Goal: Answer question/provide support: Share knowledge or assist other users

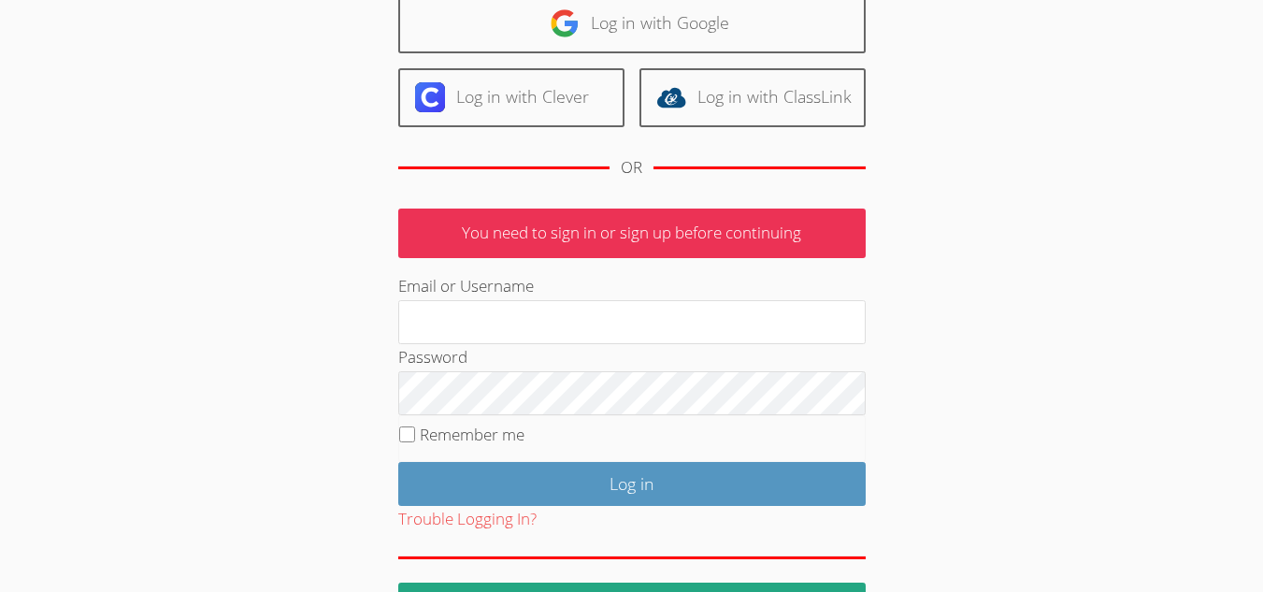
scroll to position [217, 0]
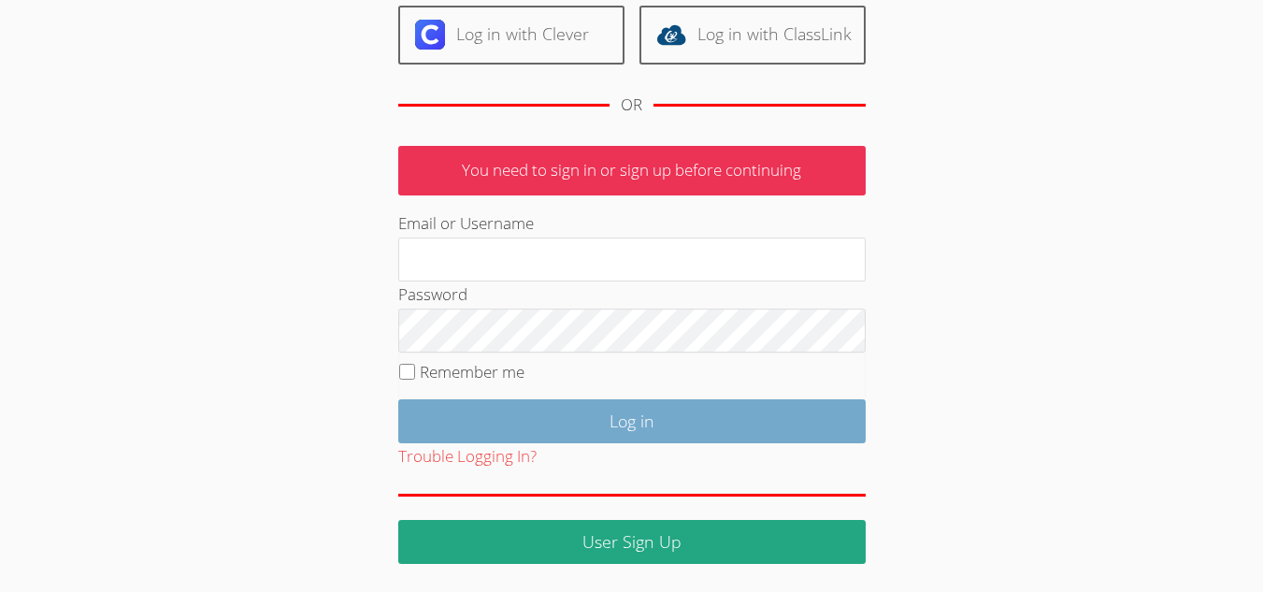
type input "mariesteinberg@live.com"
click at [555, 424] on input "Log in" at bounding box center [631, 421] width 467 height 44
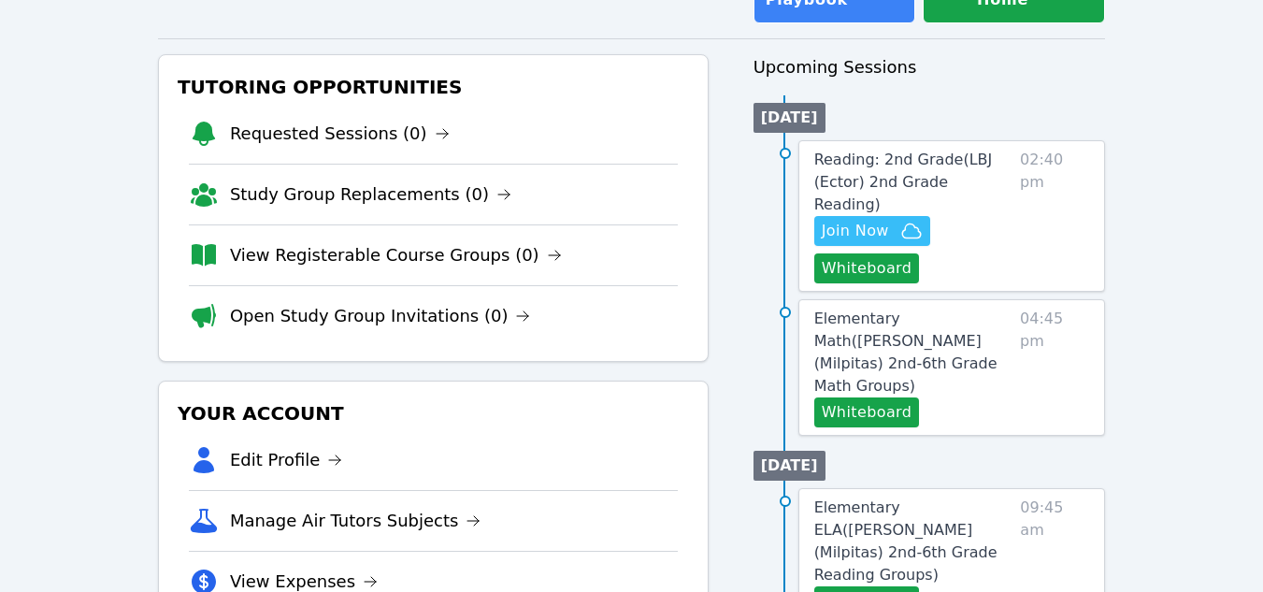
scroll to position [280, 0]
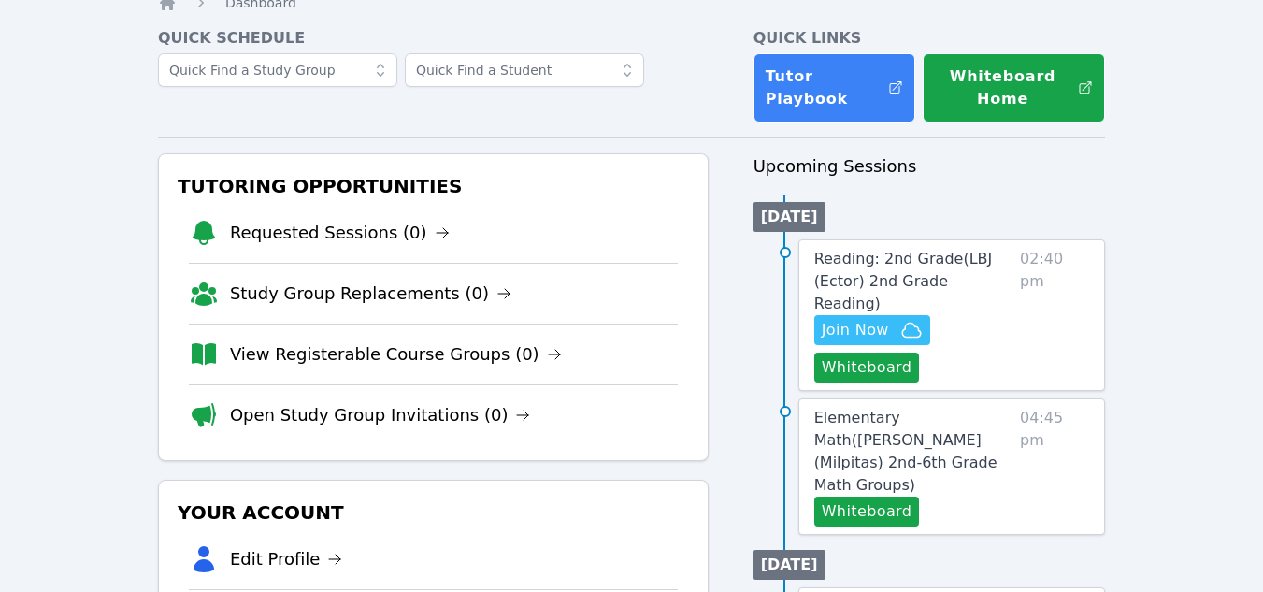
scroll to position [187, 0]
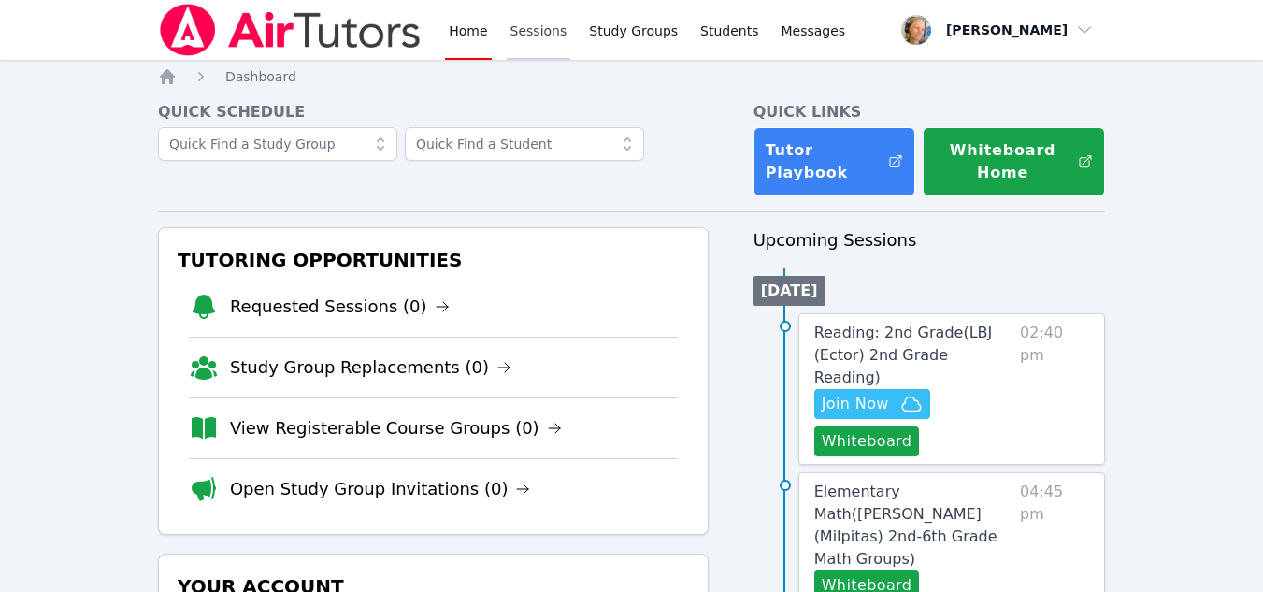
drag, startPoint x: 0, startPoint y: 0, endPoint x: 553, endPoint y: 36, distance: 554.6
click at [553, 36] on link "Sessions" at bounding box center [539, 30] width 65 height 60
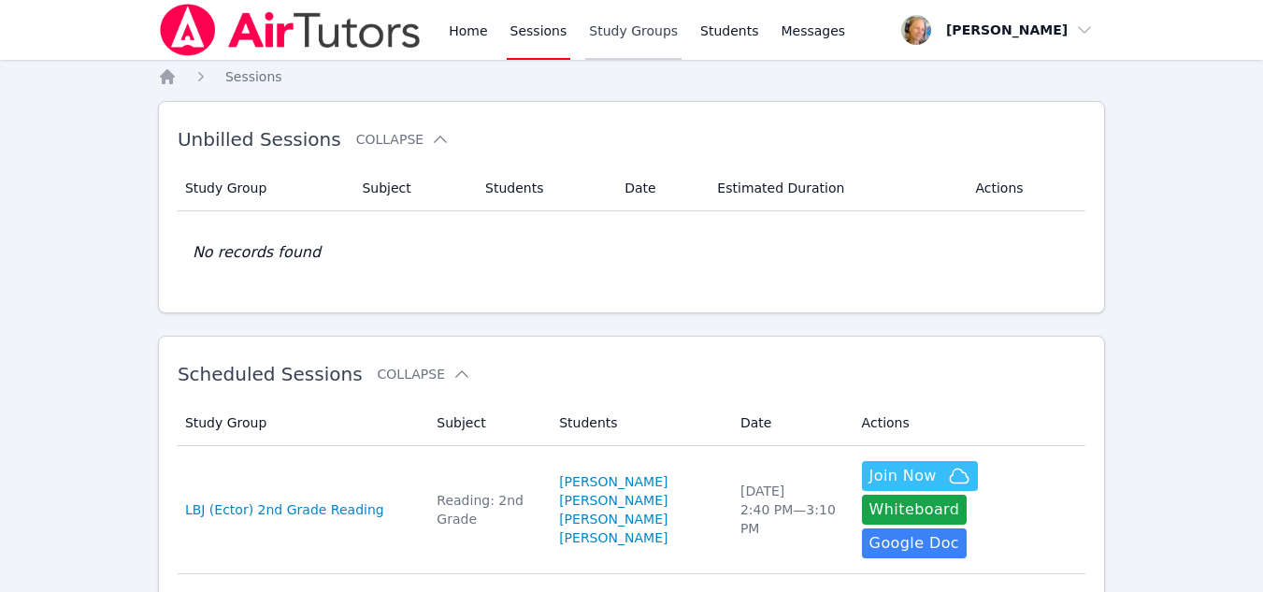
click at [631, 37] on link "Study Groups" at bounding box center [633, 30] width 96 height 60
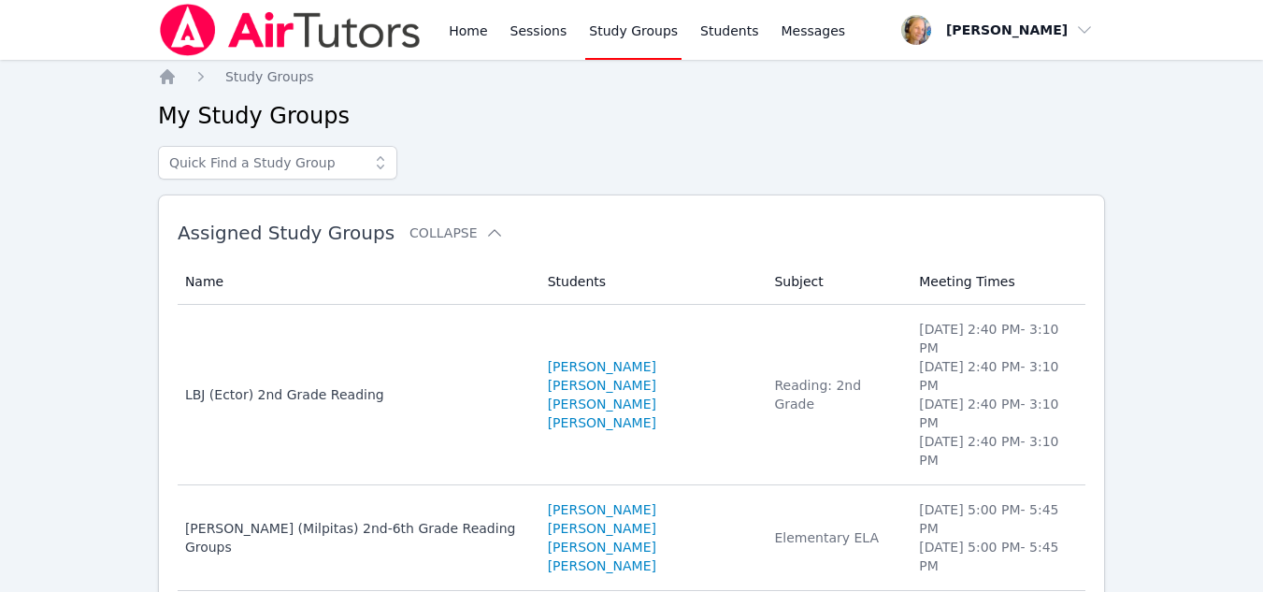
scroll to position [93, 0]
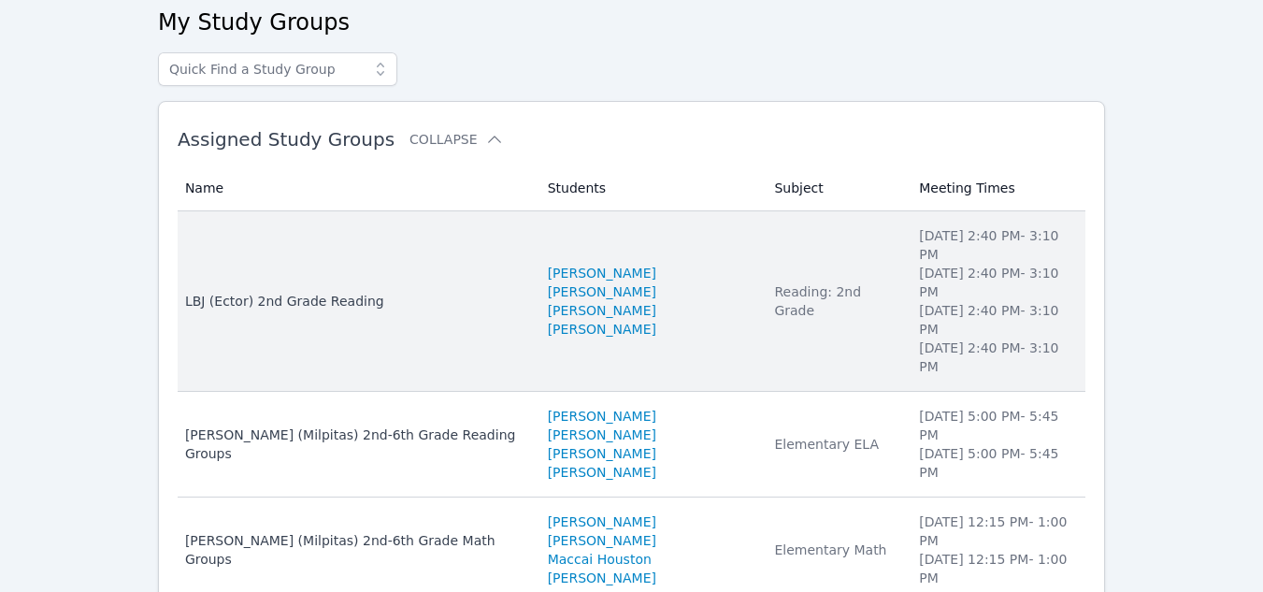
click at [243, 292] on div "LBJ (Ector) 2nd Grade Reading" at bounding box center [355, 301] width 340 height 19
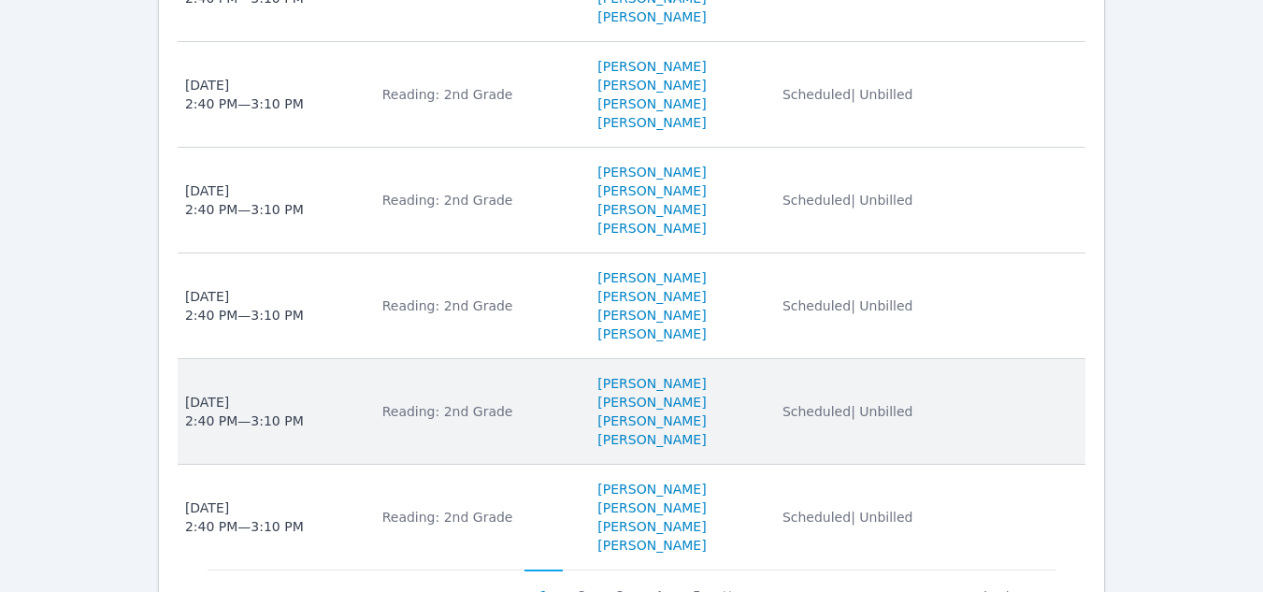
scroll to position [1402, 0]
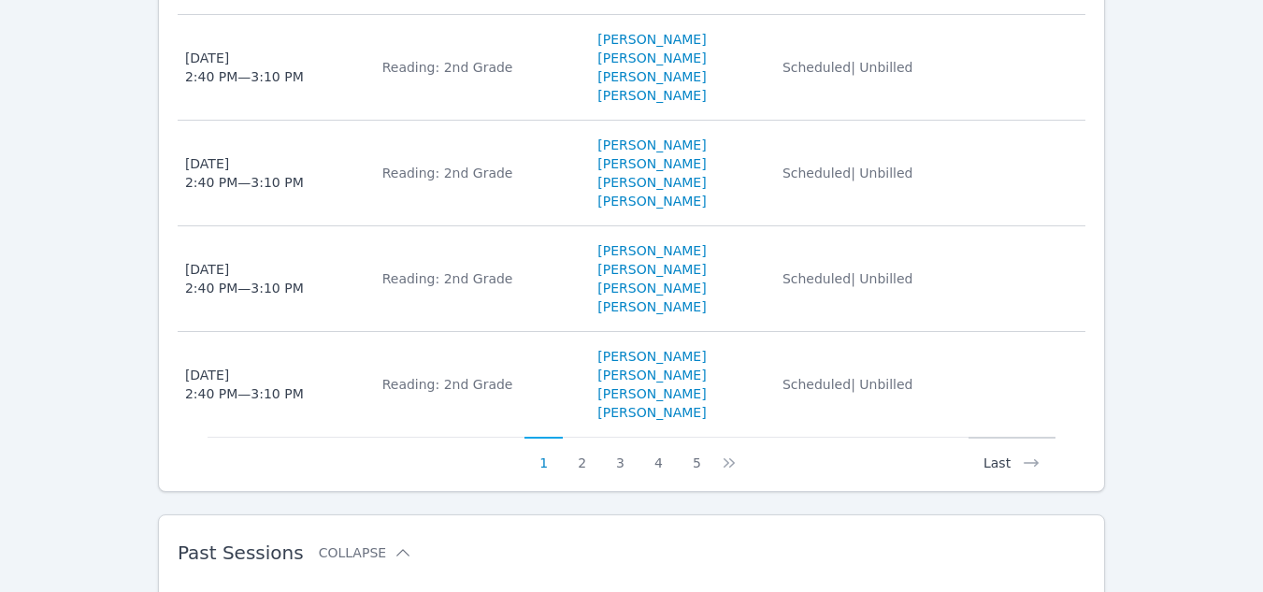
click at [1026, 453] on icon at bounding box center [1031, 462] width 19 height 19
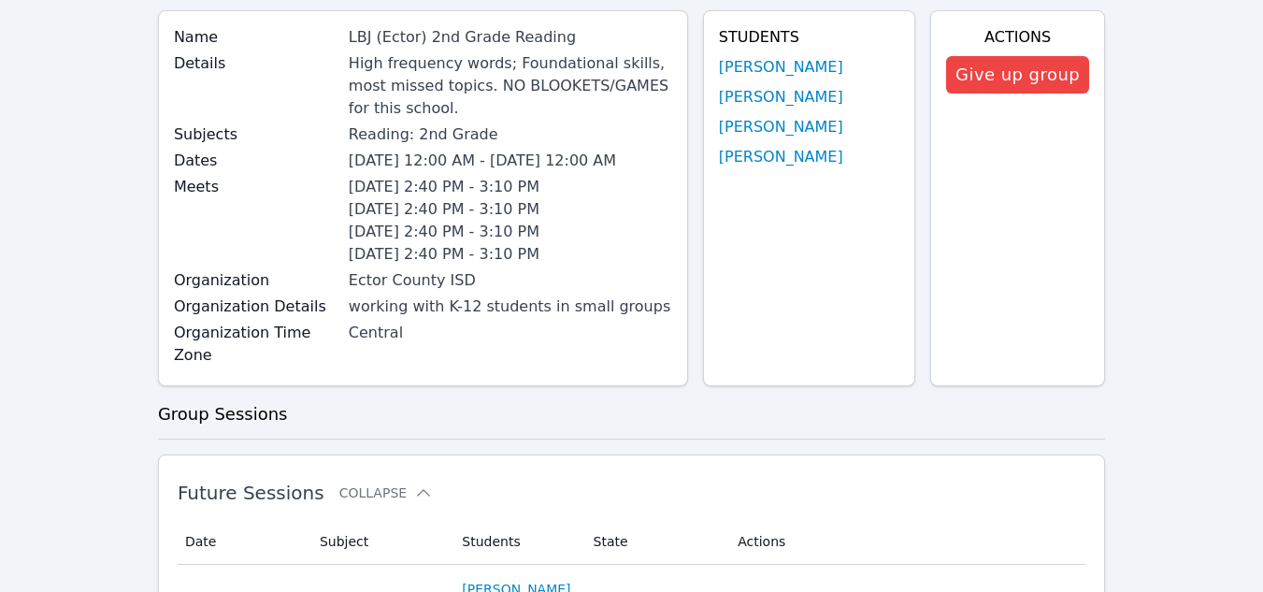
scroll to position [663, 0]
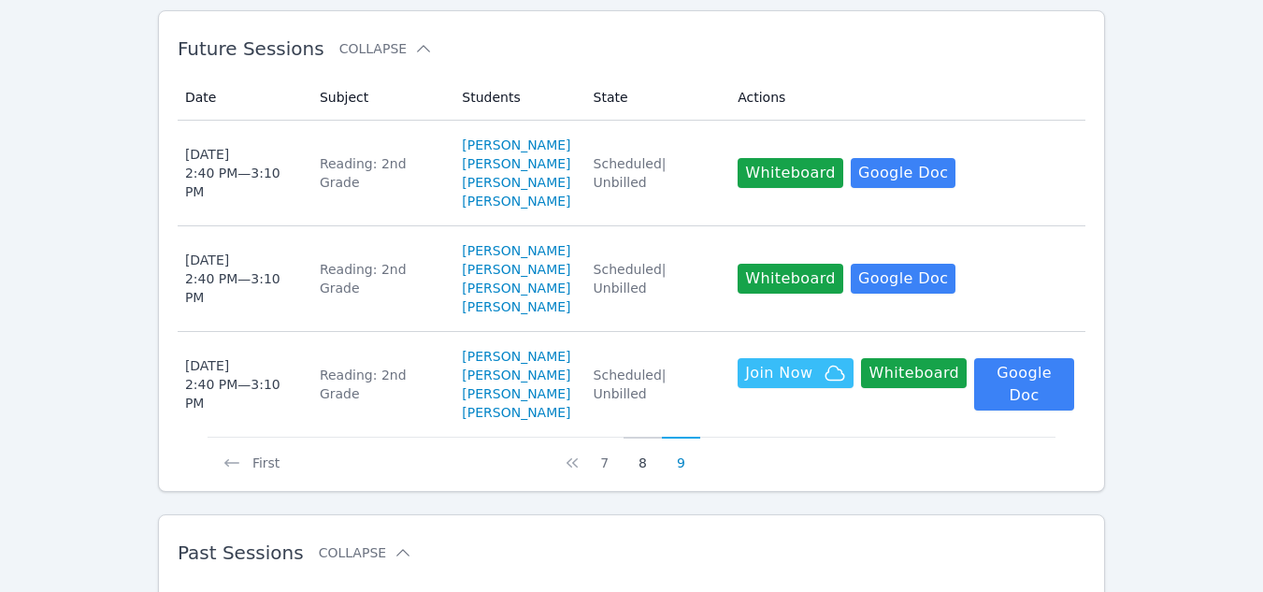
click at [649, 438] on button "8" at bounding box center [643, 455] width 38 height 36
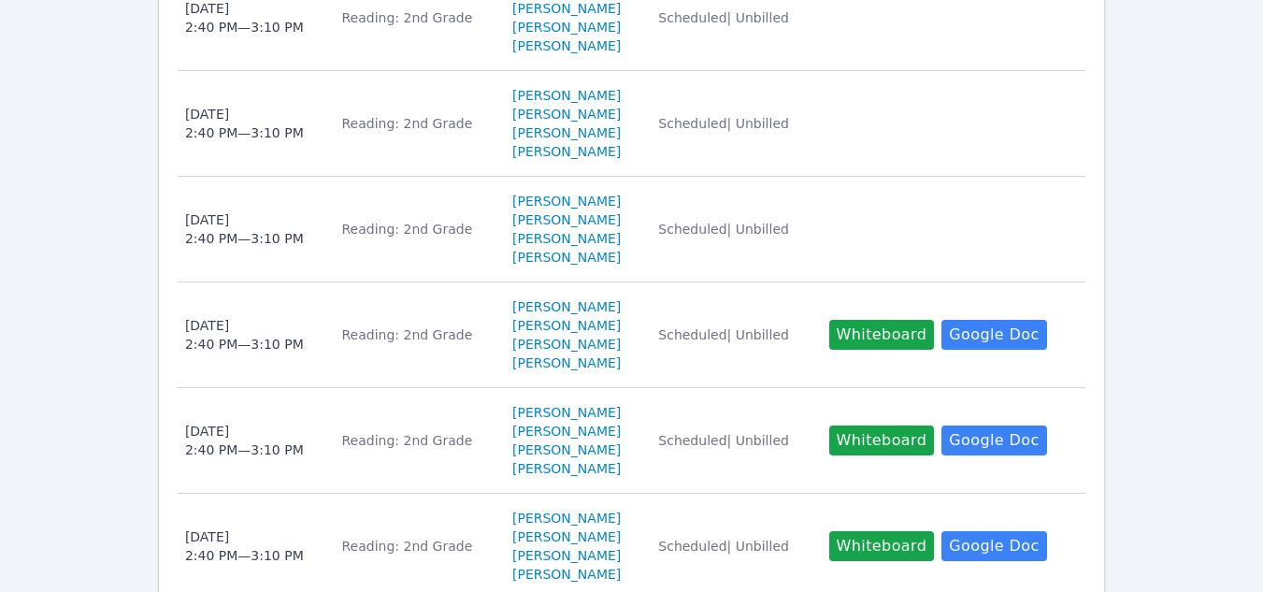
scroll to position [1309, 0]
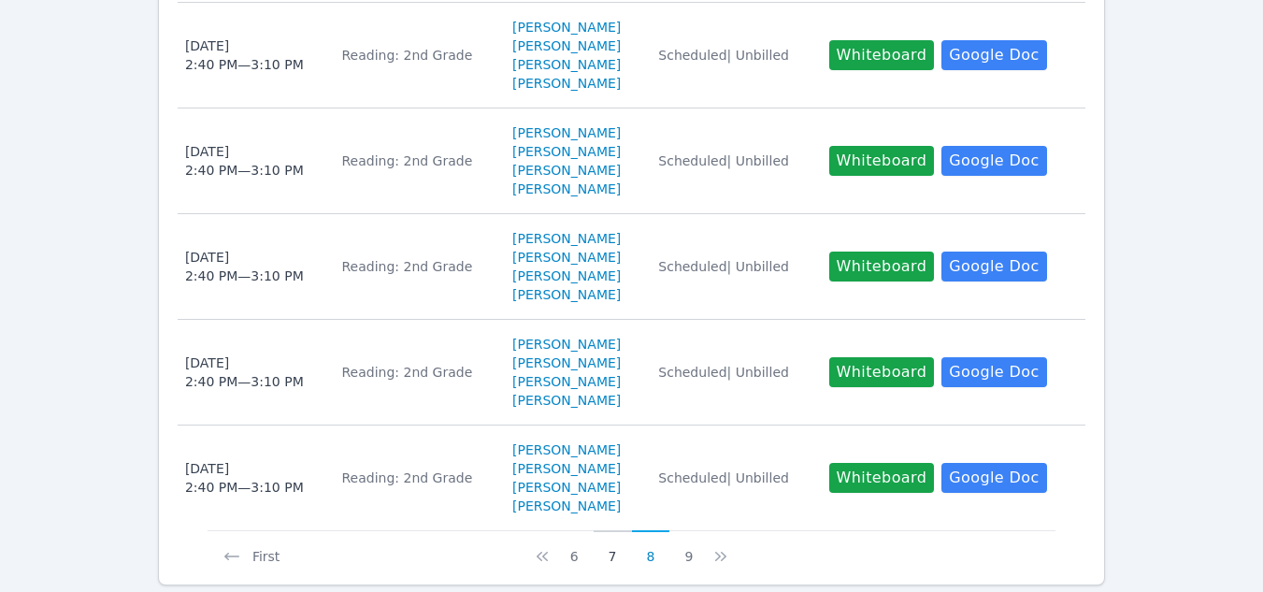
click at [609, 532] on button "7" at bounding box center [613, 548] width 38 height 36
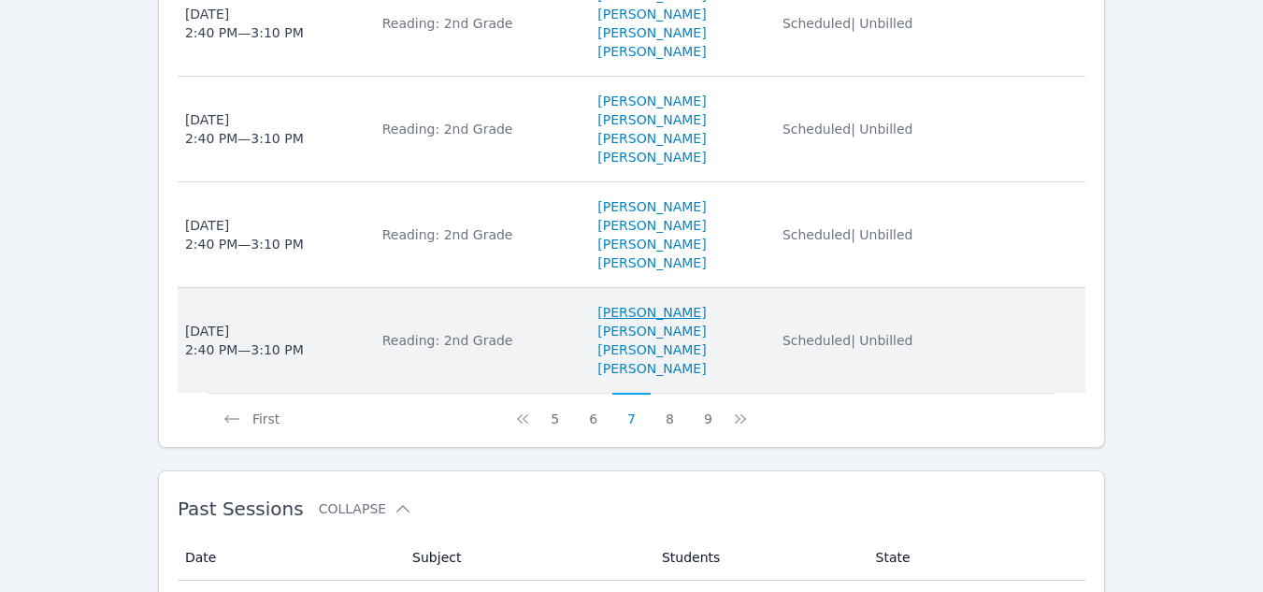
scroll to position [1589, 0]
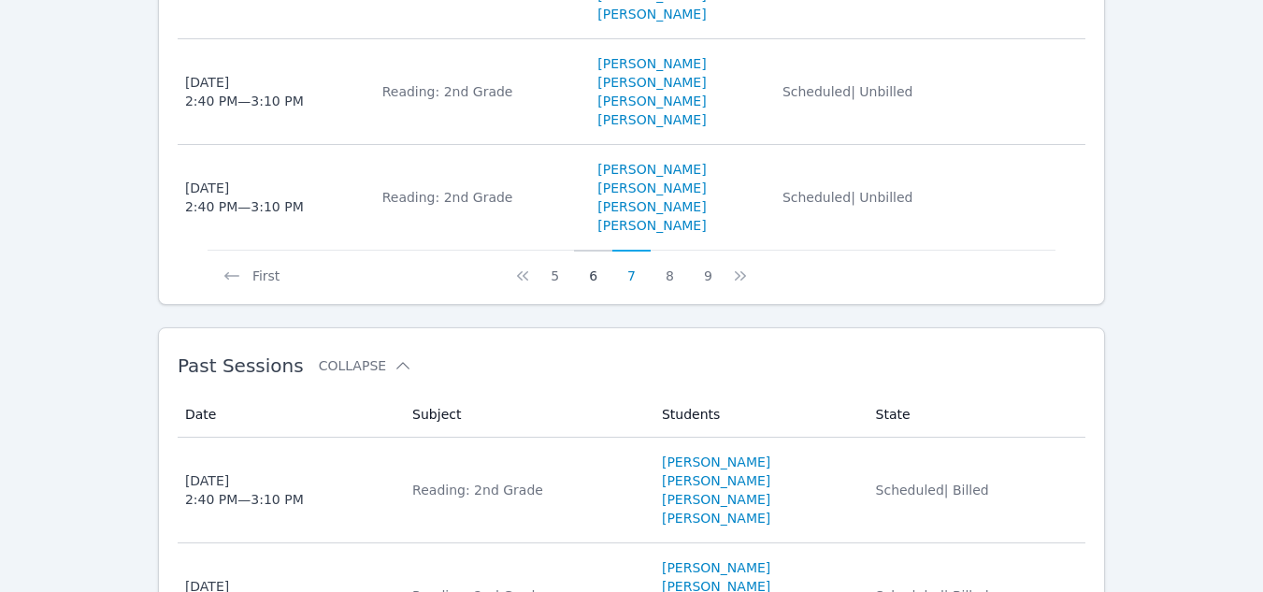
click at [599, 258] on button "6" at bounding box center [593, 268] width 38 height 36
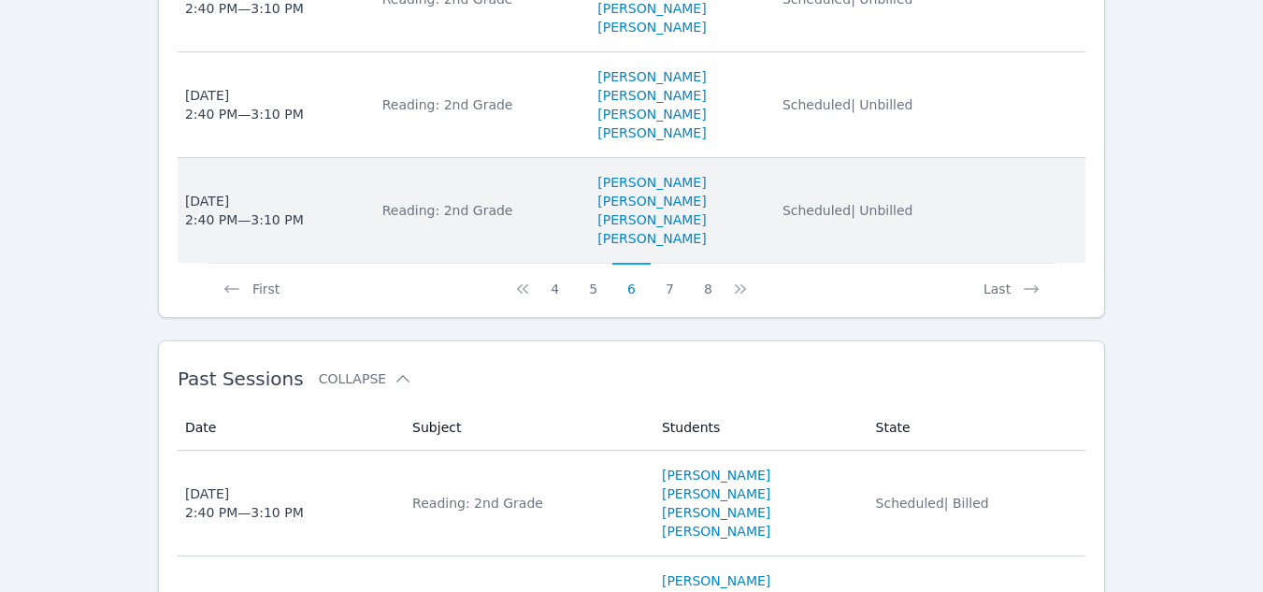
scroll to position [1683, 0]
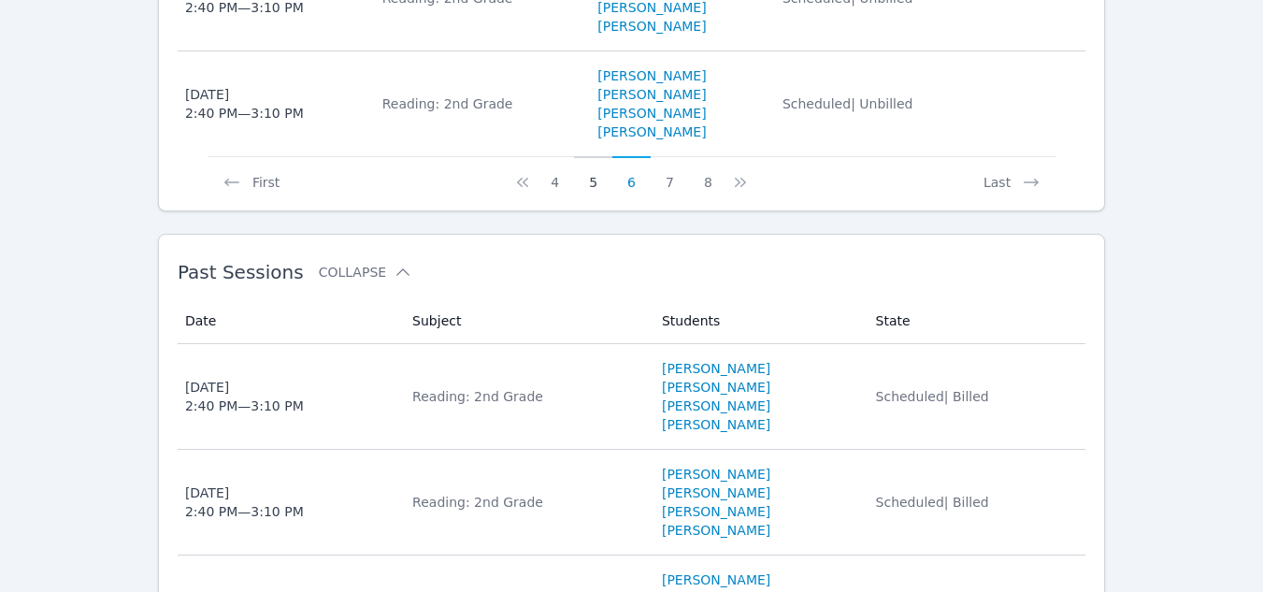
click at [597, 168] on button "5" at bounding box center [593, 174] width 38 height 36
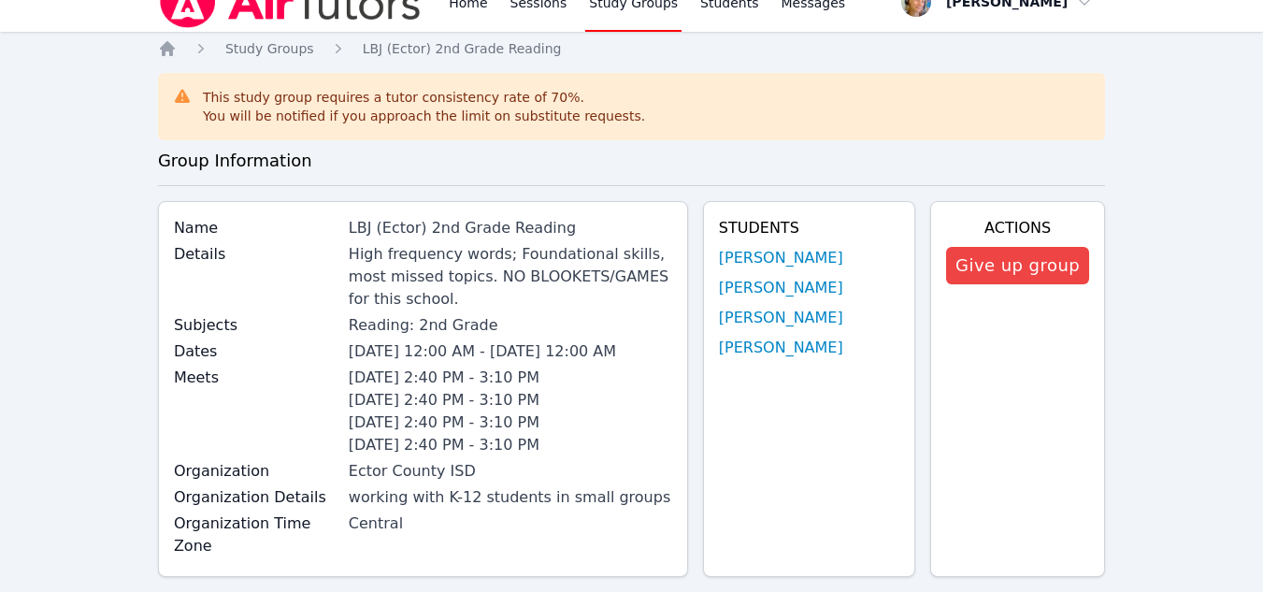
scroll to position [0, 0]
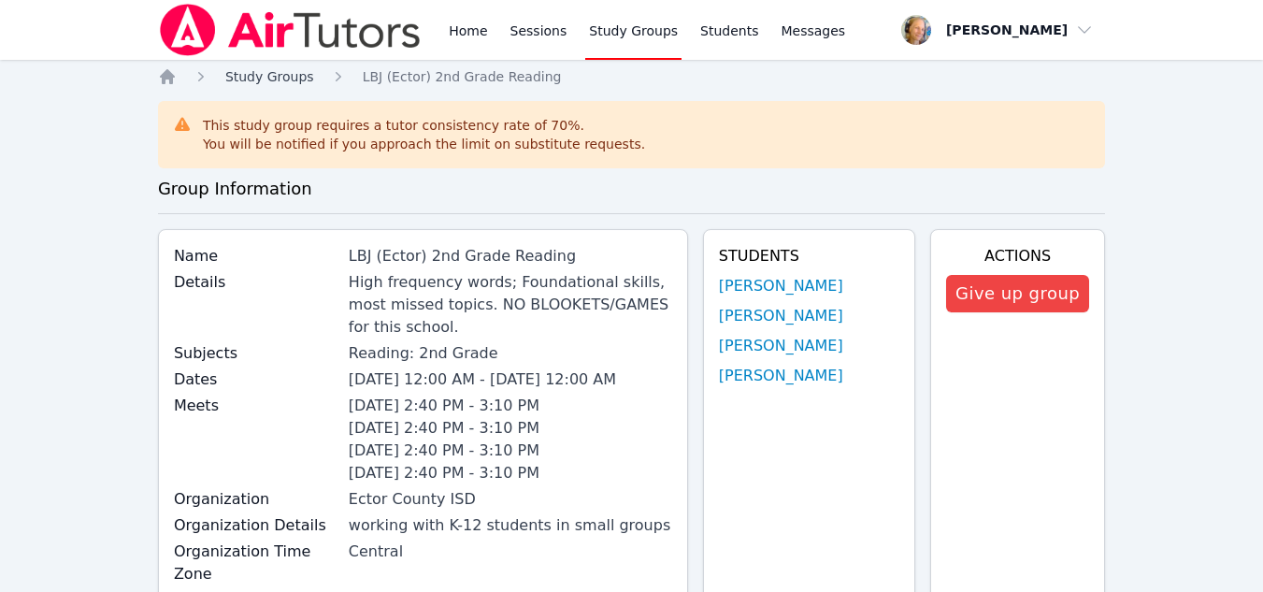
click at [279, 73] on span "Study Groups" at bounding box center [269, 76] width 89 height 15
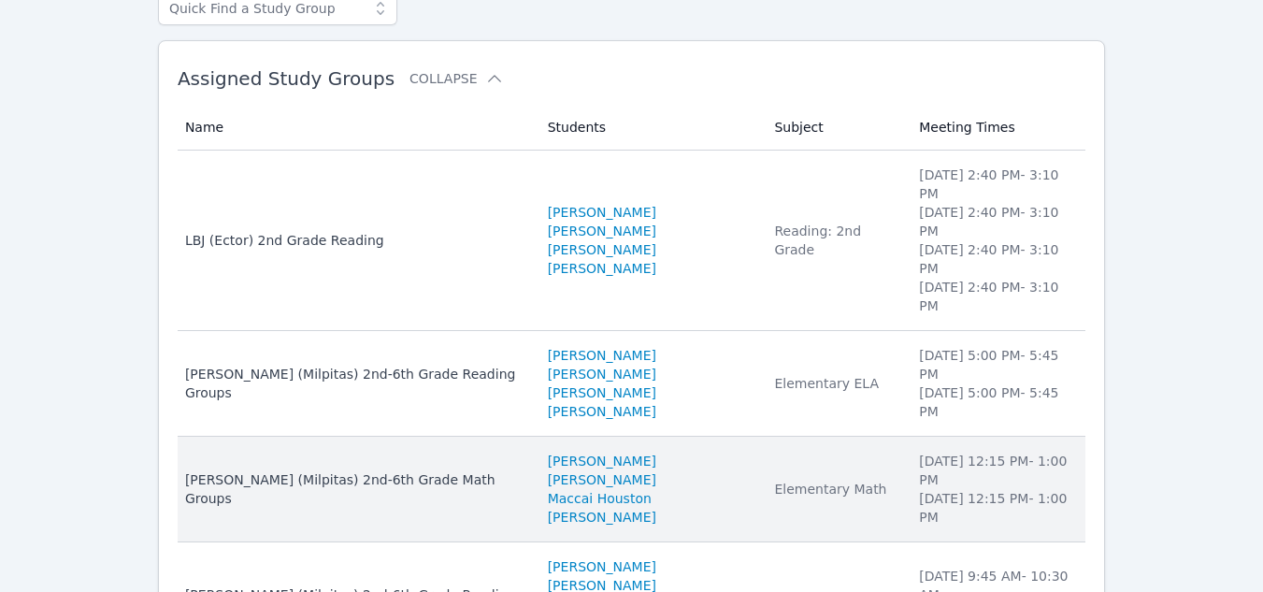
scroll to position [187, 0]
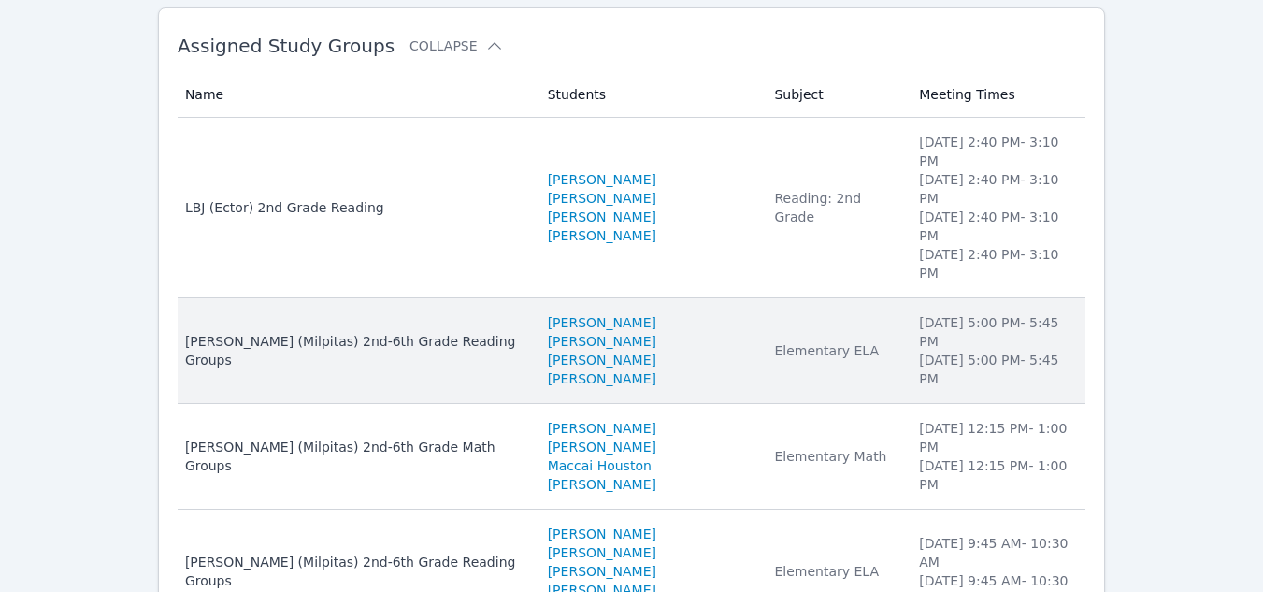
click at [926, 351] on li "Thursday 5:00 PM - 5:45 PM" at bounding box center [996, 369] width 155 height 37
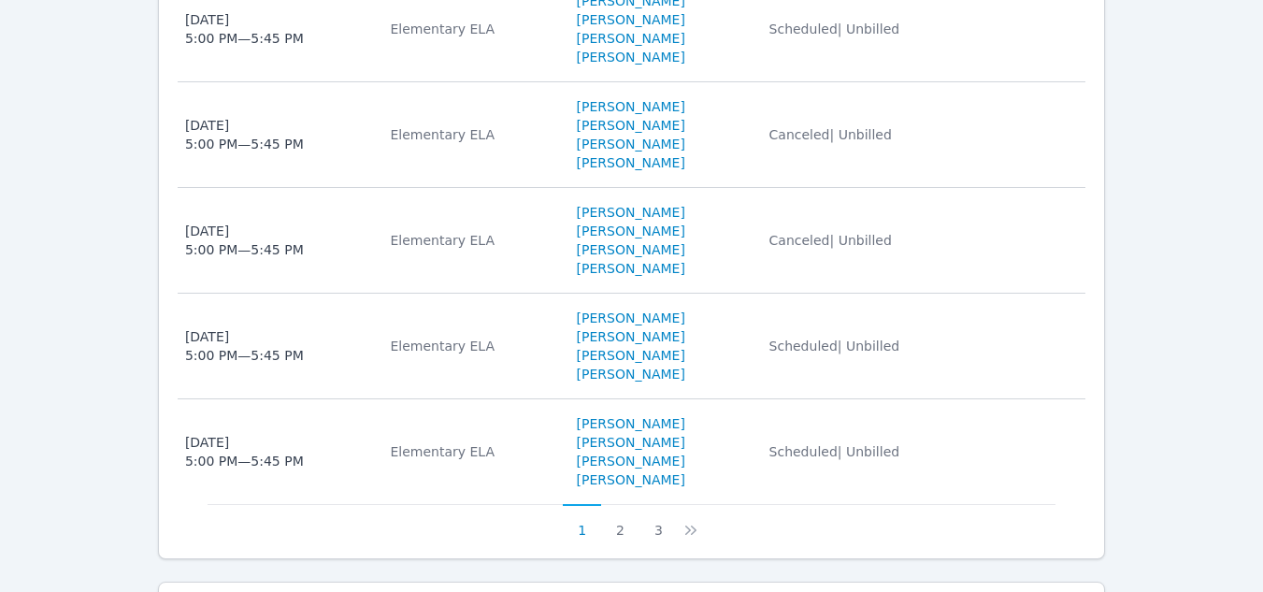
scroll to position [1309, 0]
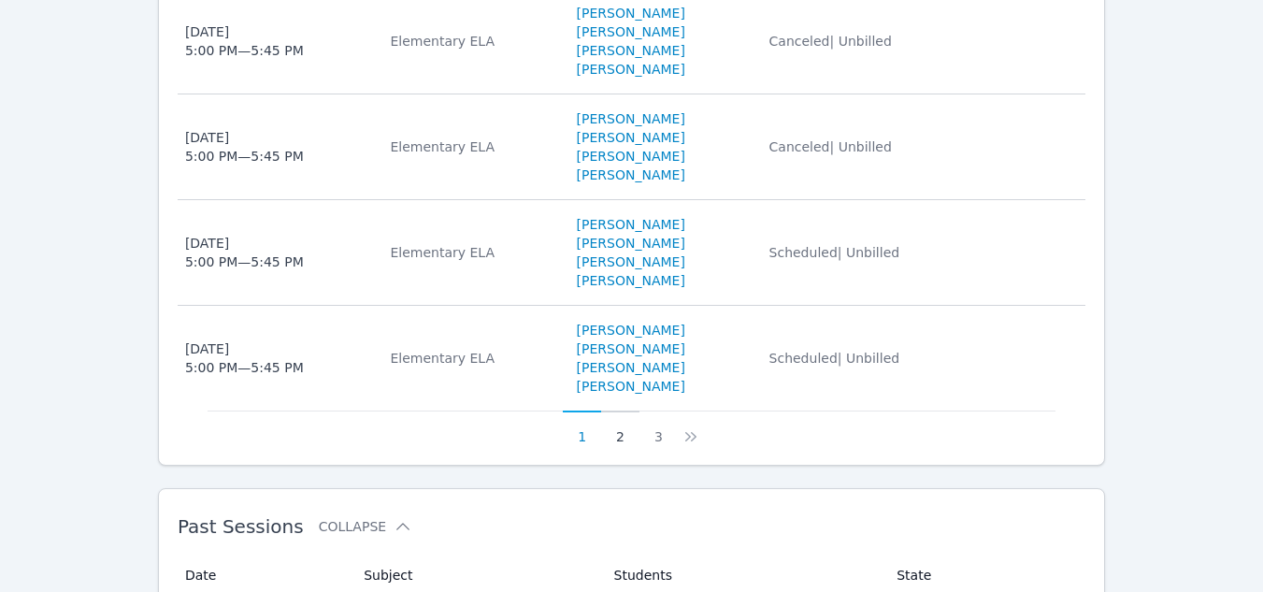
click at [613, 410] on button "2" at bounding box center [620, 428] width 38 height 36
click at [598, 410] on button "1" at bounding box center [593, 428] width 38 height 36
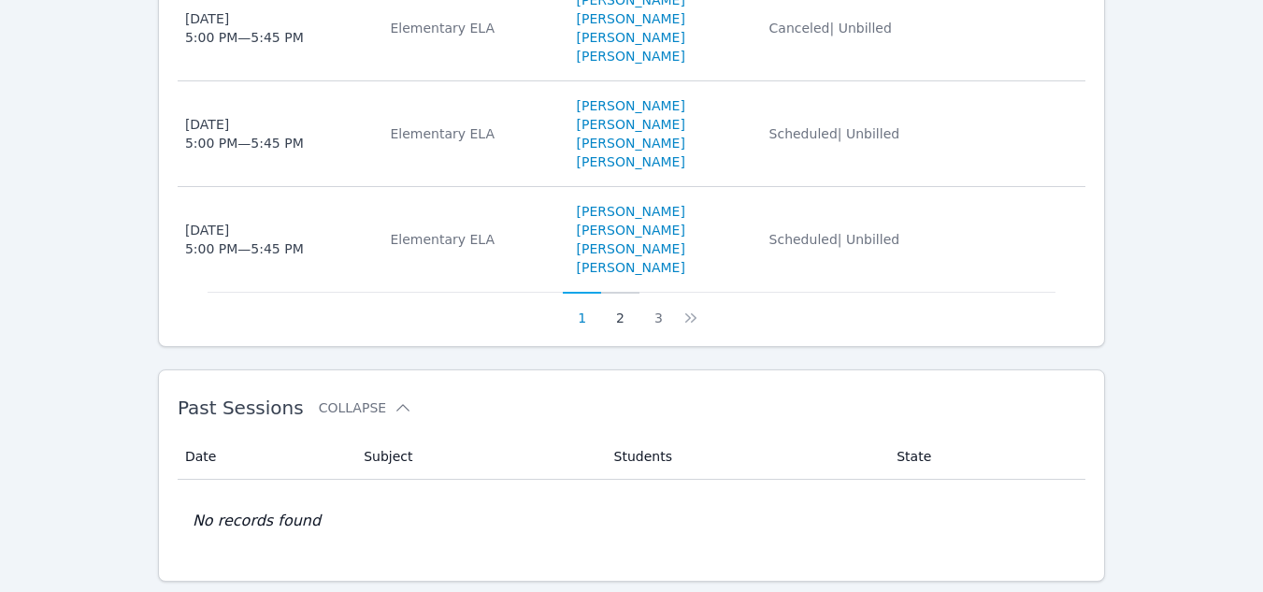
scroll to position [1432, 0]
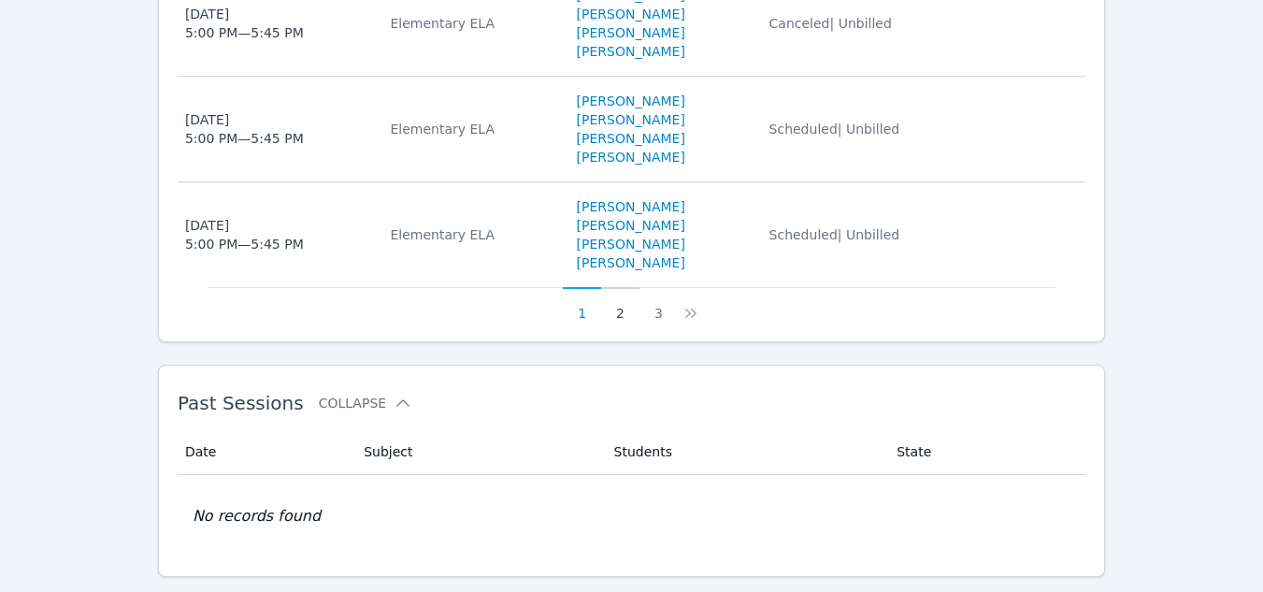
click at [625, 287] on button "2" at bounding box center [620, 305] width 38 height 36
click at [665, 287] on button "3" at bounding box center [670, 305] width 38 height 36
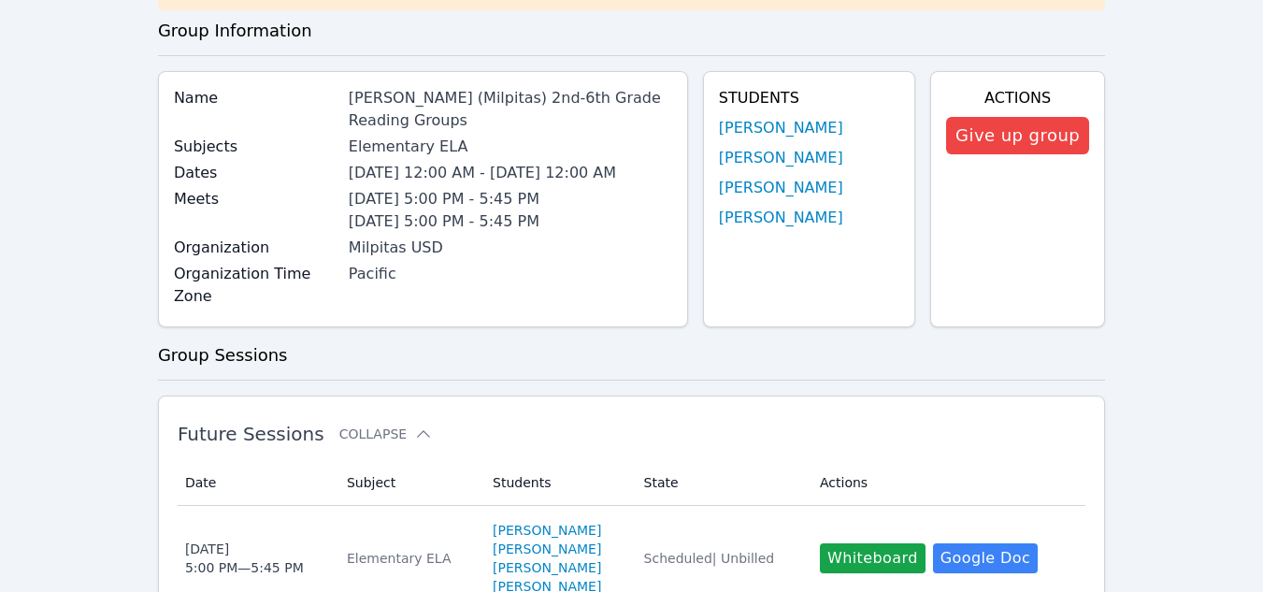
scroll to position [0, 0]
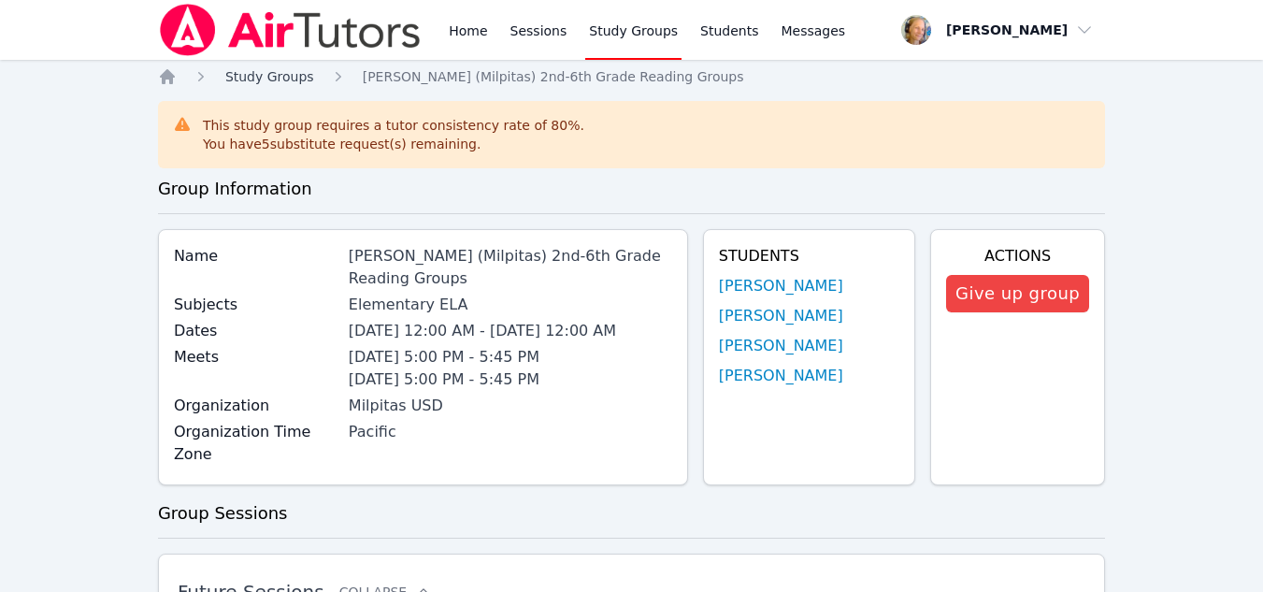
click at [251, 70] on span "Study Groups" at bounding box center [269, 76] width 89 height 15
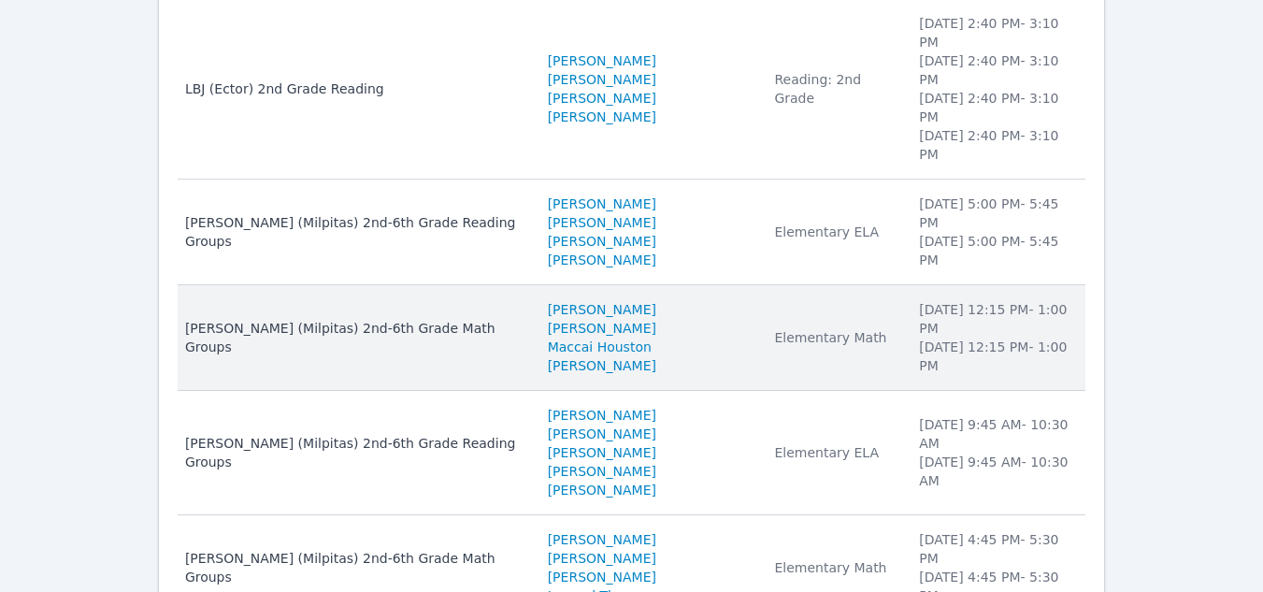
scroll to position [320, 0]
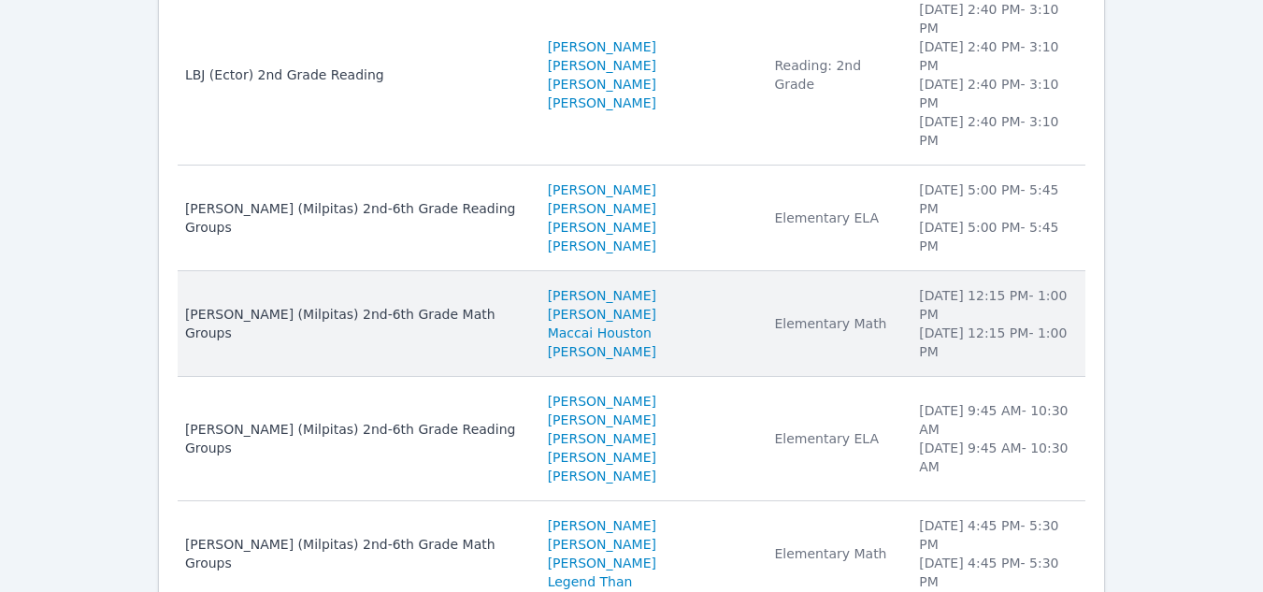
click at [916, 280] on td "Meeting Times Wednesday 12:15 PM - 1:00 PM Friday 12:15 PM - 1:00 PM" at bounding box center [997, 324] width 178 height 106
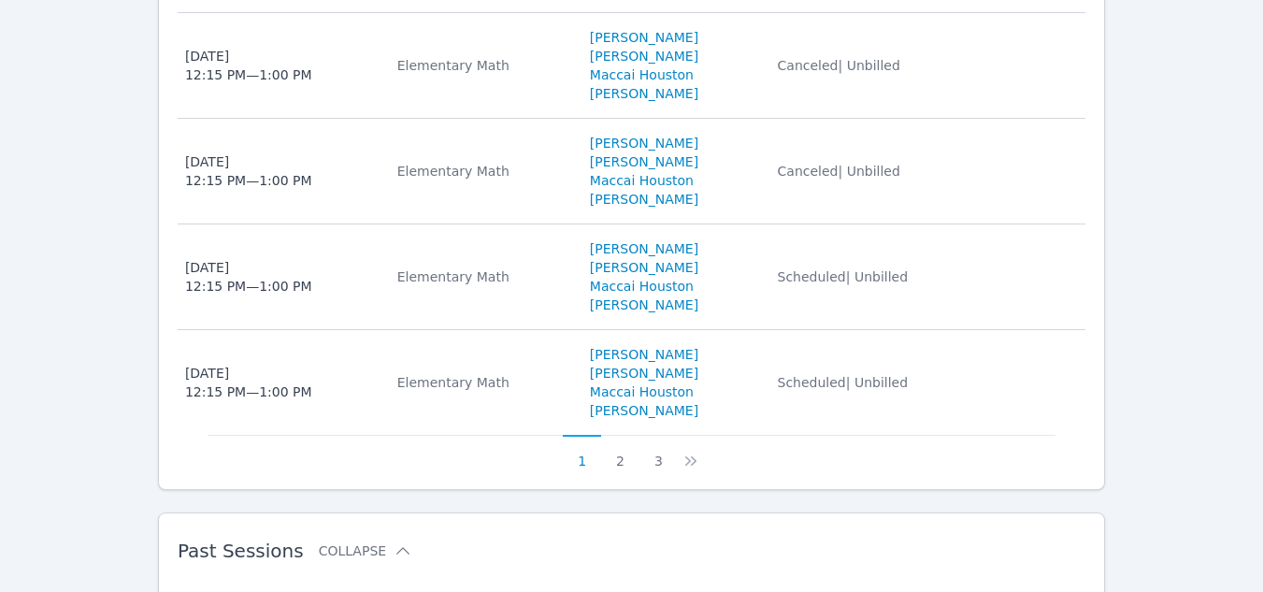
scroll to position [1402, 0]
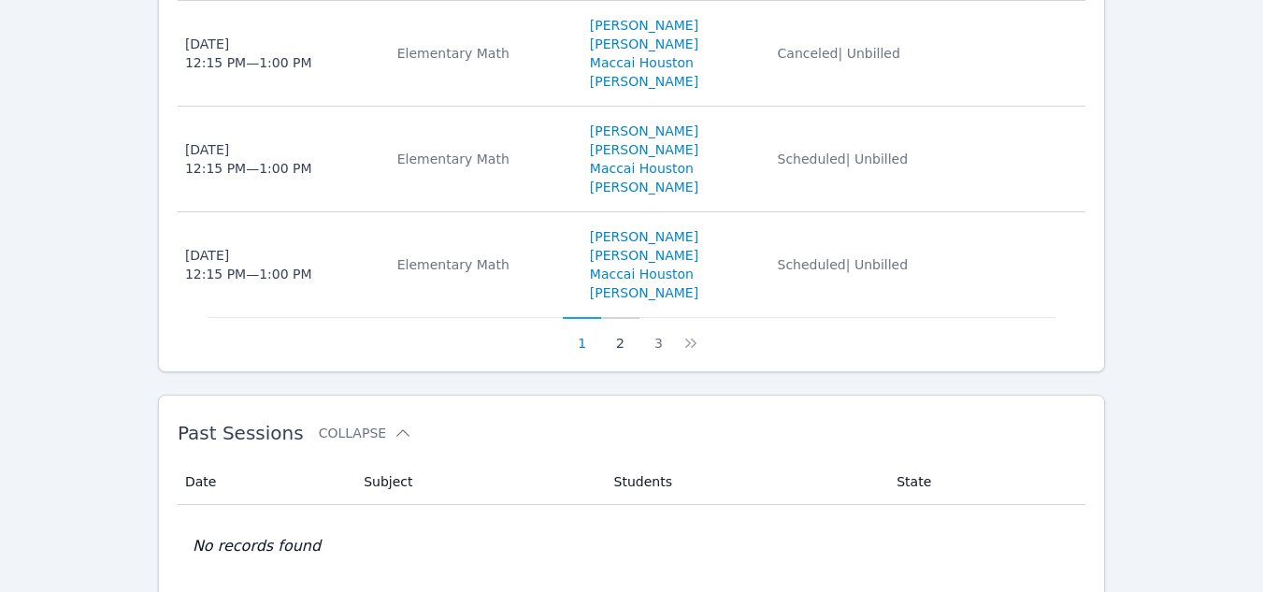
click at [619, 325] on button "2" at bounding box center [620, 335] width 38 height 36
click at [668, 323] on button "3" at bounding box center [670, 335] width 38 height 36
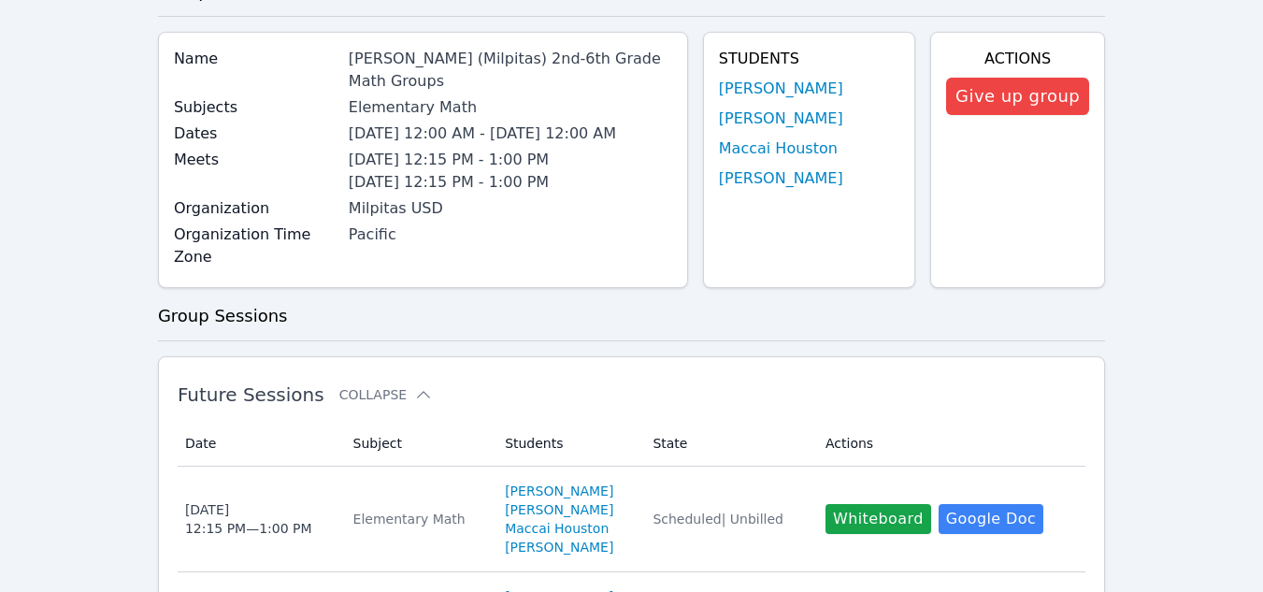
scroll to position [0, 0]
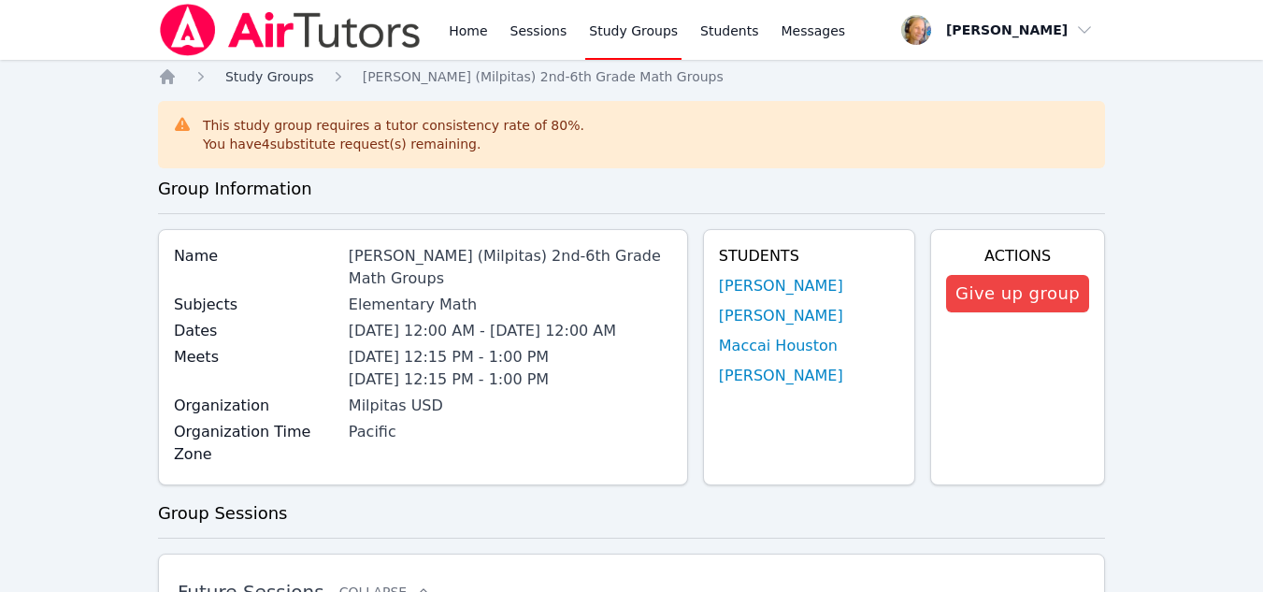
click at [287, 73] on span "Study Groups" at bounding box center [269, 76] width 89 height 15
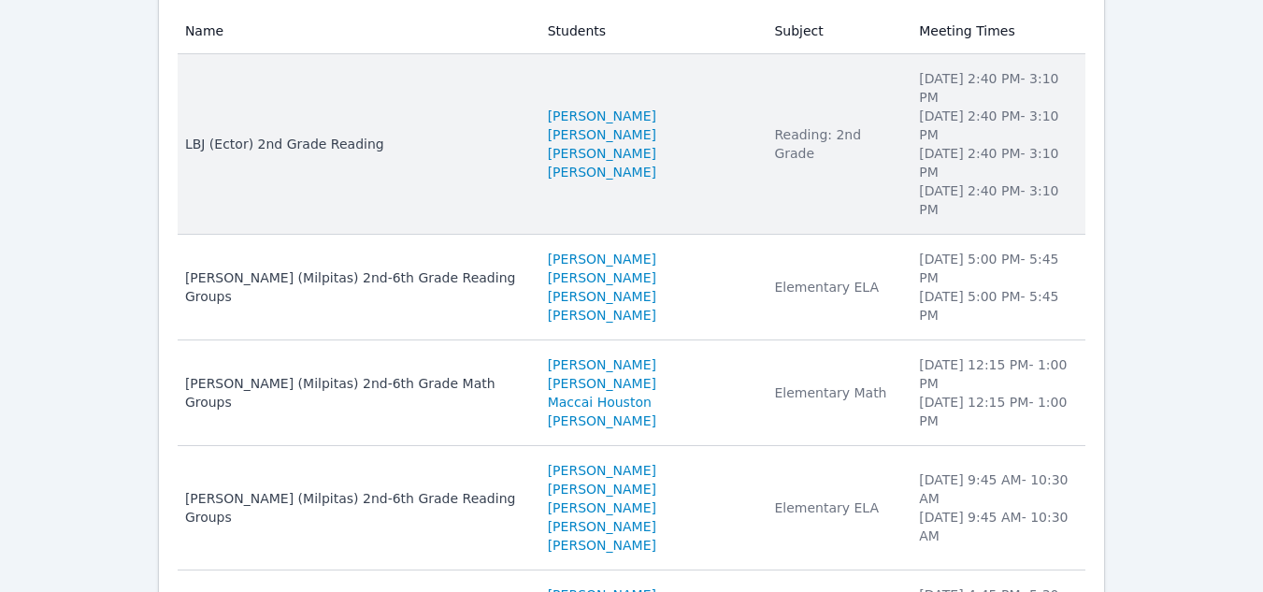
scroll to position [280, 0]
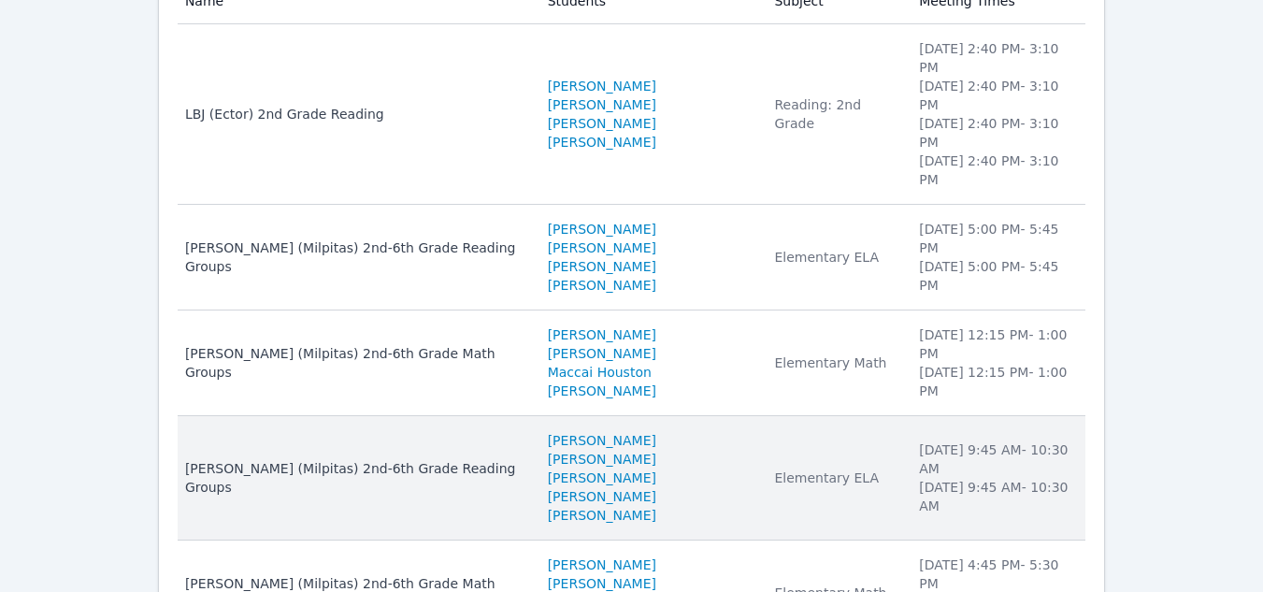
click at [711, 416] on td "Students Gabriel Romano Lozano Oliver Faris Hussain Jan Bryan Tseng Kaiden Chen" at bounding box center [650, 478] width 227 height 124
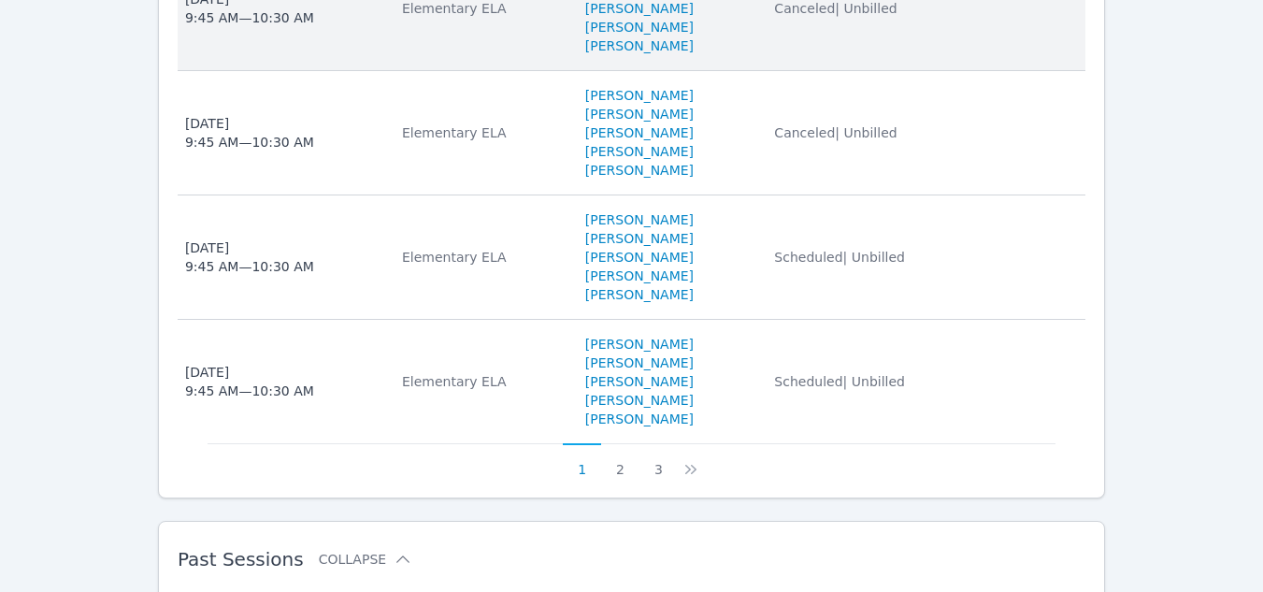
scroll to position [1496, 0]
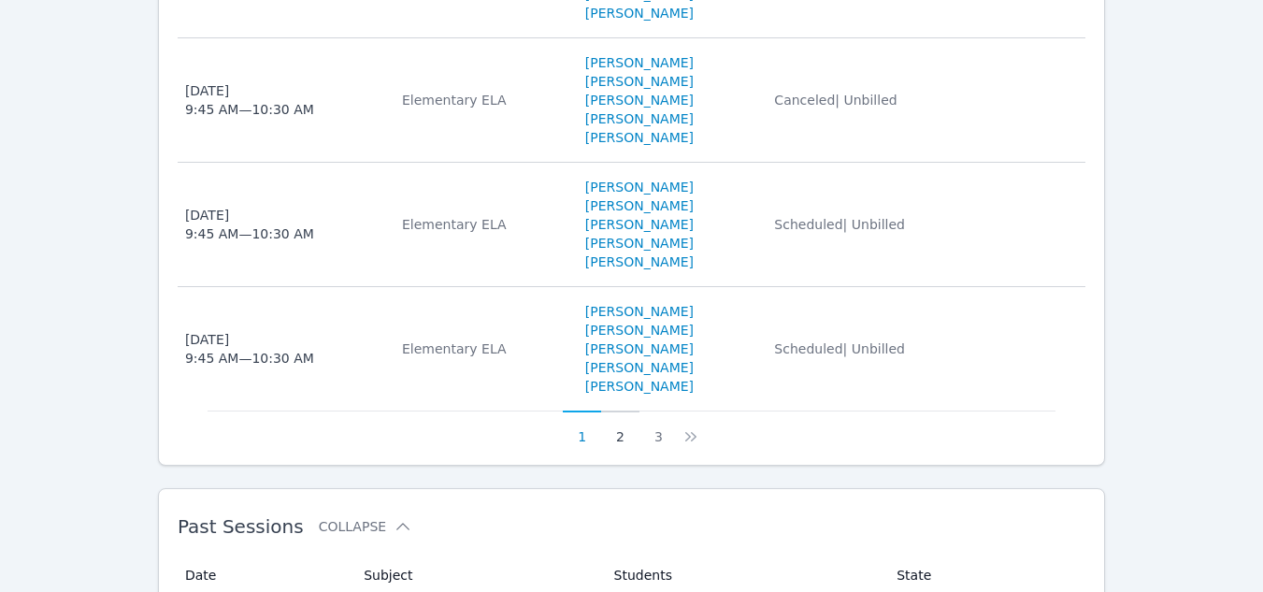
click at [622, 446] on button "2" at bounding box center [620, 428] width 38 height 36
click at [661, 446] on button "3" at bounding box center [670, 428] width 38 height 36
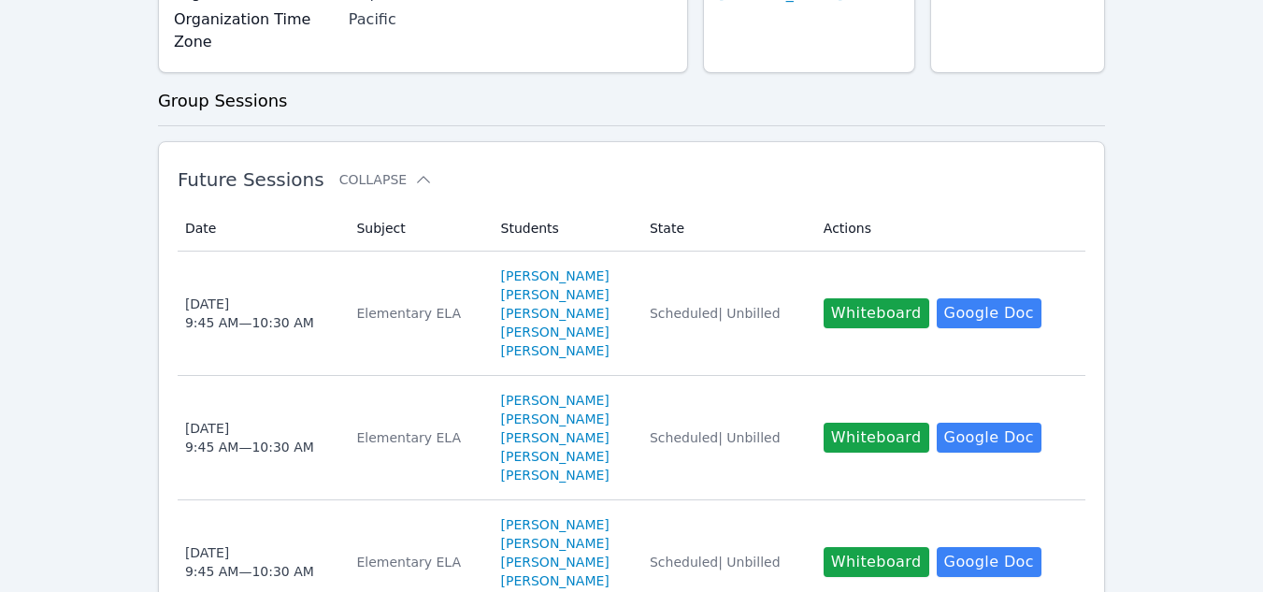
scroll to position [189, 0]
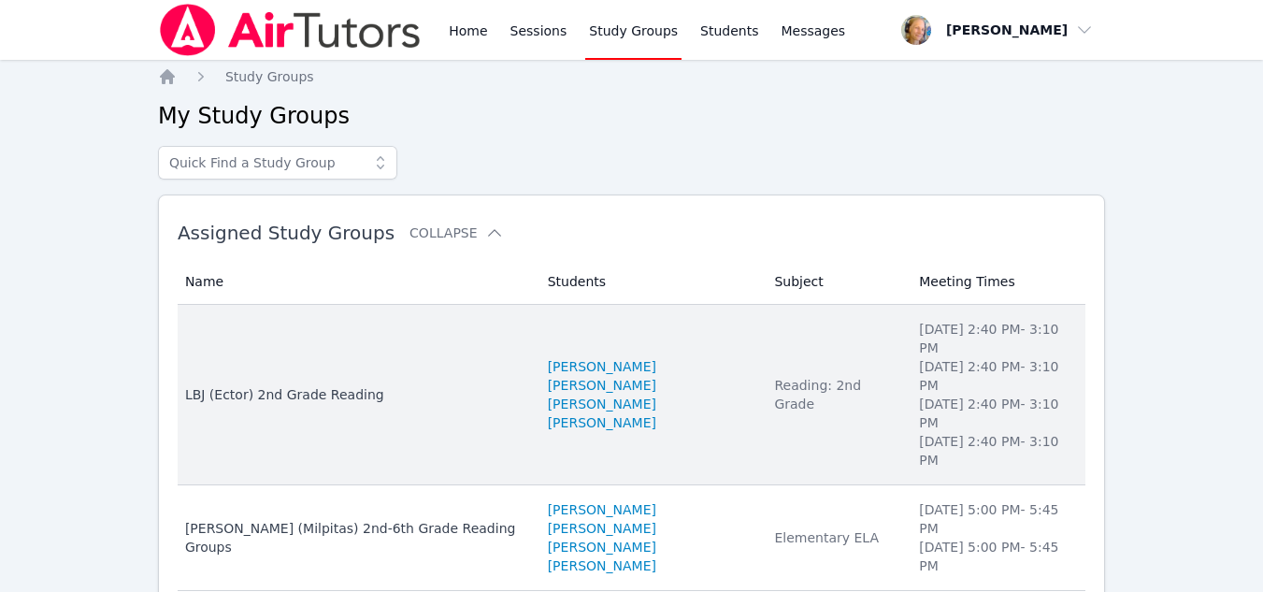
scroll to position [320, 0]
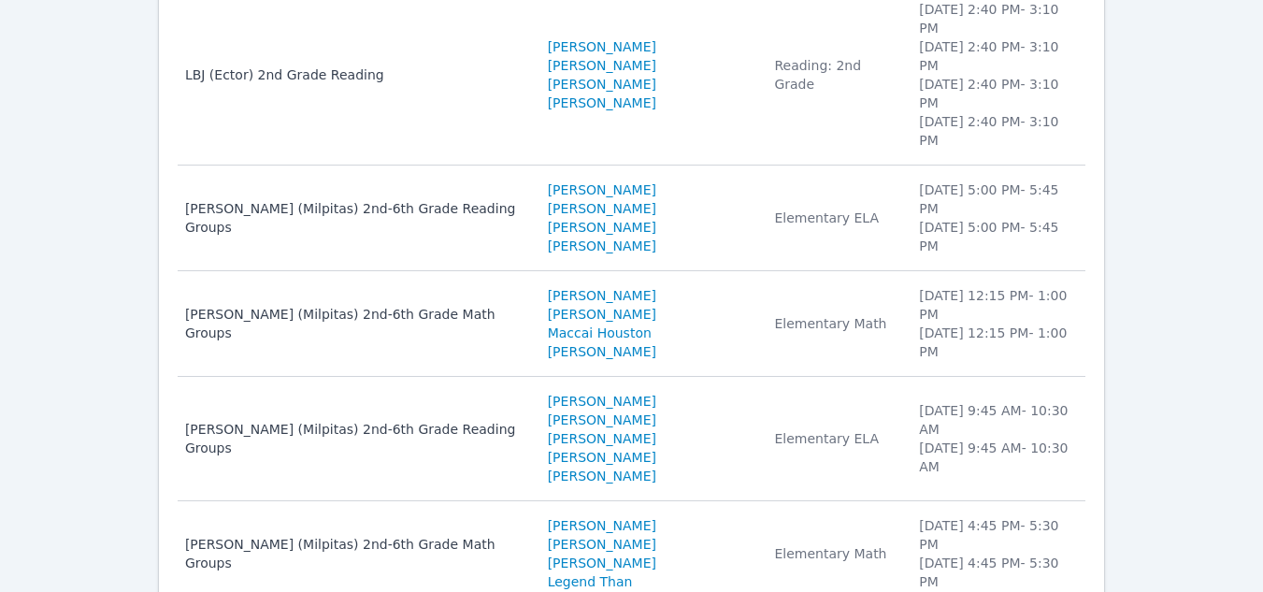
click at [763, 503] on td "Subject Elementary Math" at bounding box center [835, 553] width 145 height 105
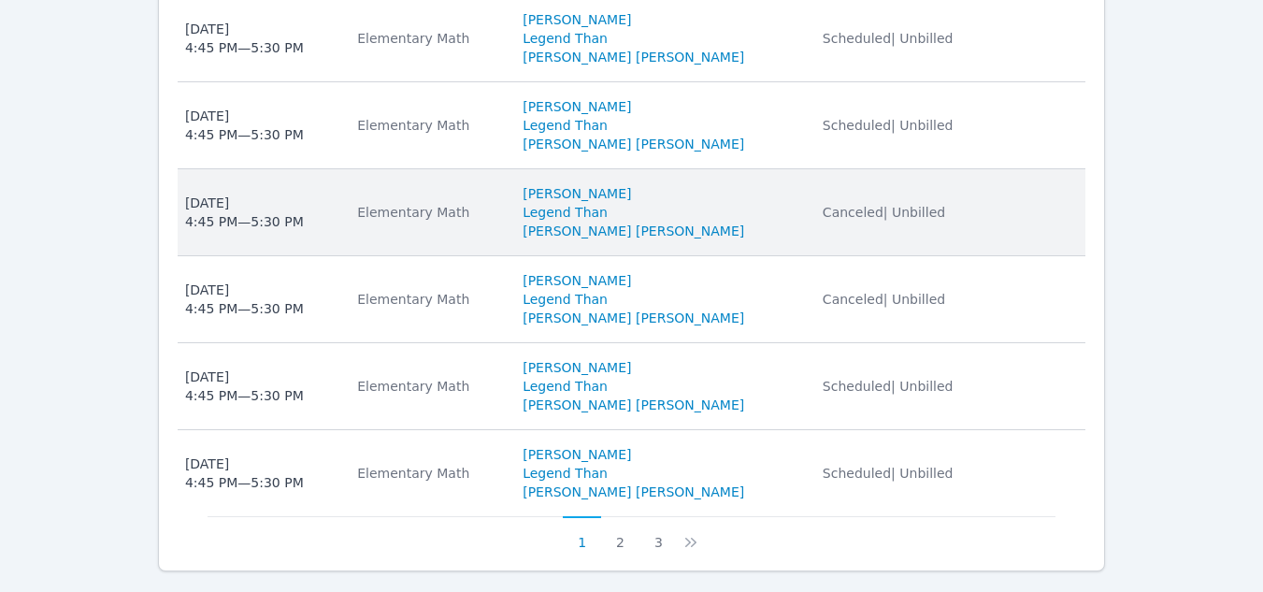
scroll to position [1122, 0]
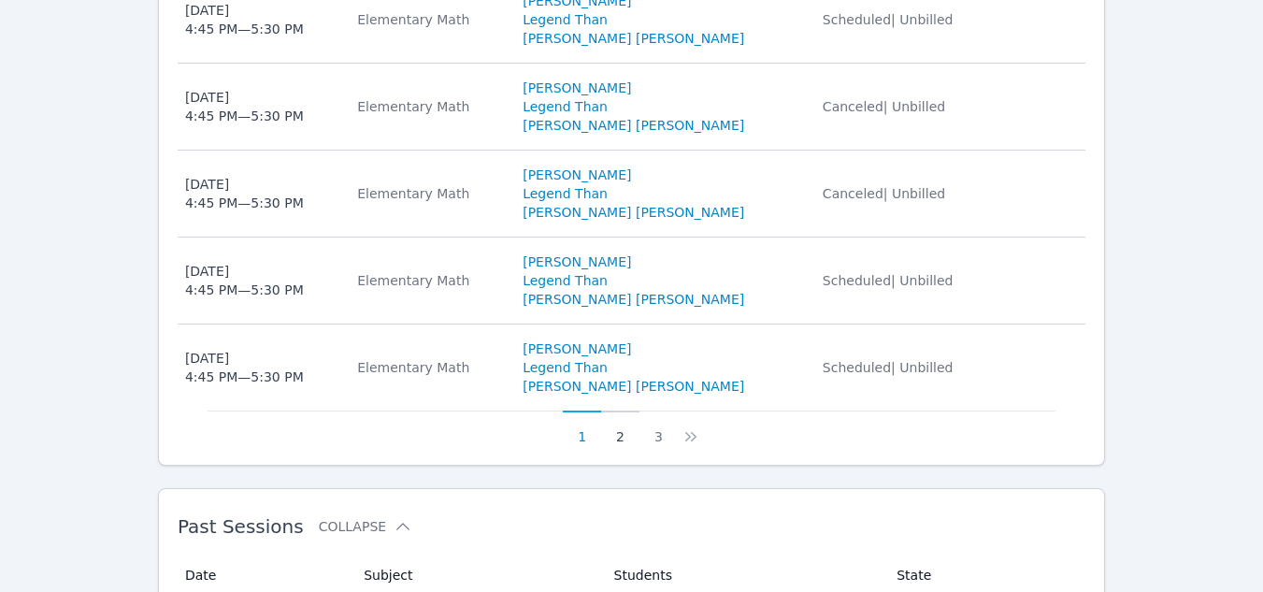
click at [613, 446] on button "2" at bounding box center [620, 428] width 38 height 36
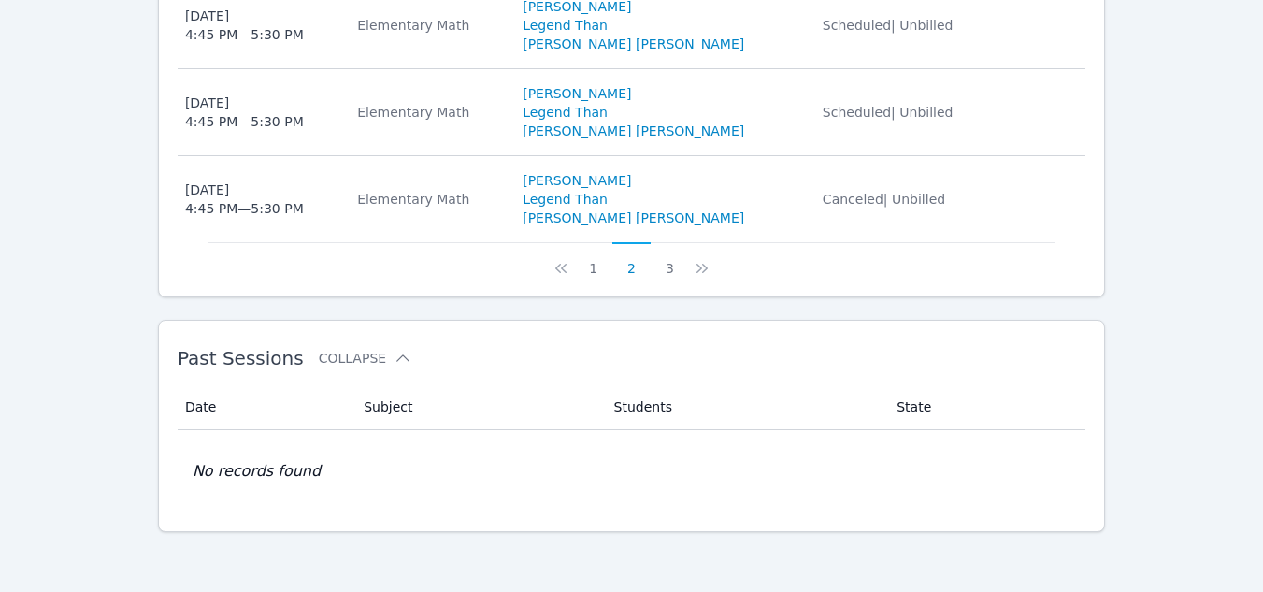
scroll to position [1313, 0]
click at [663, 275] on button "3" at bounding box center [670, 260] width 38 height 36
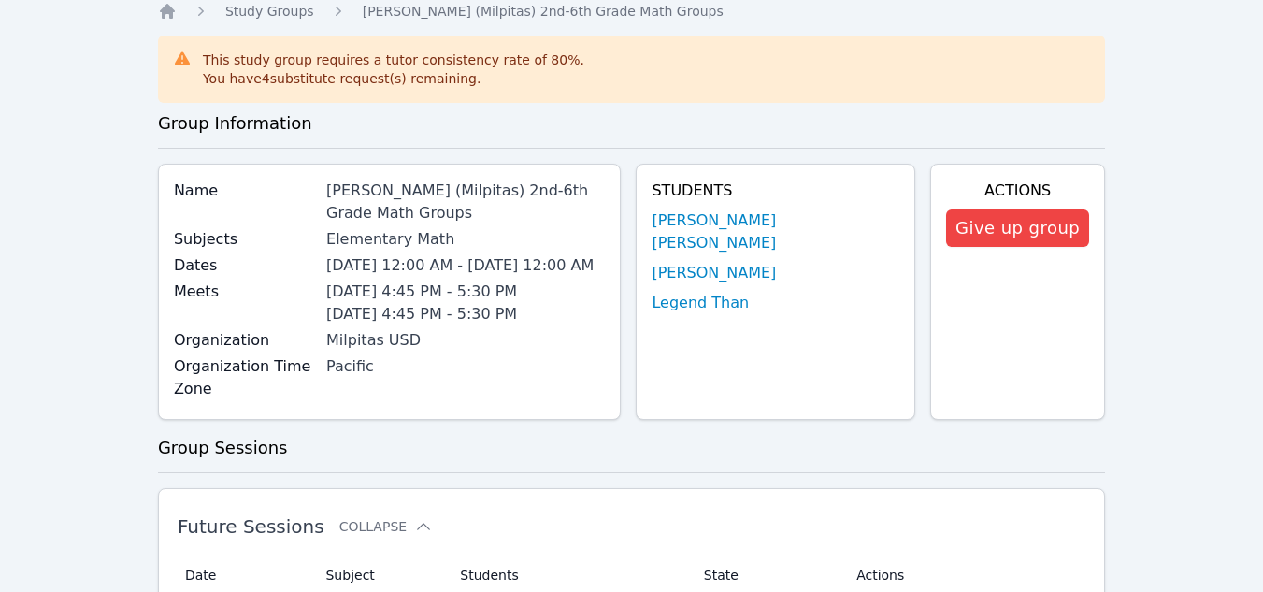
scroll to position [0, 0]
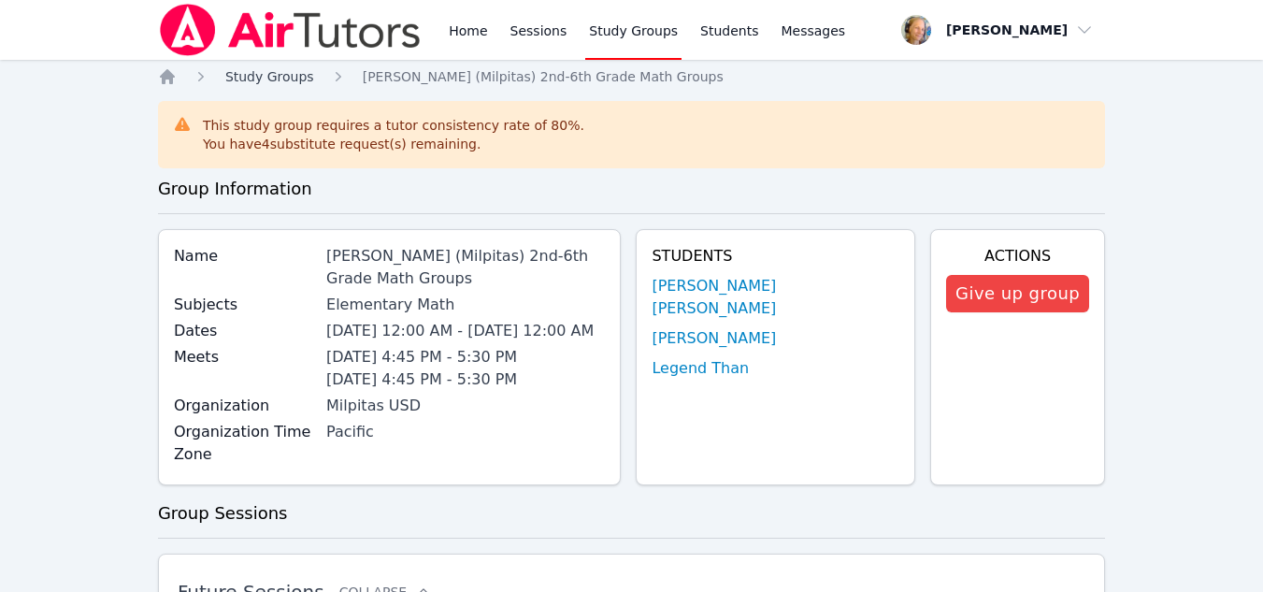
click at [290, 72] on span "Study Groups" at bounding box center [269, 76] width 89 height 15
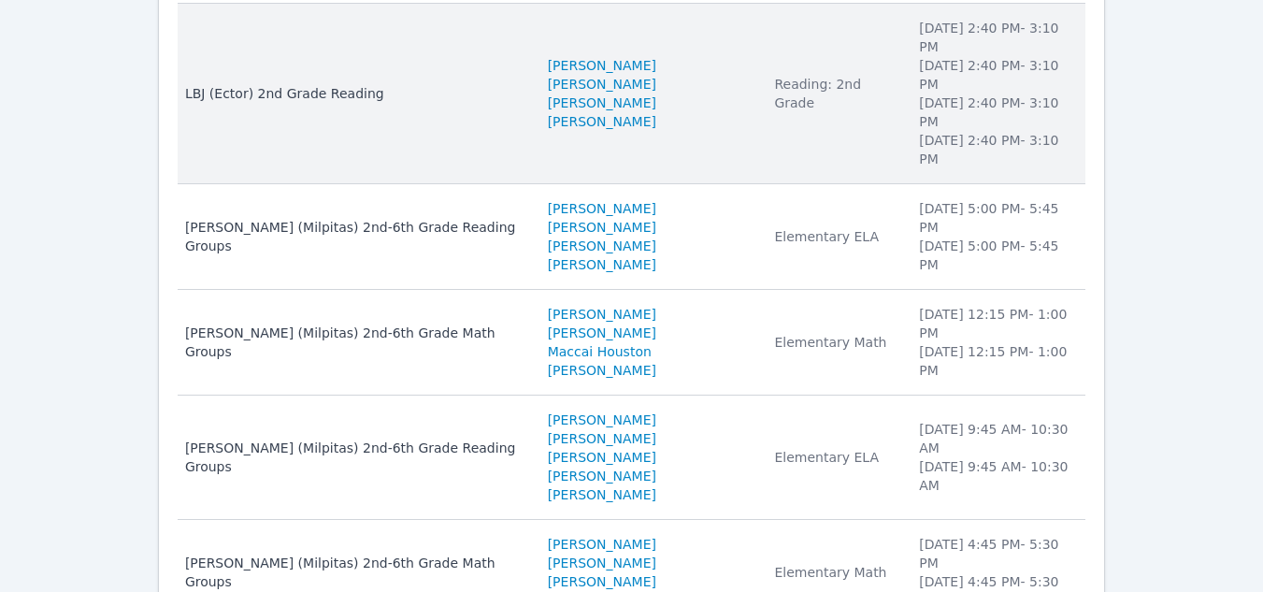
scroll to position [320, 0]
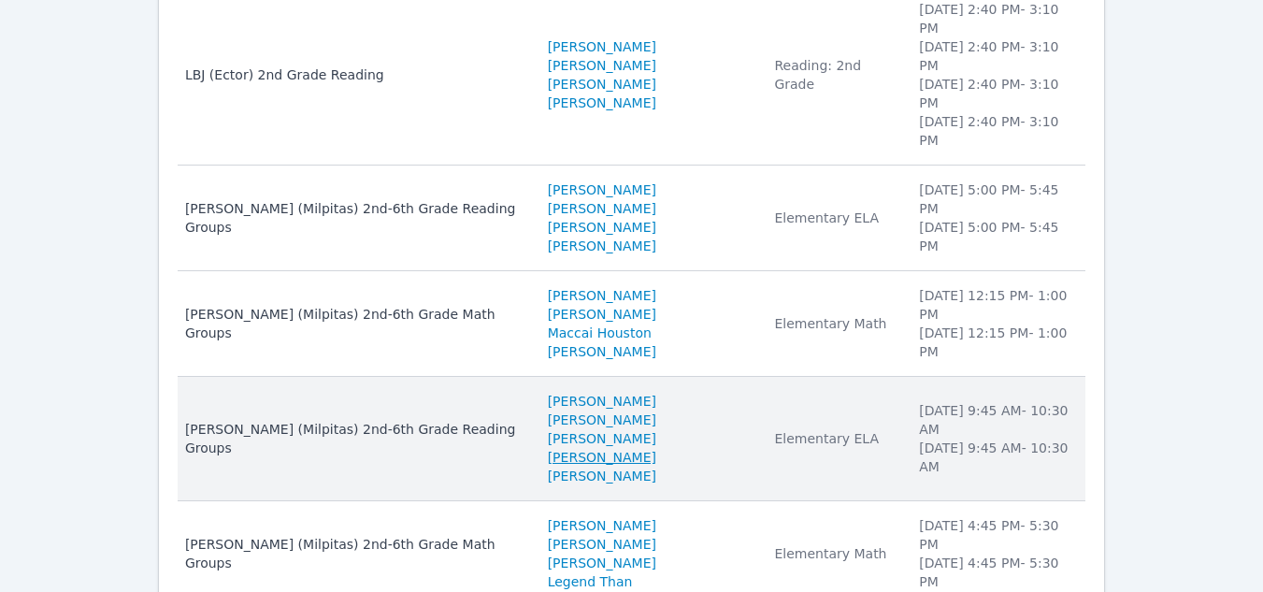
click at [548, 448] on link "Bryan Tseng" at bounding box center [602, 457] width 108 height 19
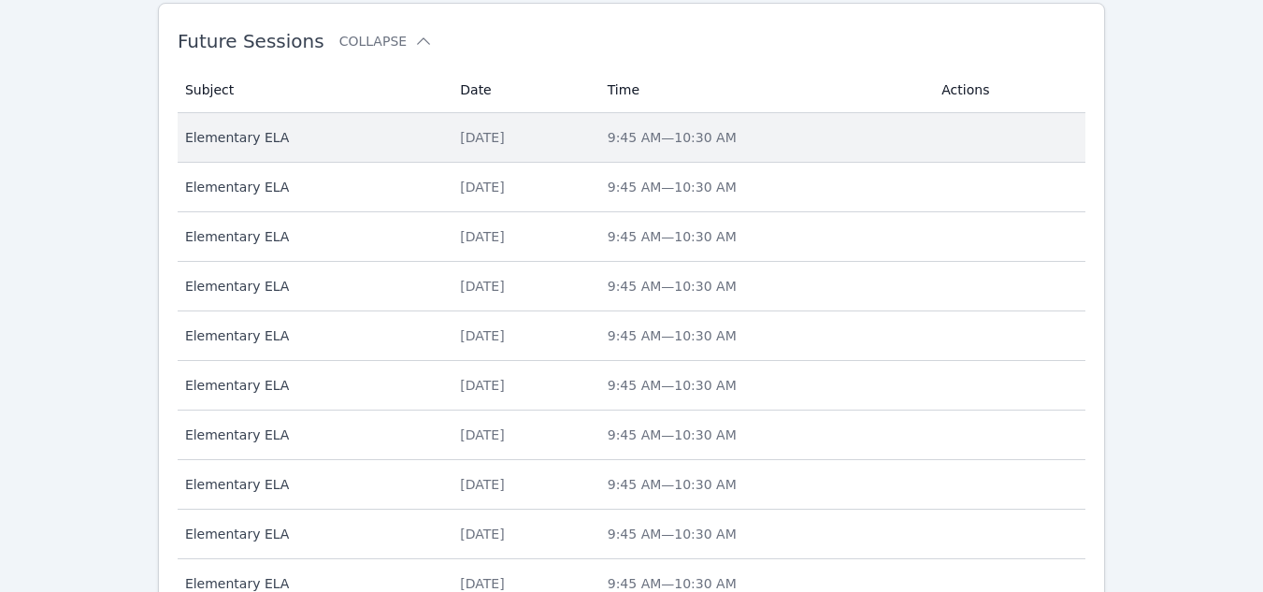
scroll to position [280, 0]
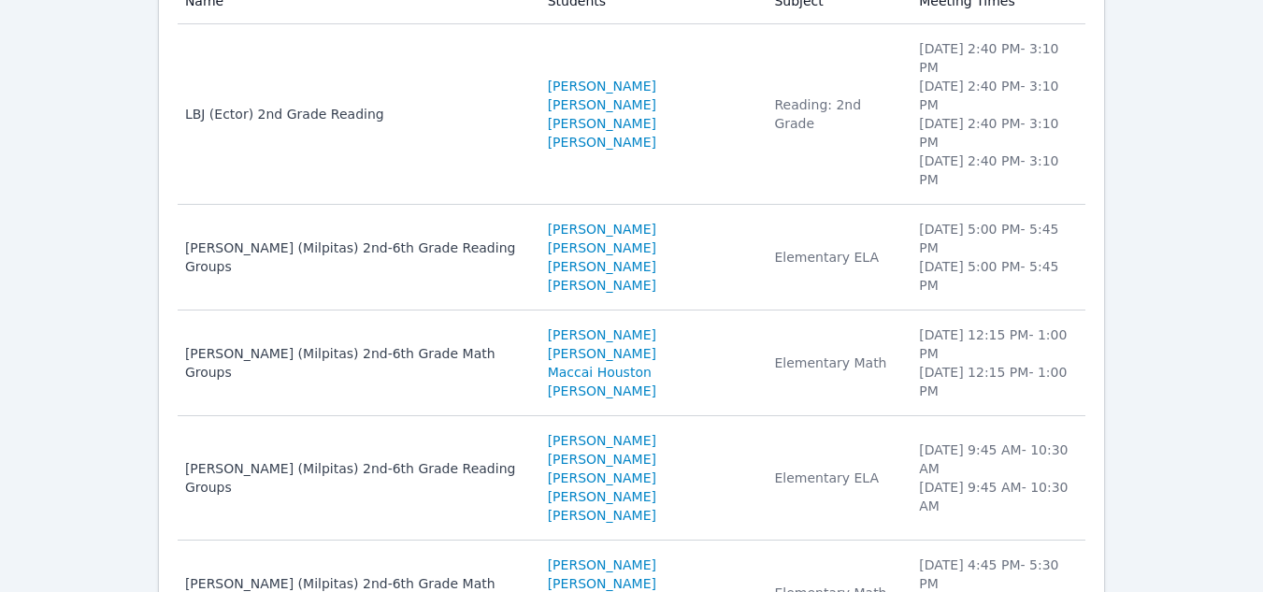
scroll to position [320, 0]
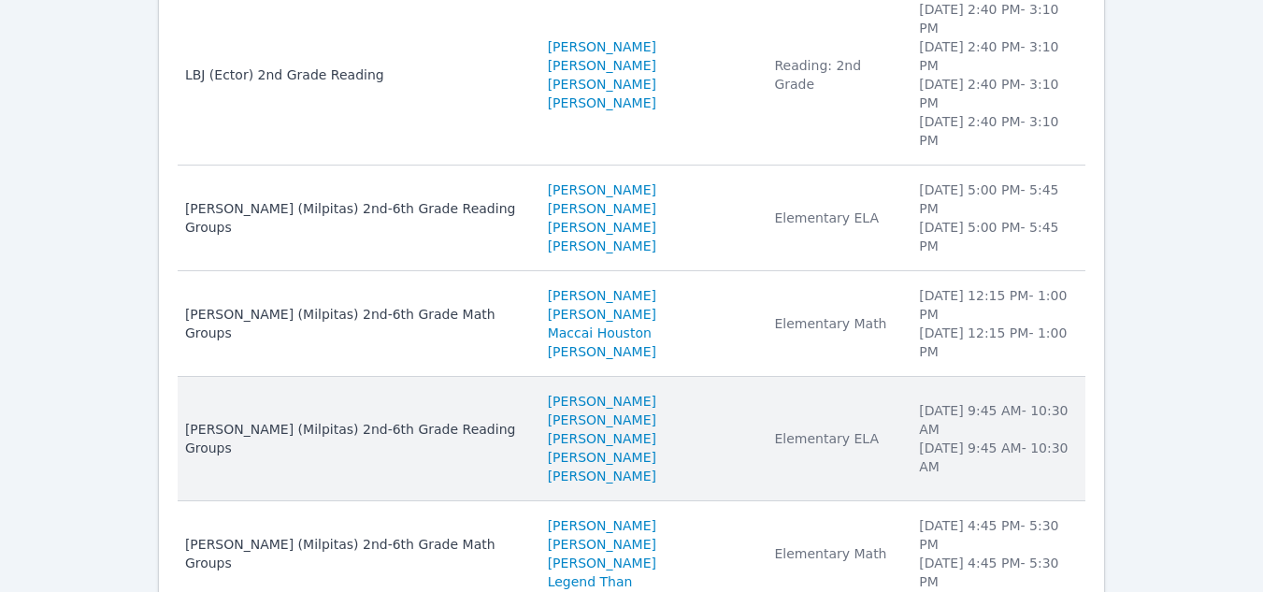
click at [774, 387] on td "Subject Elementary ELA" at bounding box center [835, 439] width 145 height 124
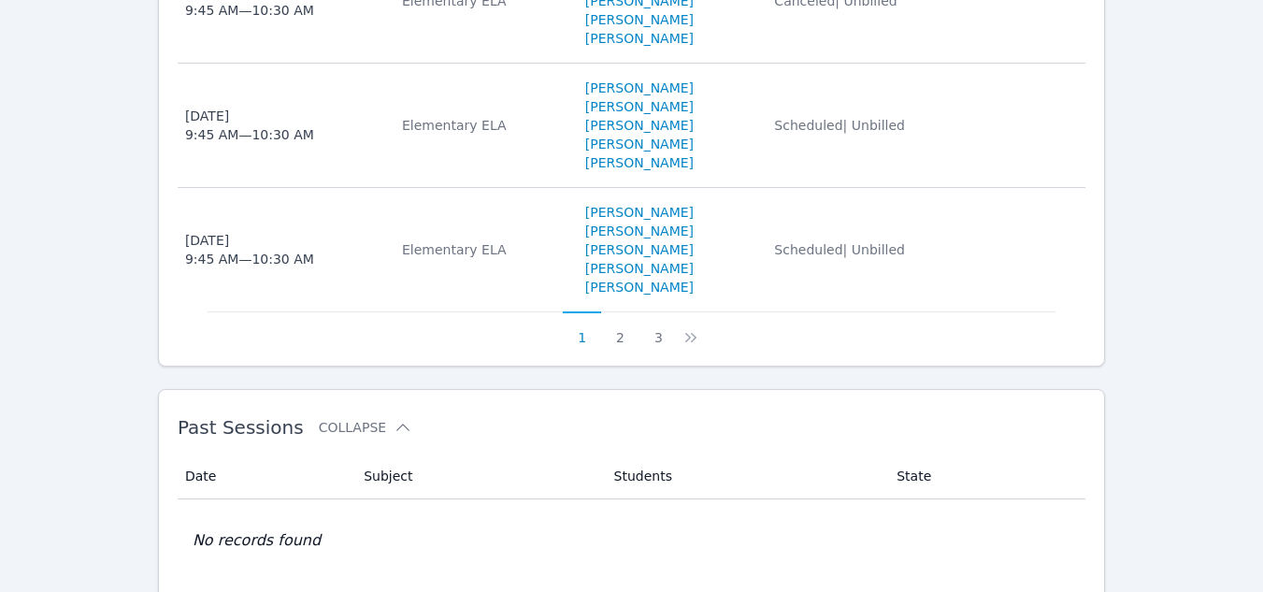
scroll to position [1629, 0]
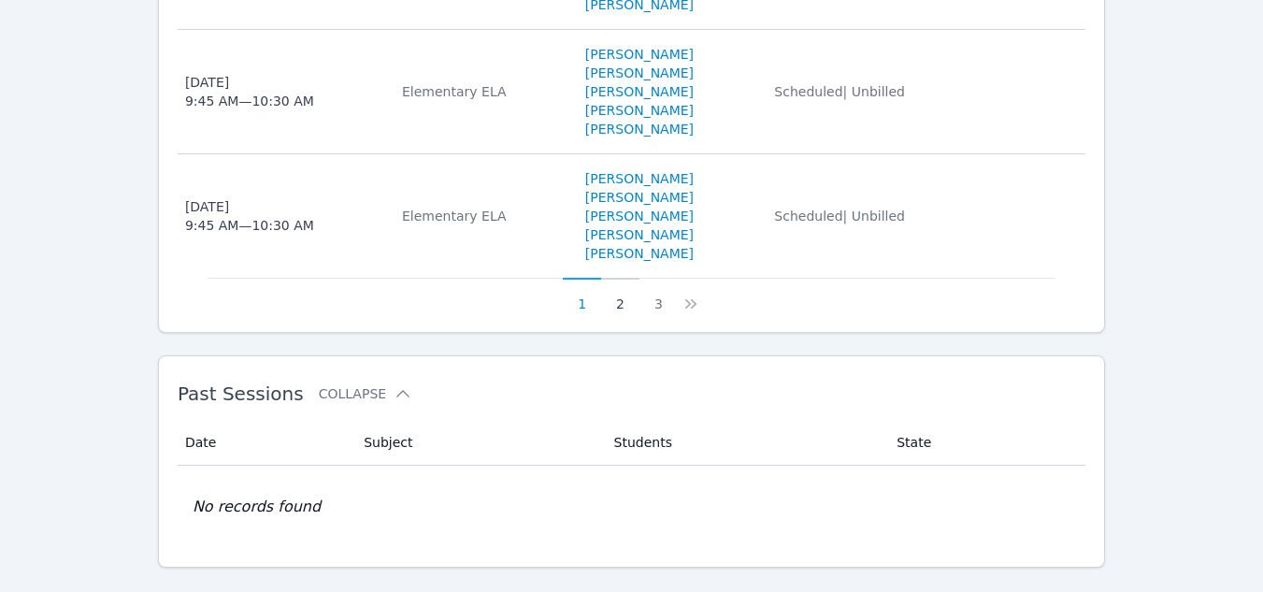
click at [619, 313] on button "2" at bounding box center [620, 296] width 38 height 36
click at [659, 313] on button "3" at bounding box center [670, 296] width 38 height 36
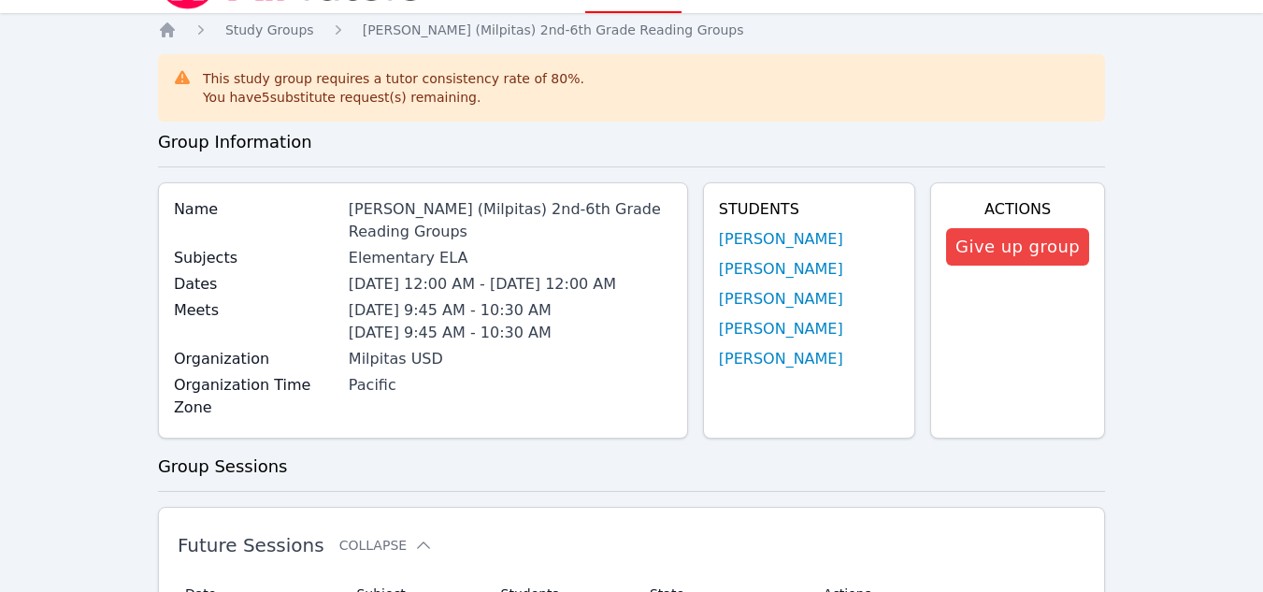
scroll to position [0, 0]
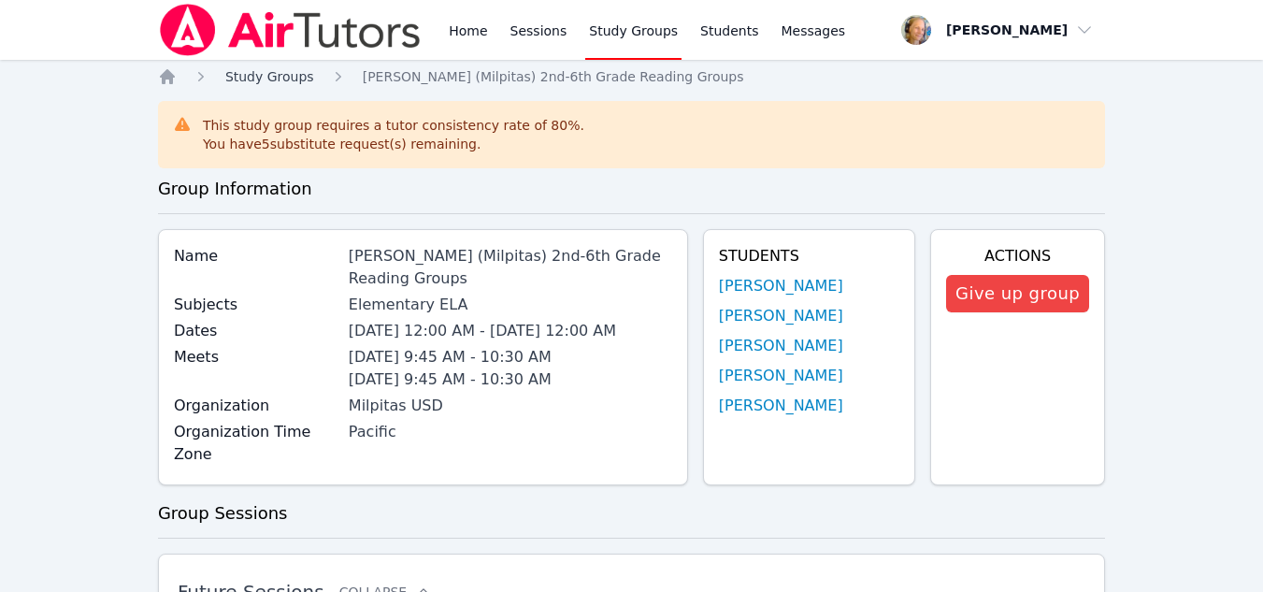
click at [237, 74] on span "Study Groups" at bounding box center [269, 76] width 89 height 15
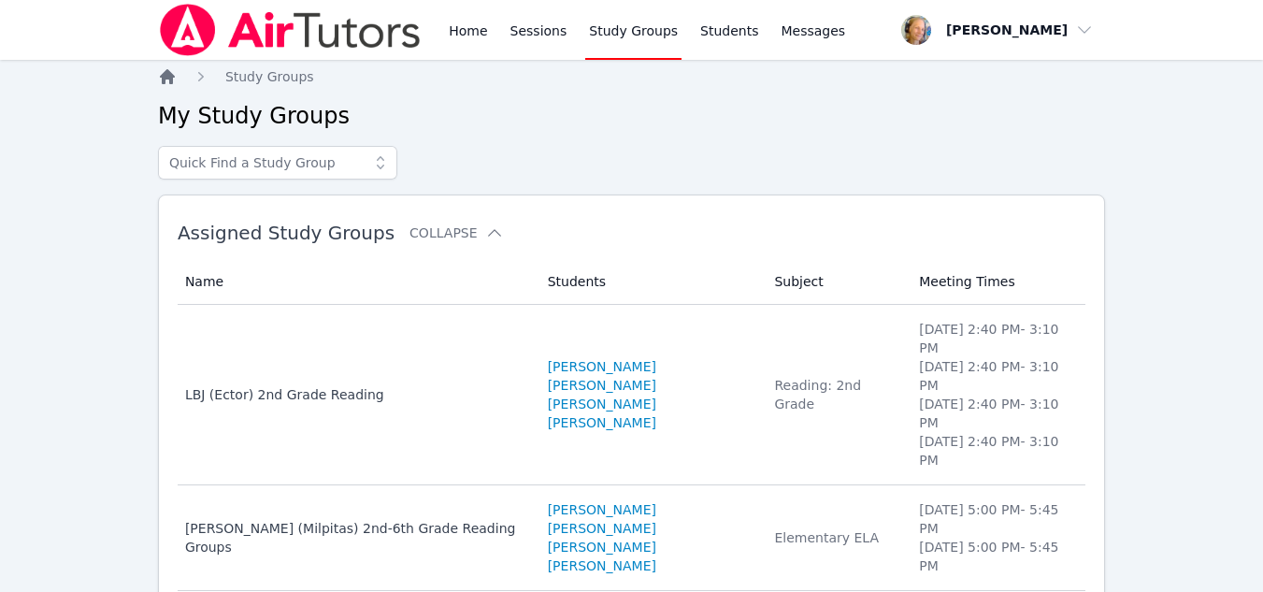
click at [168, 84] on icon "Breadcrumb" at bounding box center [167, 76] width 19 height 19
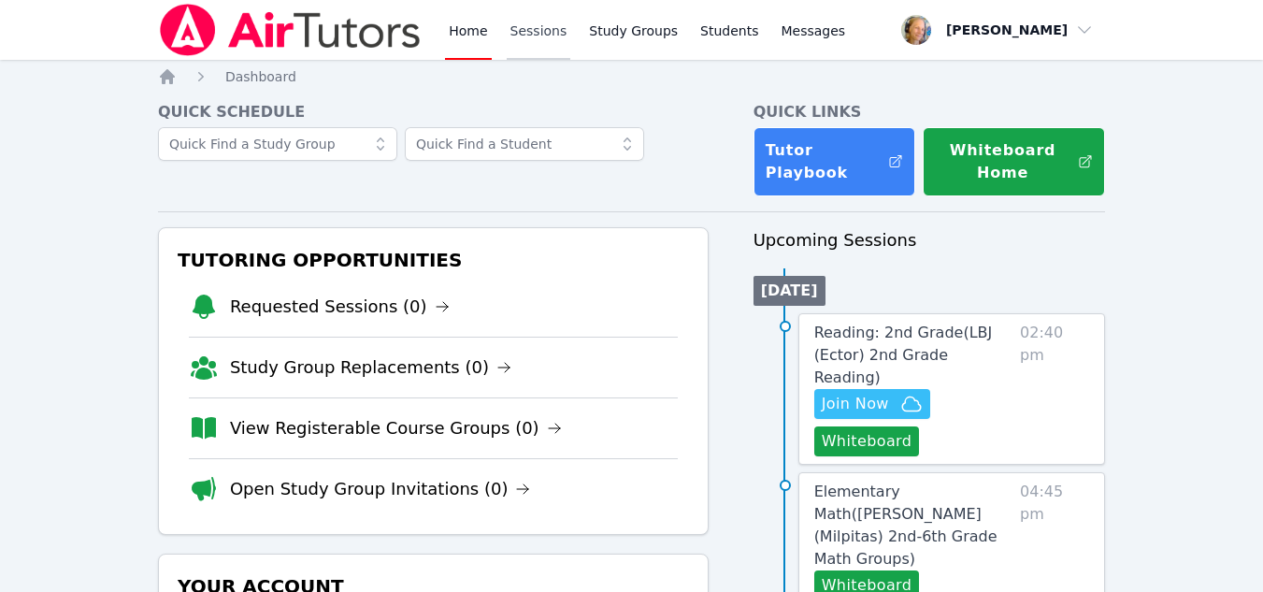
click at [545, 43] on link "Sessions" at bounding box center [539, 30] width 65 height 60
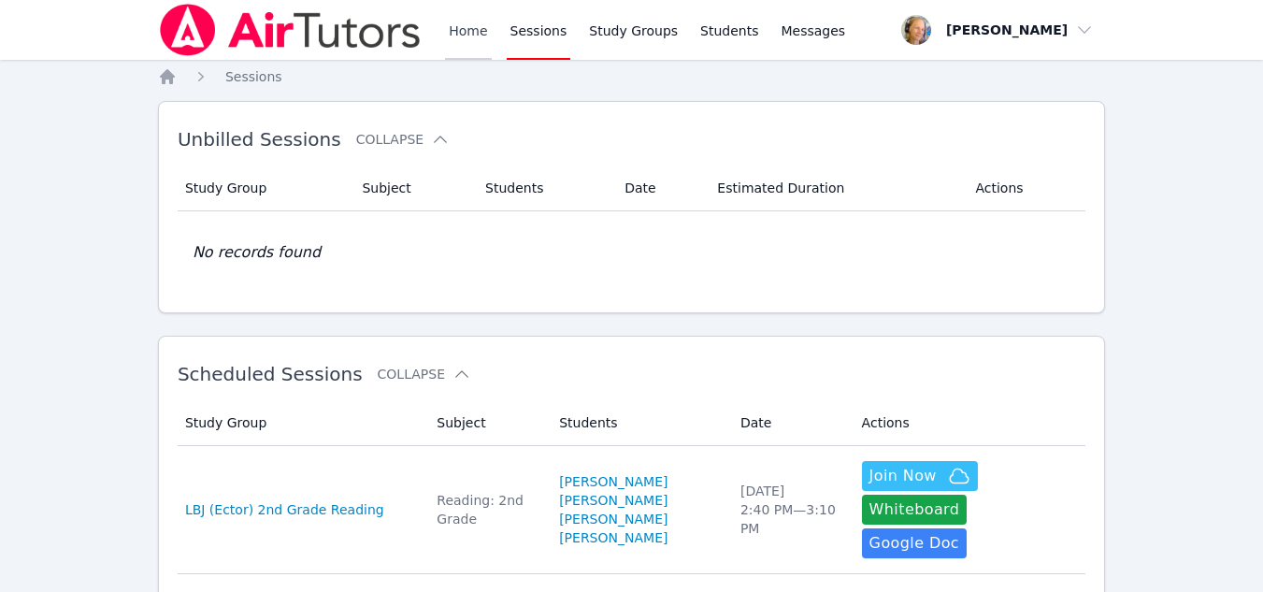
click at [483, 42] on link "Home" at bounding box center [468, 30] width 46 height 60
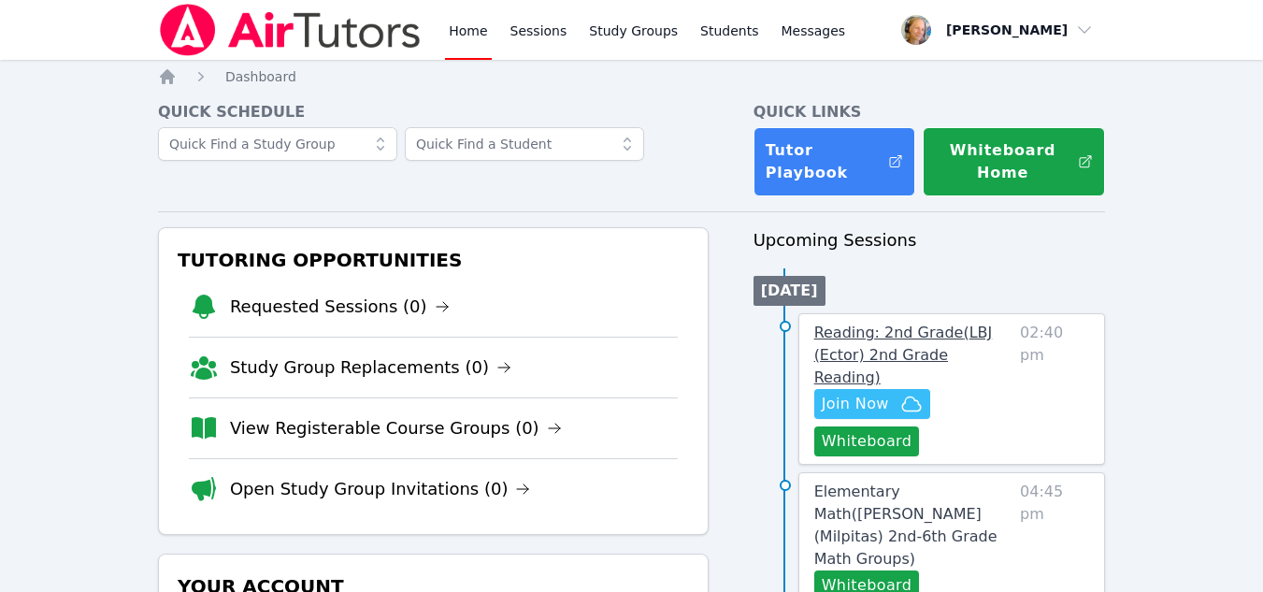
click at [987, 352] on link "Reading: 2nd Grade ( LBJ (Ector) 2nd Grade Reading )" at bounding box center [913, 355] width 198 height 67
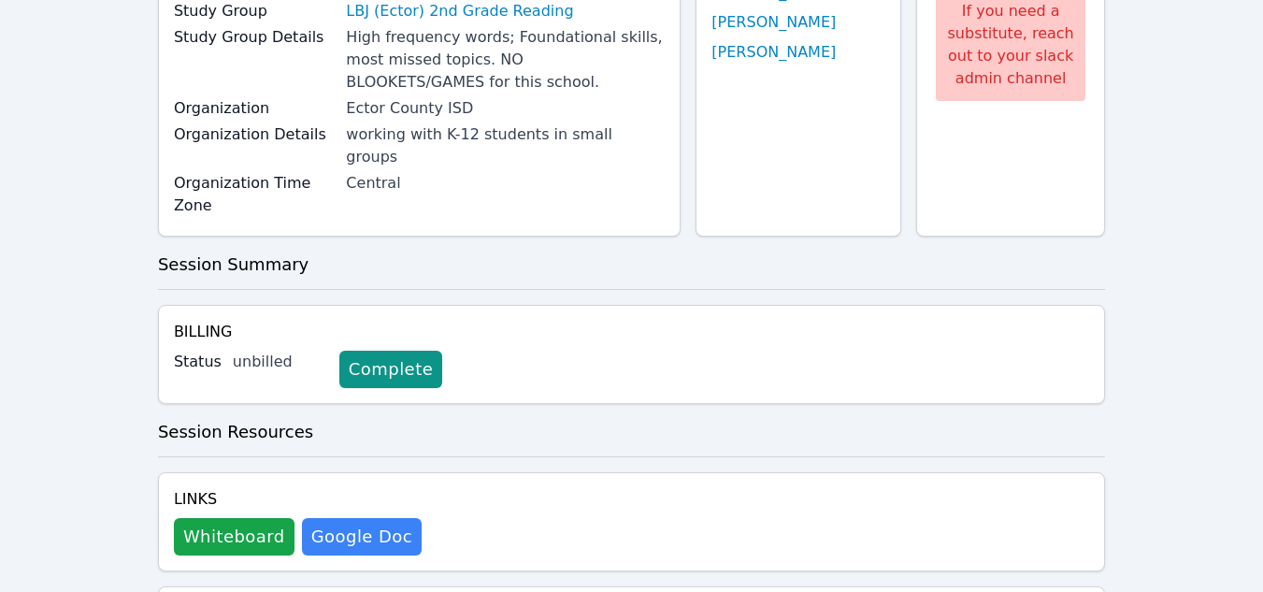
scroll to position [280, 0]
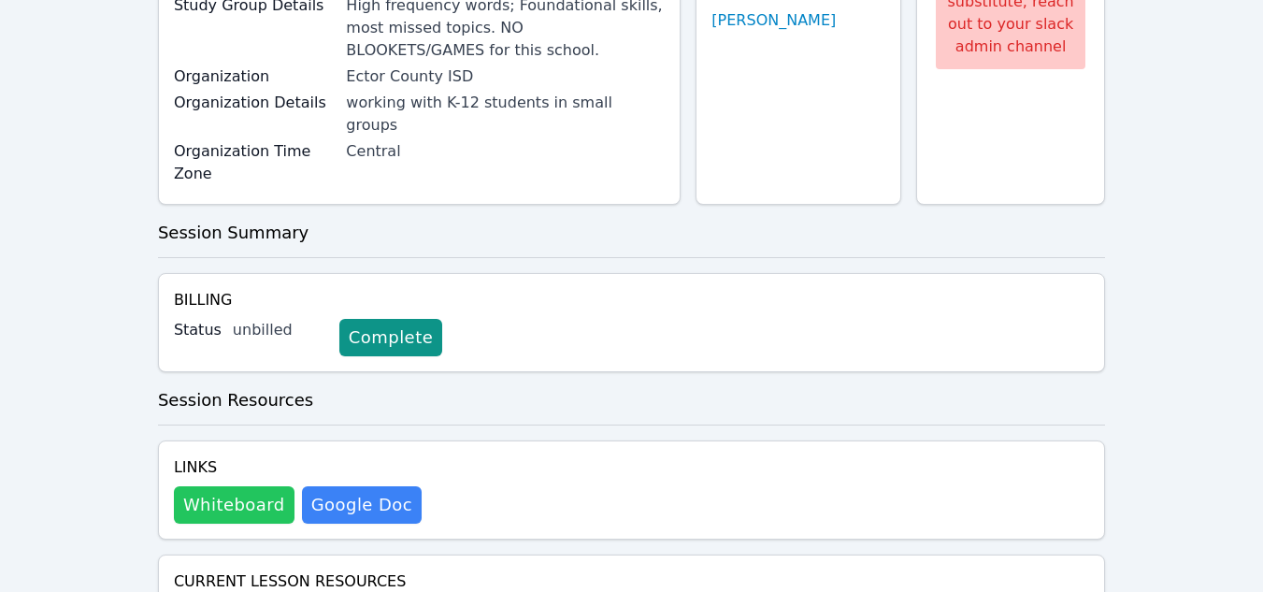
click at [249, 491] on button "Whiteboard" at bounding box center [234, 504] width 121 height 37
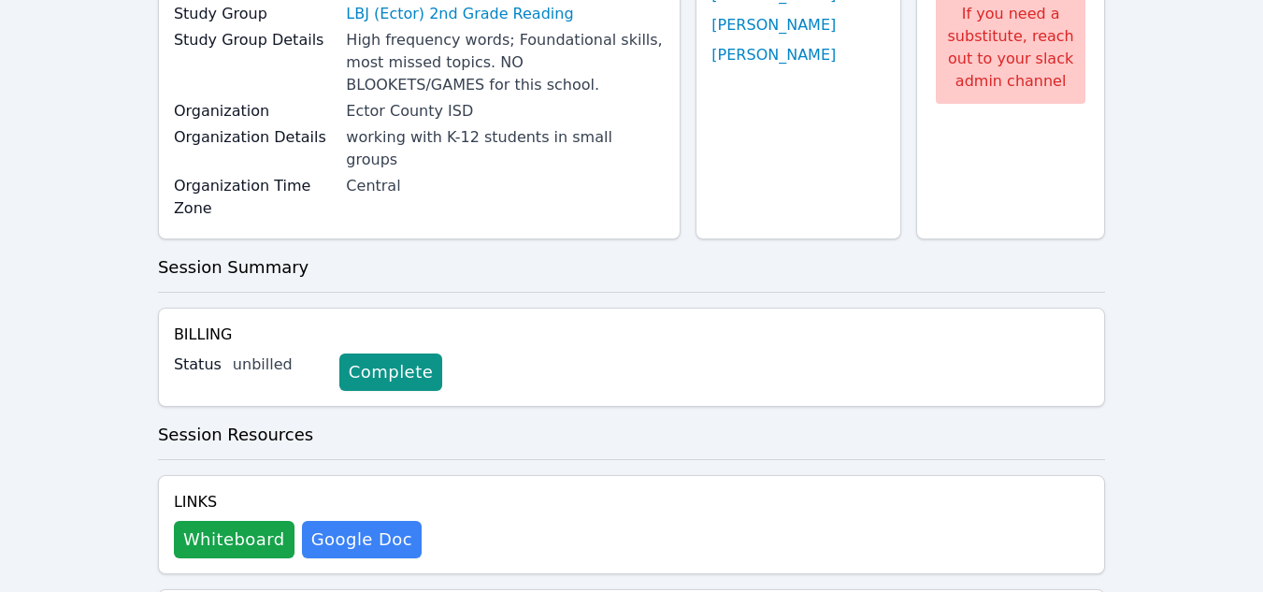
scroll to position [93, 0]
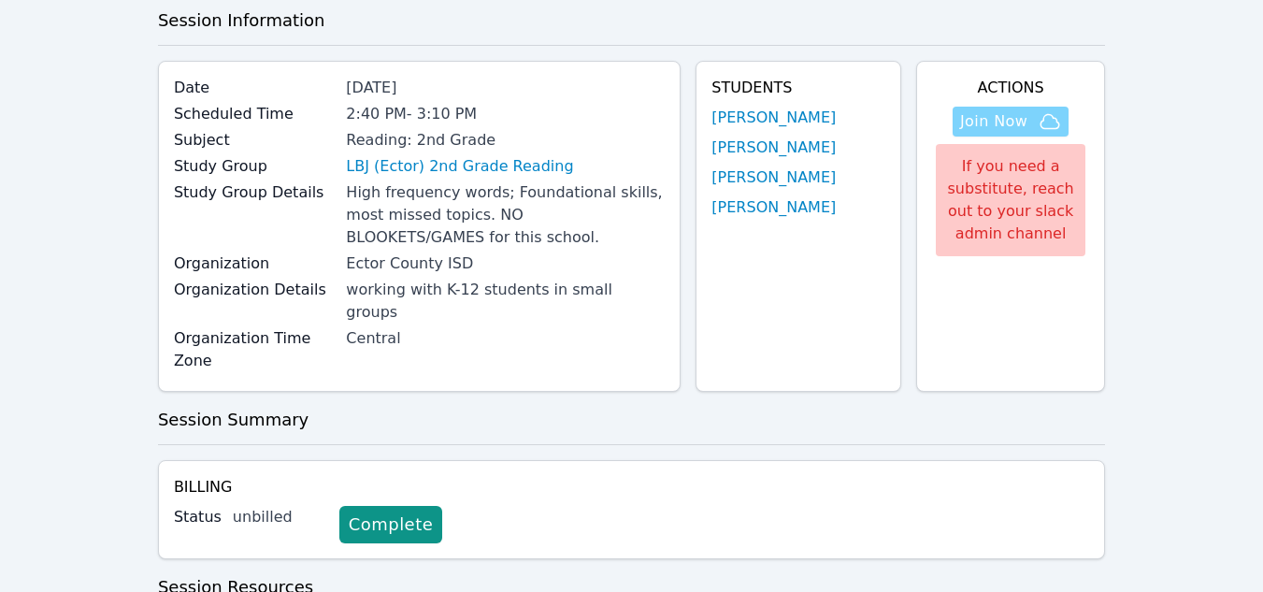
click at [982, 126] on span "Join Now" at bounding box center [993, 121] width 67 height 22
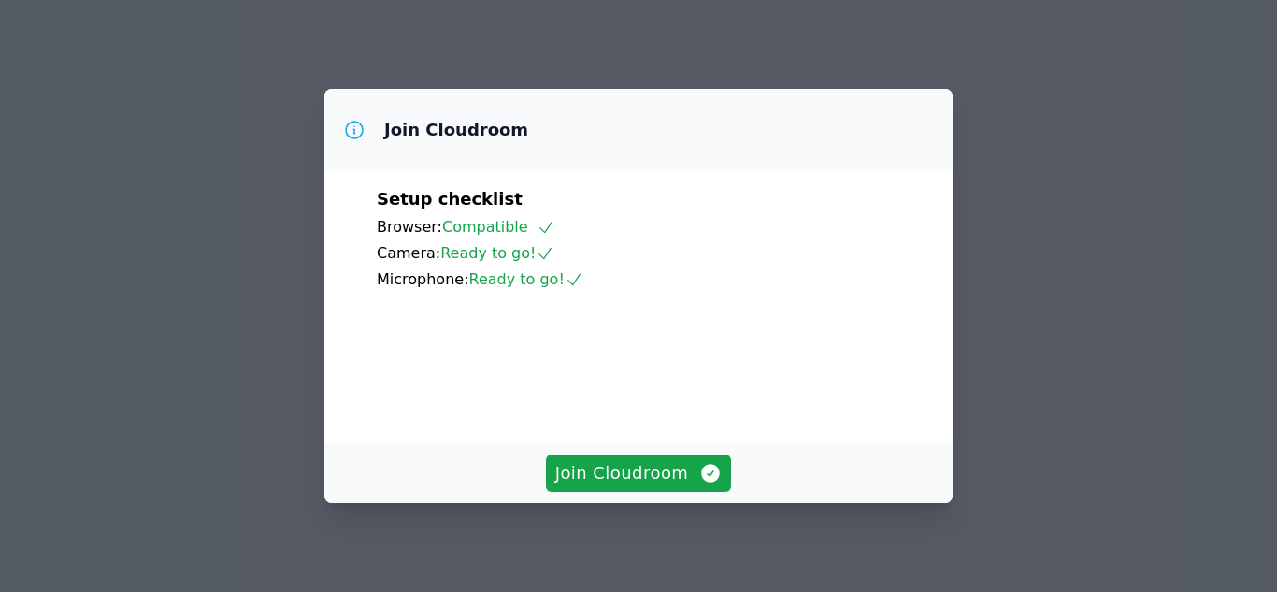
scroll to position [93, 0]
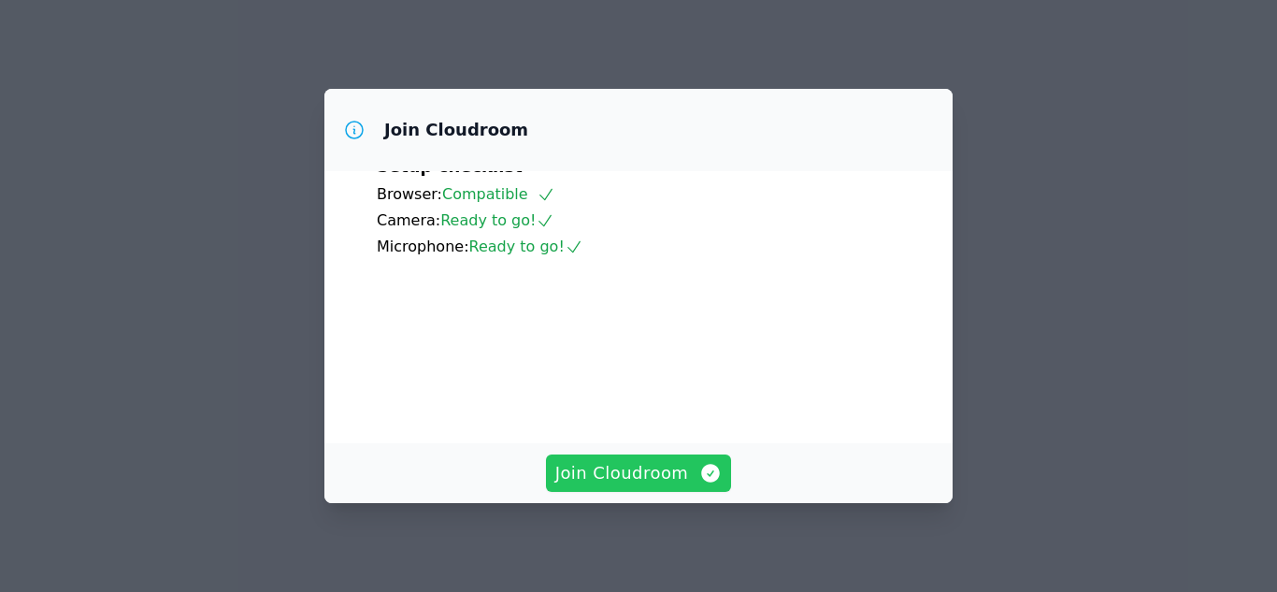
click at [643, 489] on button "Join Cloudroom" at bounding box center [639, 472] width 186 height 37
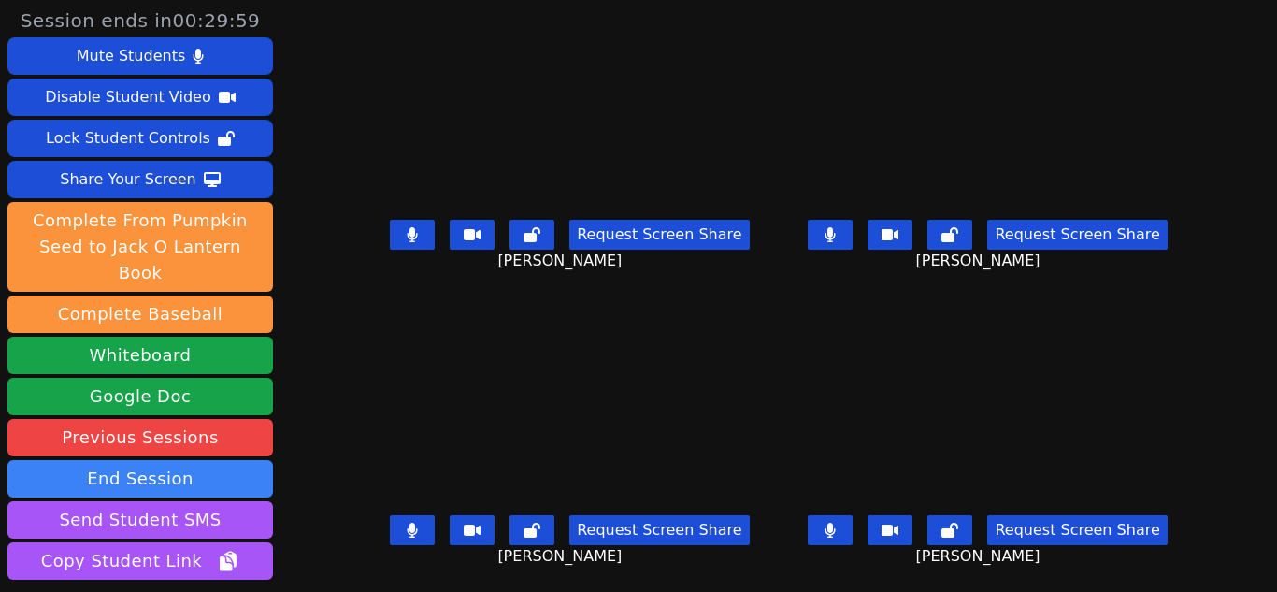
scroll to position [14, 0]
click at [834, 515] on button at bounding box center [830, 530] width 45 height 30
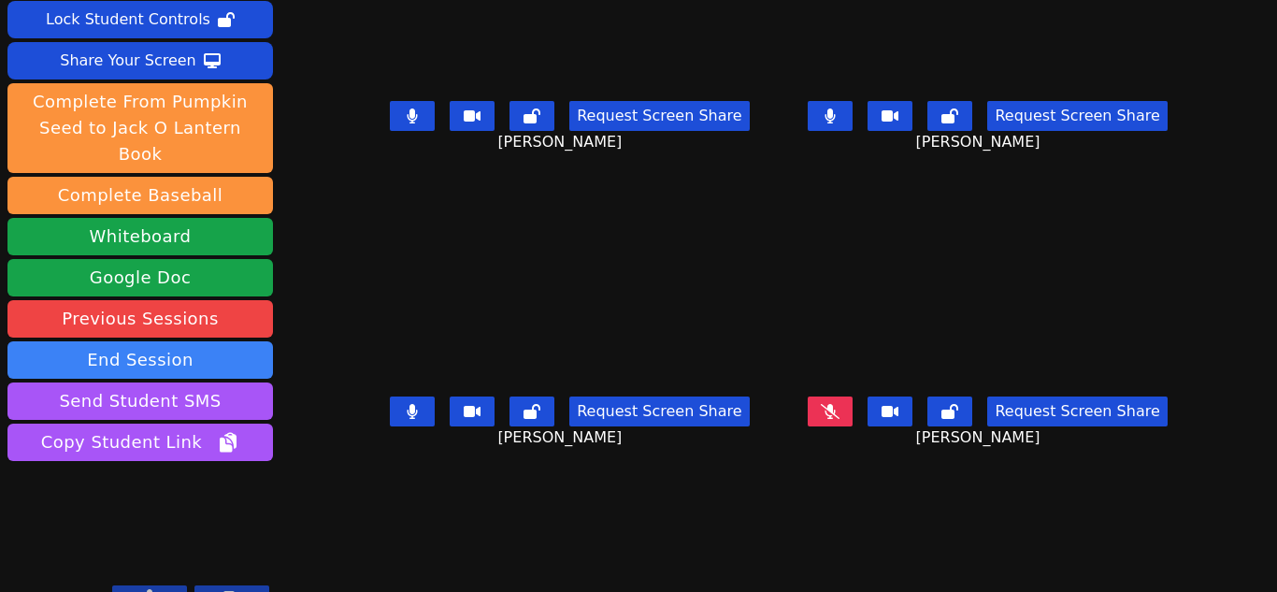
scroll to position [122, 0]
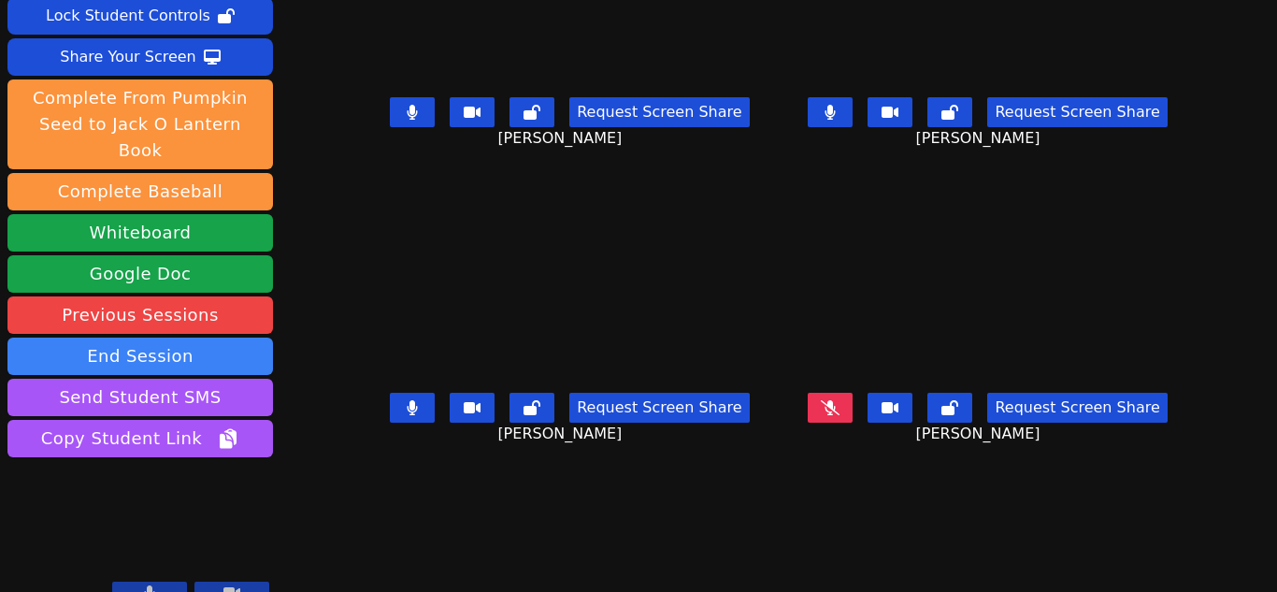
click at [821, 400] on icon at bounding box center [830, 407] width 19 height 15
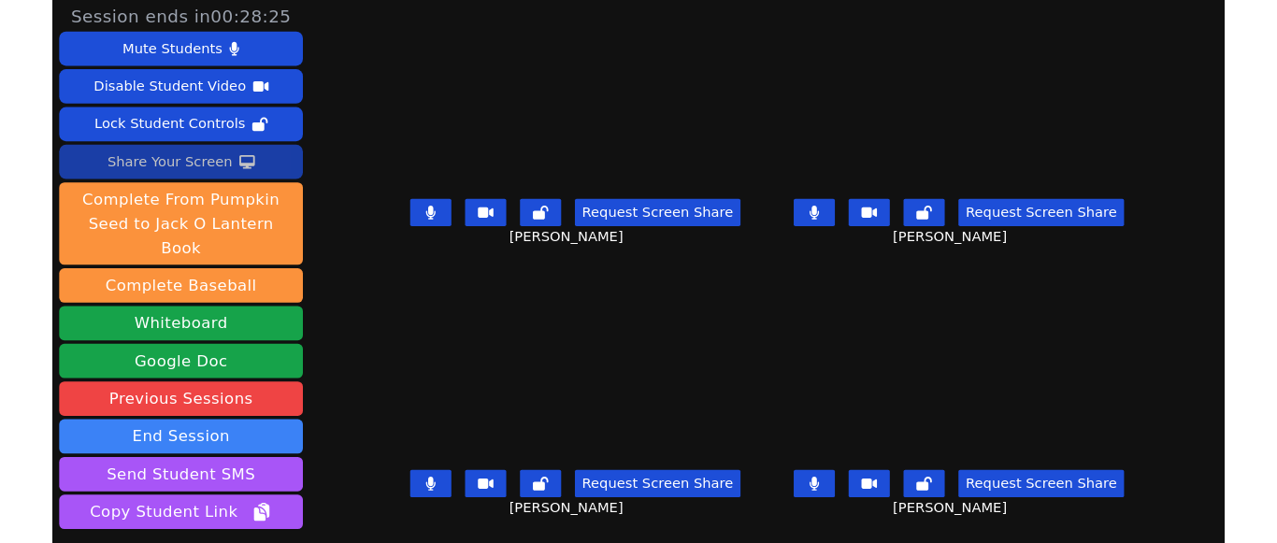
scroll to position [0, 0]
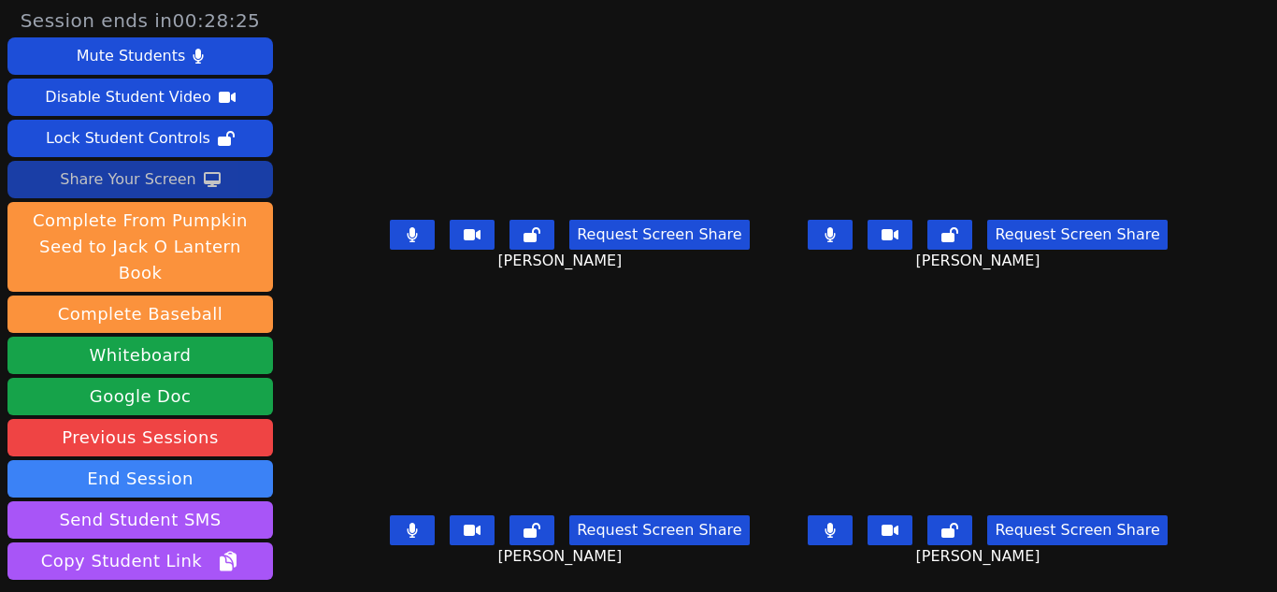
click at [155, 168] on div "Share Your Screen" at bounding box center [128, 180] width 136 height 30
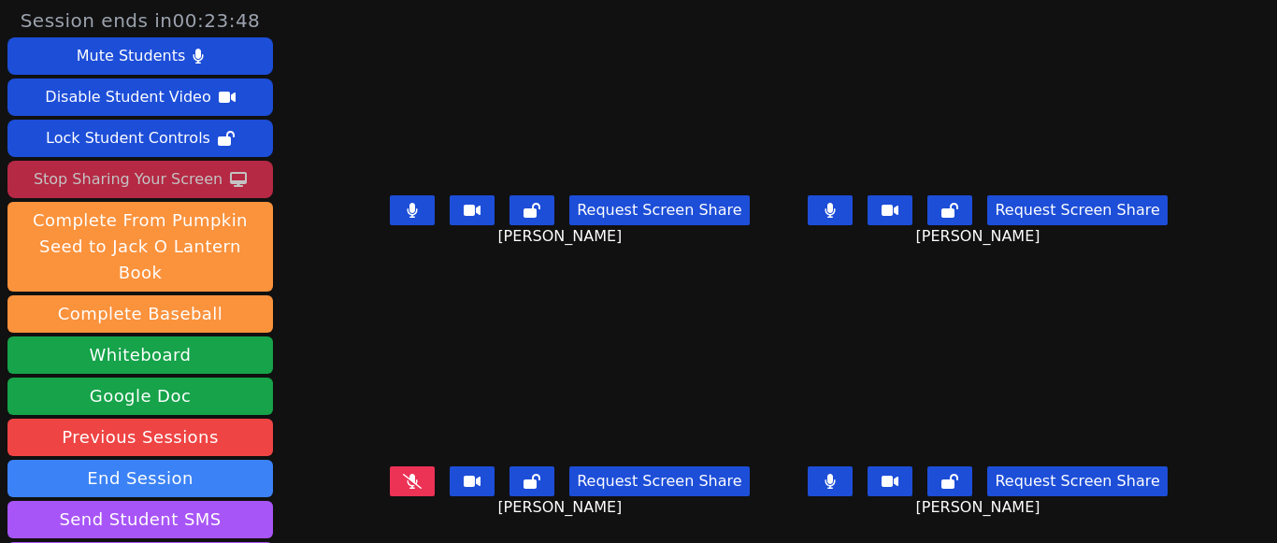
click at [432, 209] on button at bounding box center [412, 210] width 45 height 30
click at [826, 488] on icon at bounding box center [831, 481] width 10 height 15
click at [808, 483] on button at bounding box center [830, 482] width 45 height 30
click at [824, 212] on button at bounding box center [830, 210] width 45 height 30
click at [408, 475] on button at bounding box center [412, 482] width 45 height 30
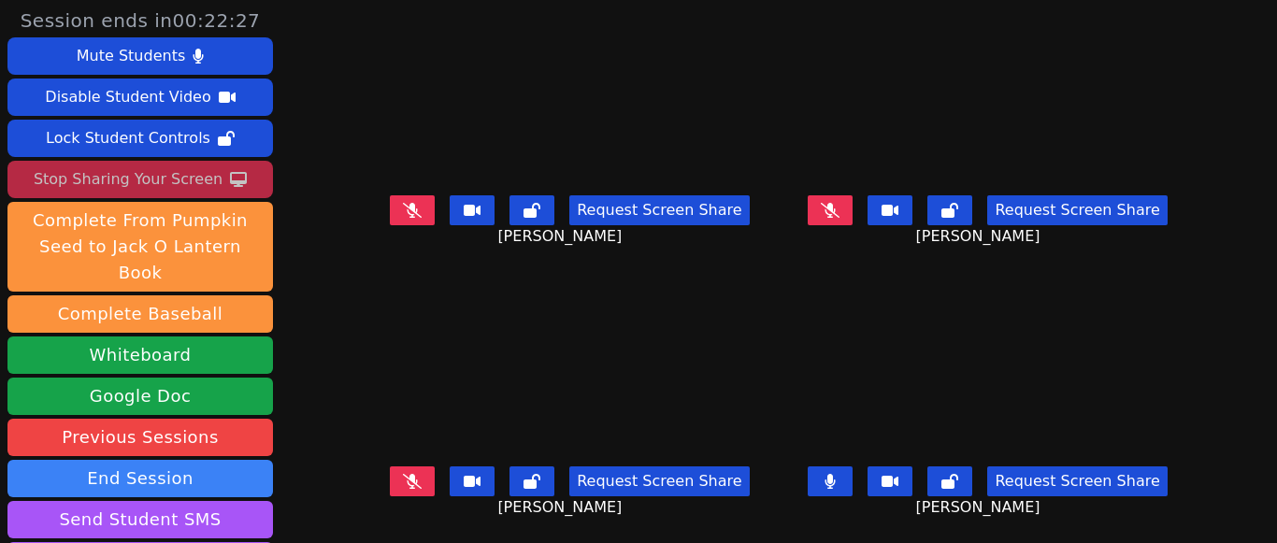
click at [435, 215] on button at bounding box center [412, 210] width 45 height 30
click at [826, 481] on icon at bounding box center [831, 481] width 10 height 15
click at [422, 486] on icon at bounding box center [412, 481] width 19 height 15
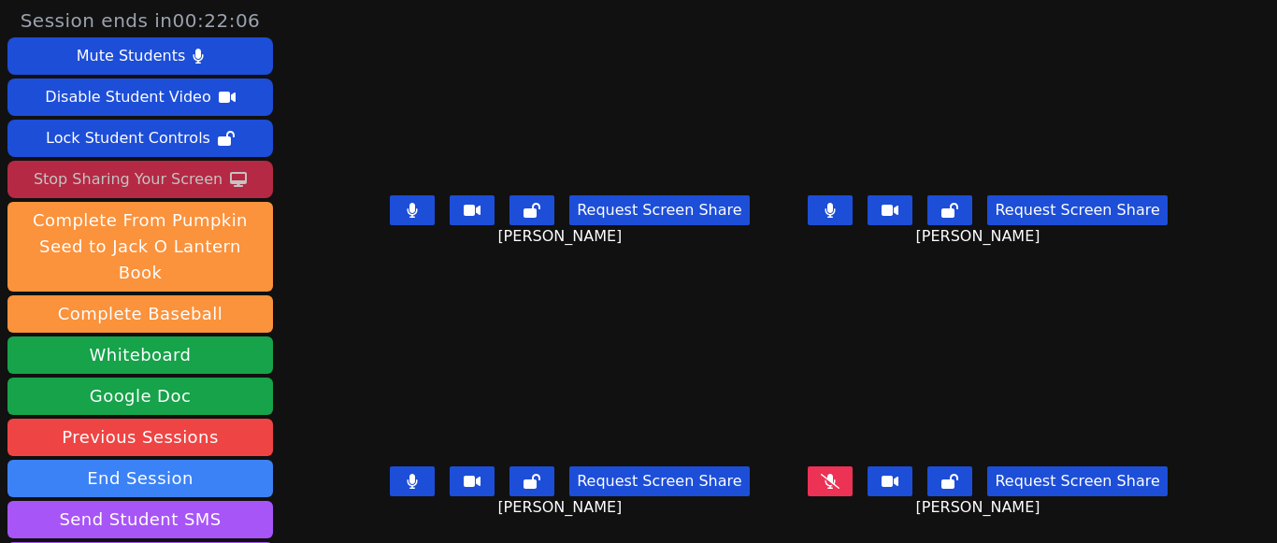
click at [425, 486] on button at bounding box center [412, 482] width 45 height 30
click at [418, 213] on icon at bounding box center [412, 210] width 11 height 15
click at [828, 214] on button at bounding box center [830, 210] width 45 height 30
click at [821, 488] on icon at bounding box center [830, 481] width 19 height 15
click at [430, 204] on button at bounding box center [412, 210] width 45 height 30
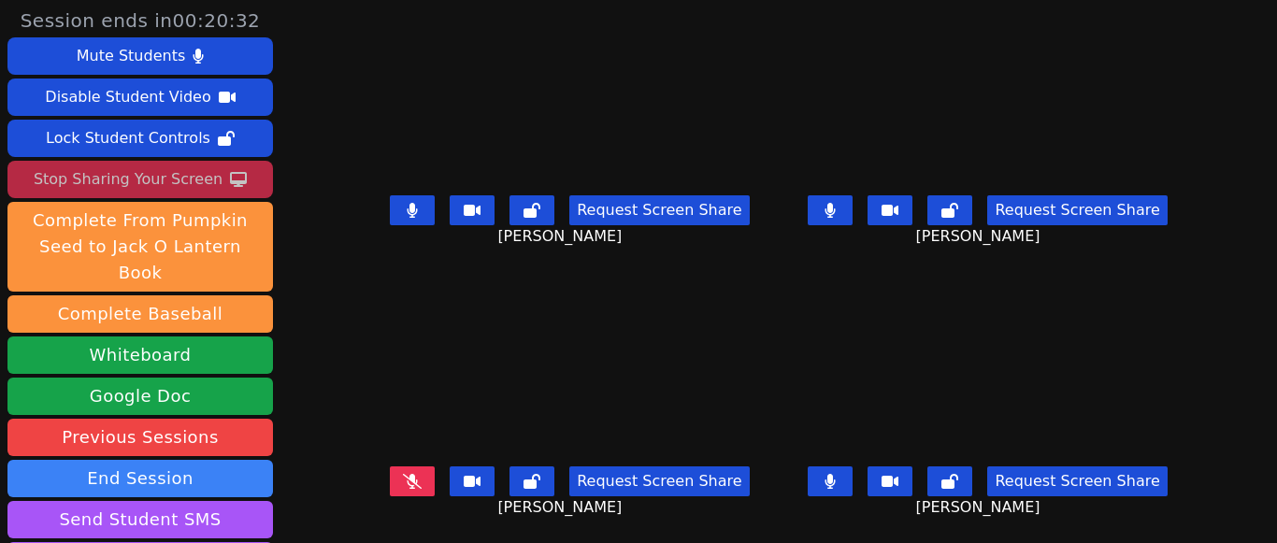
drag, startPoint x: 408, startPoint y: 489, endPoint x: 420, endPoint y: 485, distance: 12.7
click at [409, 489] on button at bounding box center [412, 482] width 45 height 30
click at [416, 209] on icon at bounding box center [412, 210] width 11 height 15
click at [830, 214] on button at bounding box center [830, 210] width 45 height 30
click at [828, 485] on button at bounding box center [830, 482] width 45 height 30
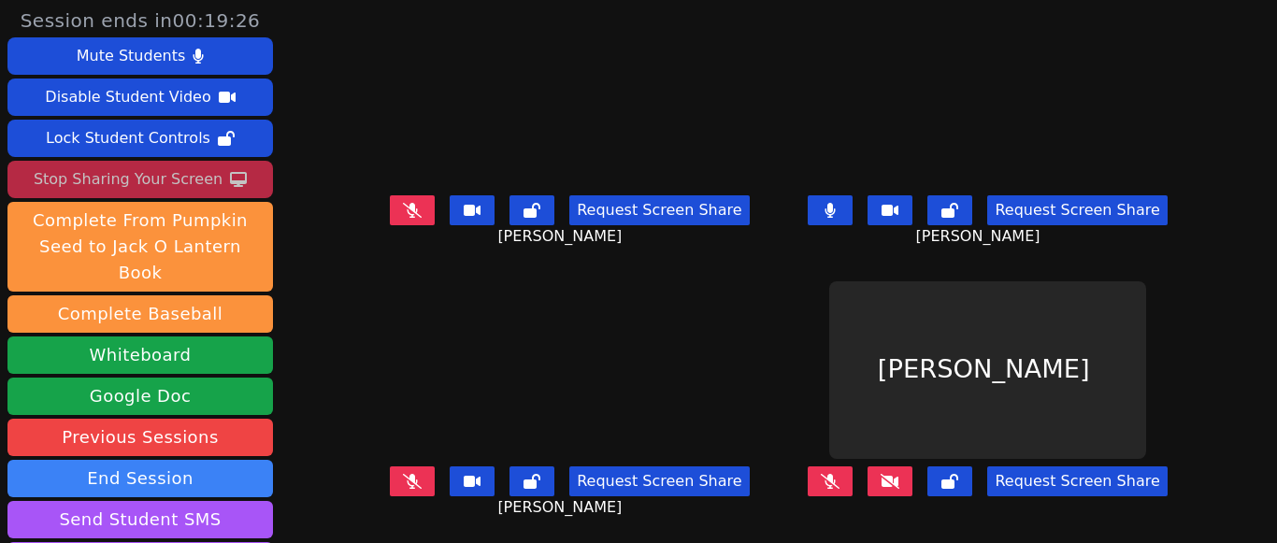
click at [808, 216] on button at bounding box center [830, 210] width 45 height 30
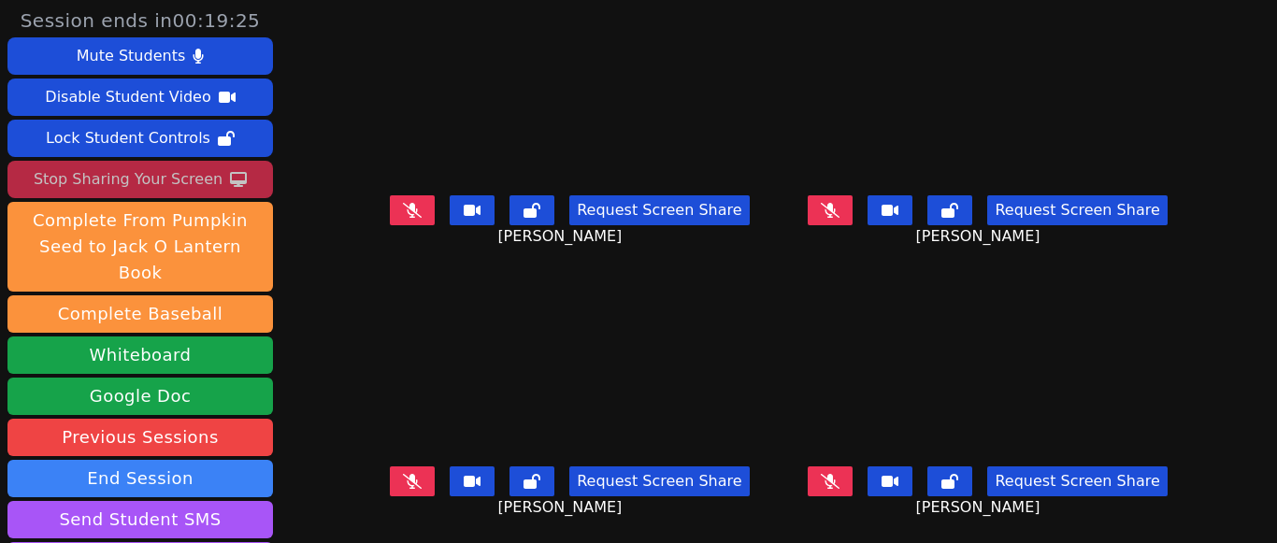
click at [411, 215] on icon at bounding box center [412, 210] width 19 height 15
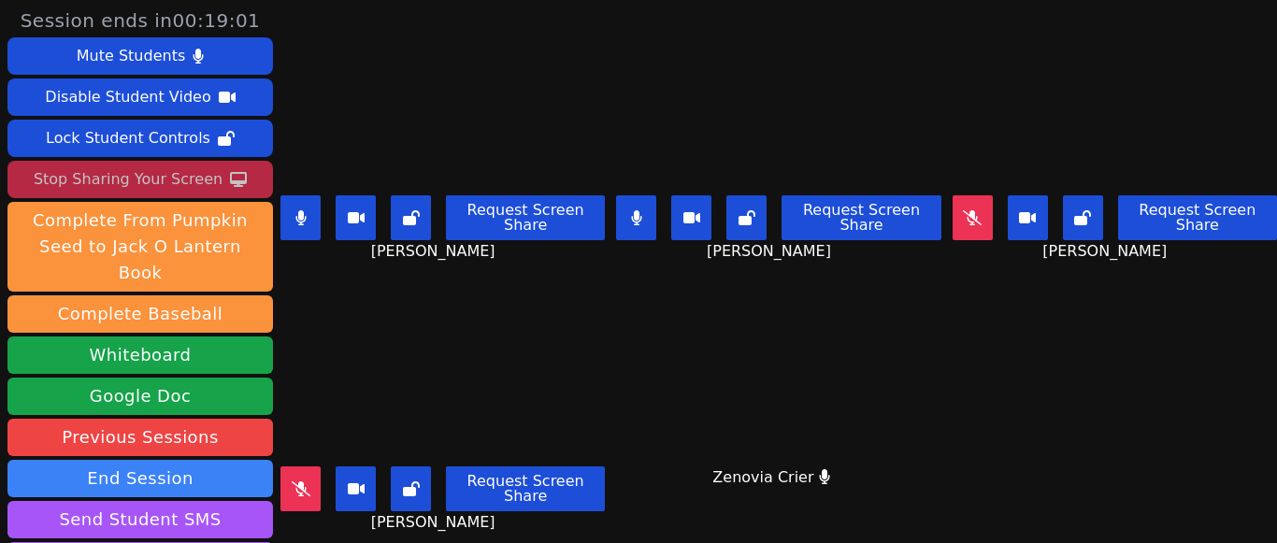
click at [966, 215] on button at bounding box center [973, 217] width 40 height 45
click at [311, 475] on button at bounding box center [300, 489] width 40 height 45
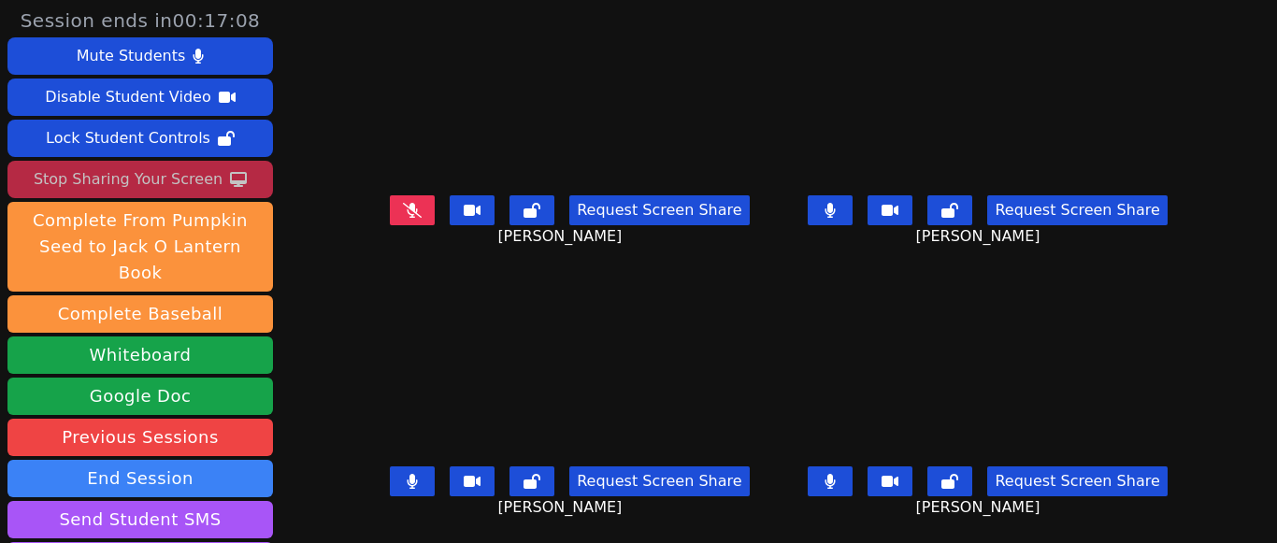
click at [415, 216] on icon at bounding box center [412, 210] width 19 height 15
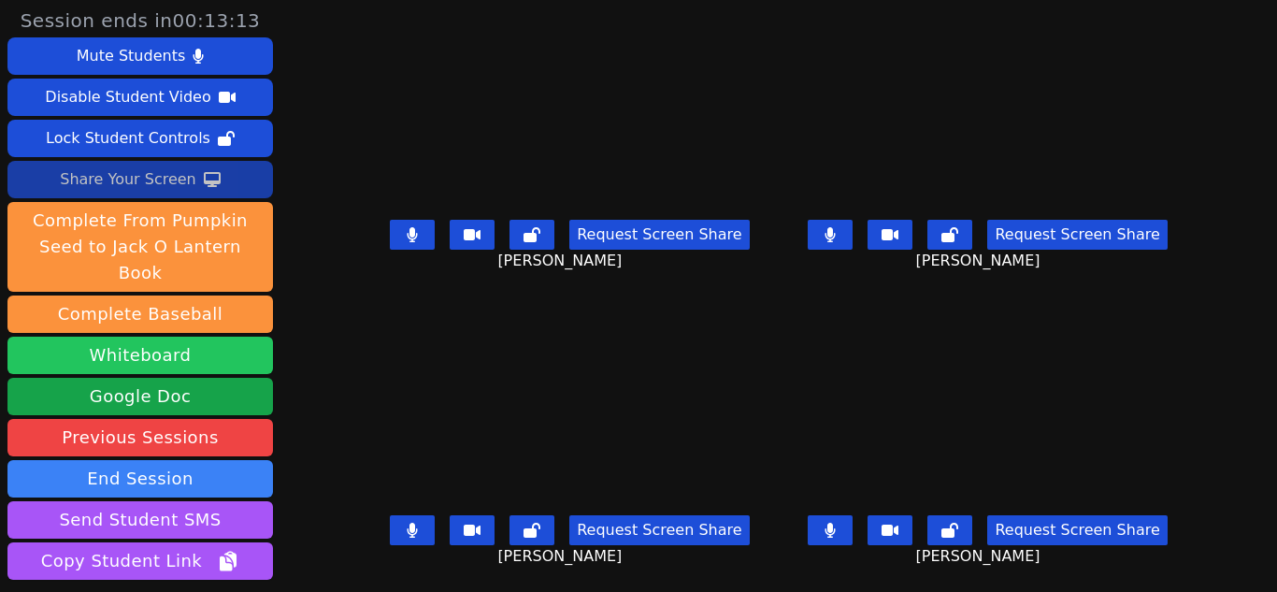
click at [165, 337] on button "Whiteboard" at bounding box center [140, 355] width 266 height 37
click at [166, 337] on button "Whiteboard" at bounding box center [140, 355] width 266 height 37
click at [135, 187] on div "Share Your Screen" at bounding box center [128, 180] width 136 height 30
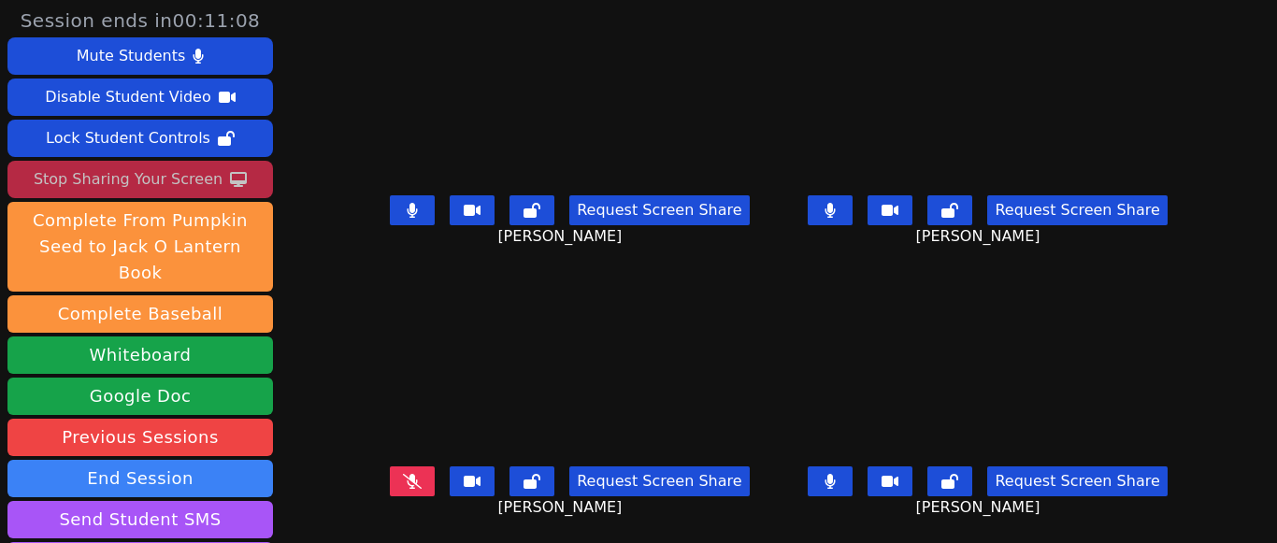
click at [418, 214] on icon at bounding box center [412, 210] width 11 height 15
click at [826, 212] on icon at bounding box center [831, 210] width 10 height 15
click at [810, 474] on button at bounding box center [830, 482] width 45 height 30
click at [431, 215] on button at bounding box center [412, 210] width 45 height 30
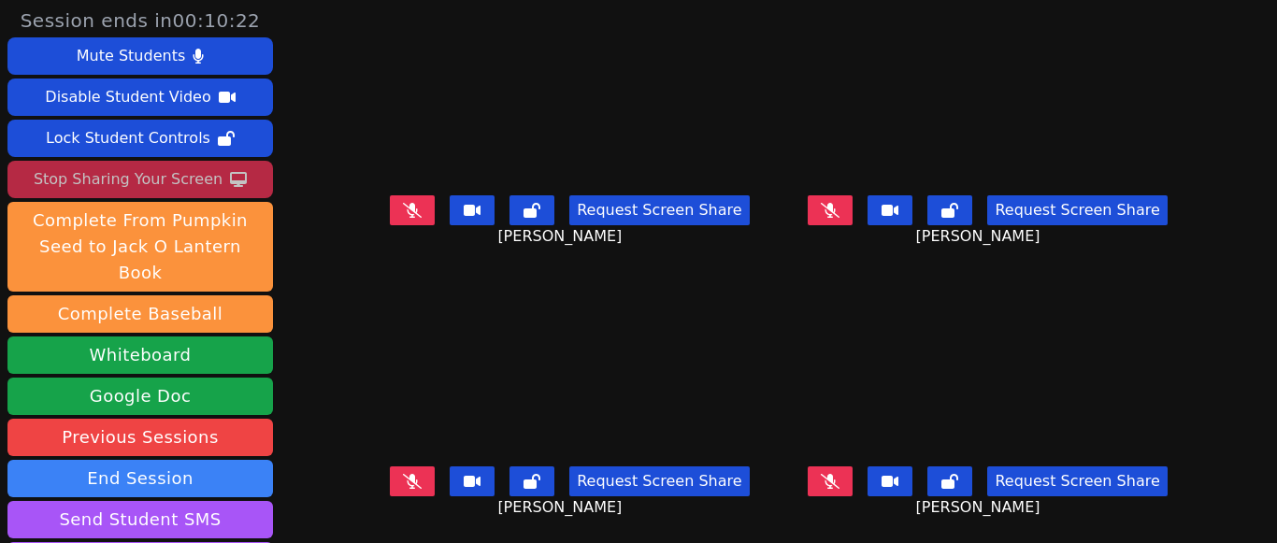
click at [821, 208] on icon at bounding box center [830, 209] width 19 height 15
click at [826, 210] on icon at bounding box center [831, 210] width 10 height 15
click at [409, 485] on icon at bounding box center [412, 481] width 19 height 15
click at [411, 483] on button at bounding box center [412, 482] width 45 height 30
click at [412, 483] on icon at bounding box center [412, 481] width 19 height 15
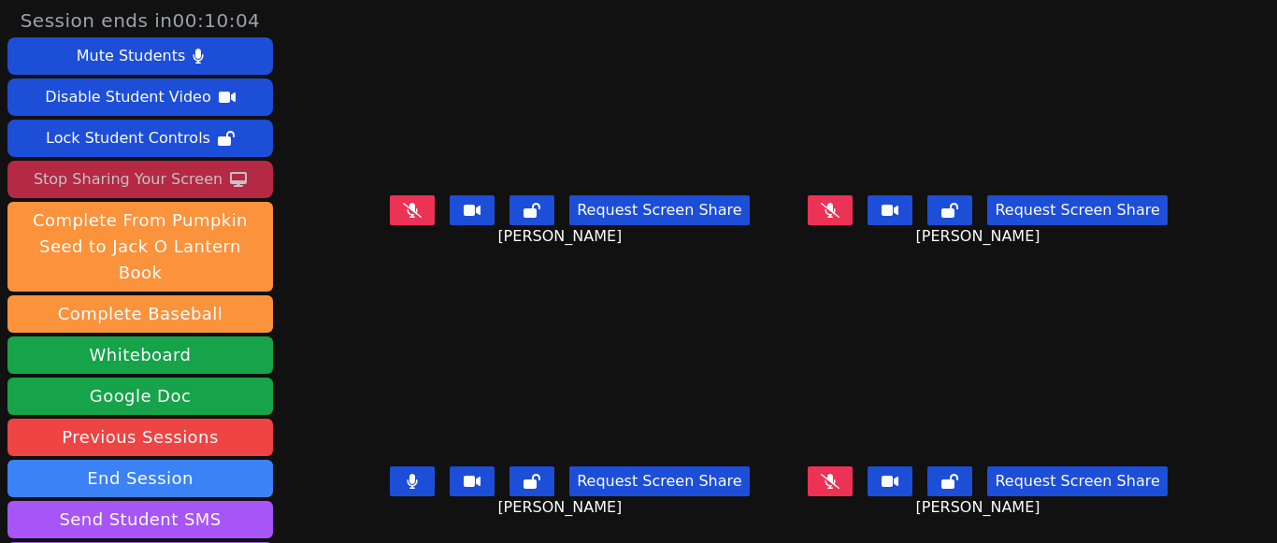
click at [412, 483] on button at bounding box center [412, 482] width 45 height 30
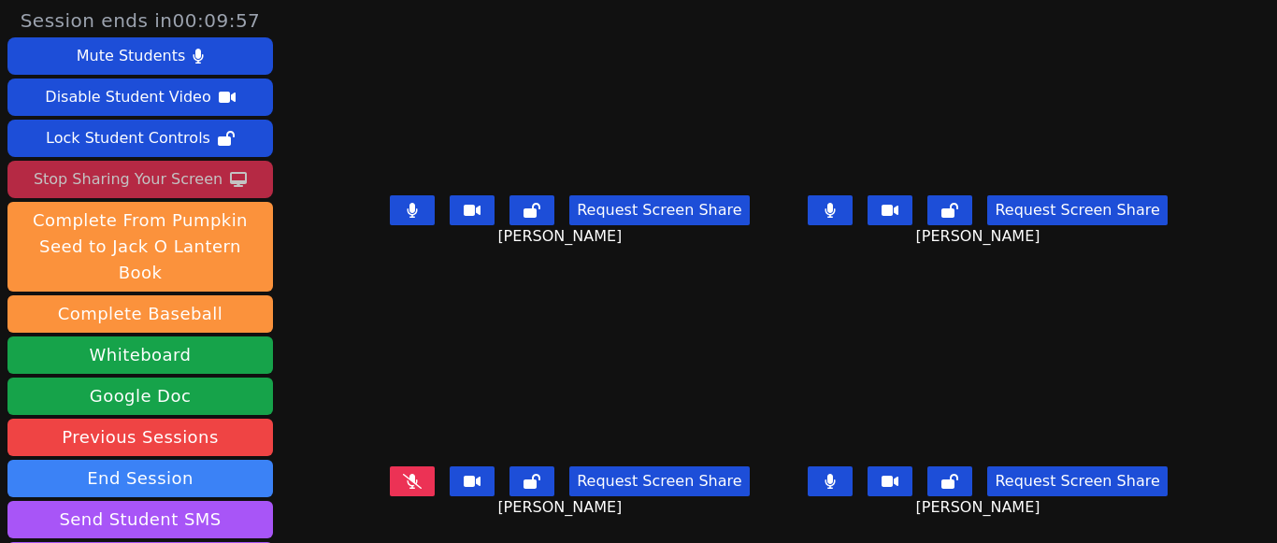
click at [410, 476] on icon at bounding box center [412, 481] width 19 height 15
click at [418, 484] on icon at bounding box center [413, 481] width 10 height 15
click at [832, 481] on button at bounding box center [830, 482] width 45 height 30
click at [821, 219] on button at bounding box center [830, 210] width 45 height 30
click at [428, 210] on button at bounding box center [412, 210] width 45 height 30
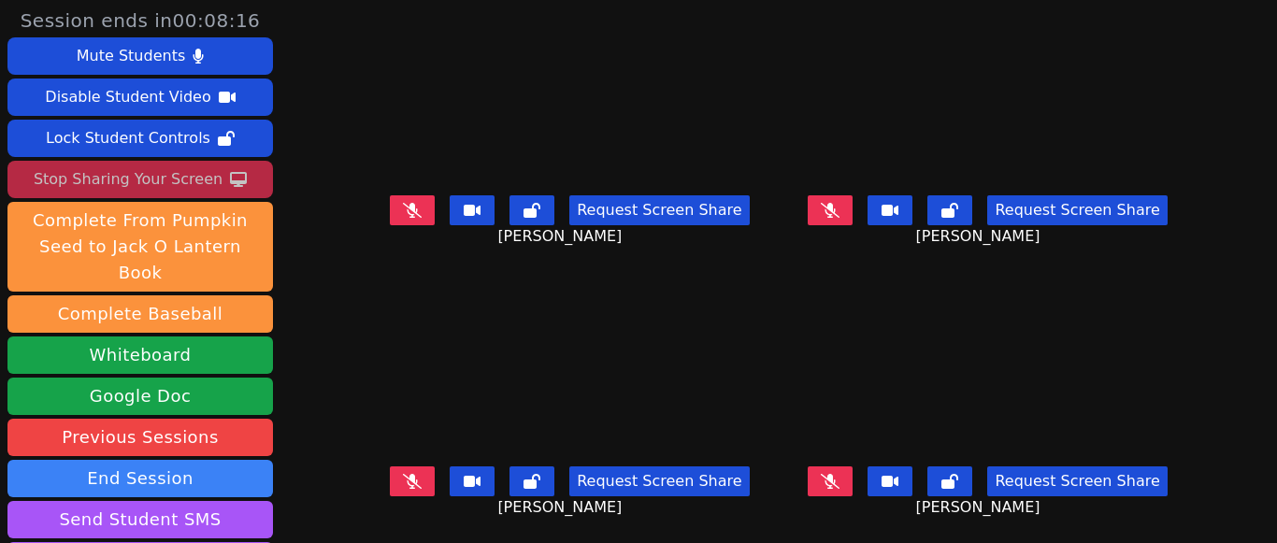
click at [416, 490] on button at bounding box center [412, 482] width 45 height 30
click at [428, 477] on button at bounding box center [412, 482] width 45 height 30
click at [821, 484] on icon at bounding box center [830, 481] width 19 height 15
click at [826, 483] on icon at bounding box center [831, 481] width 10 height 15
click at [821, 211] on icon at bounding box center [830, 209] width 19 height 15
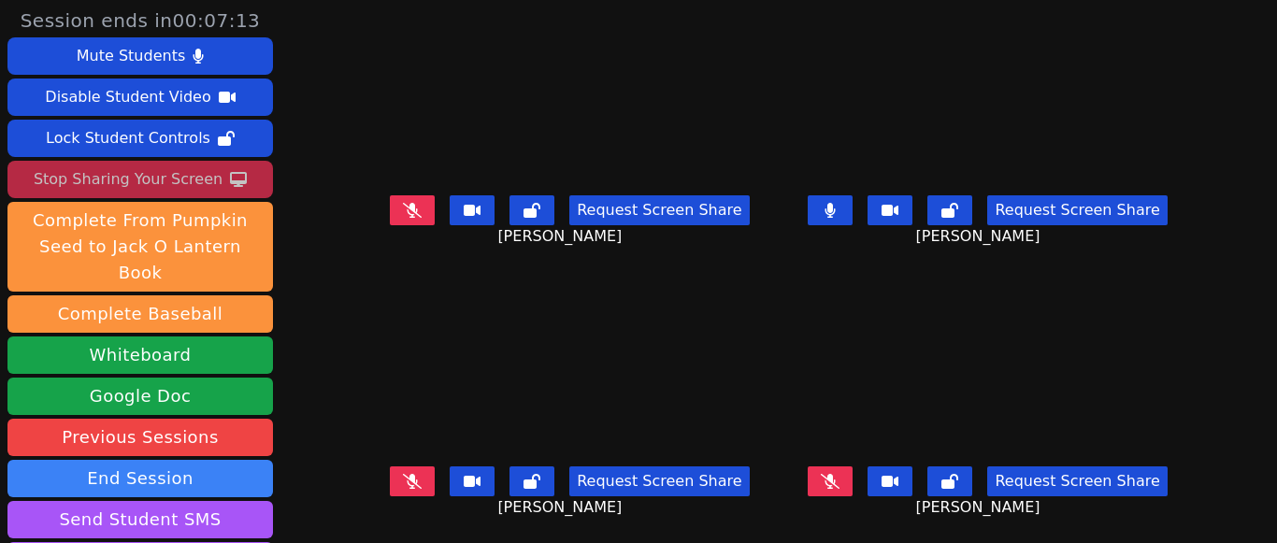
click at [822, 220] on button at bounding box center [830, 210] width 45 height 30
click at [413, 479] on icon at bounding box center [412, 481] width 19 height 15
click at [416, 474] on icon at bounding box center [412, 481] width 11 height 15
click at [830, 477] on button at bounding box center [830, 482] width 45 height 30
click at [829, 475] on button at bounding box center [830, 482] width 45 height 30
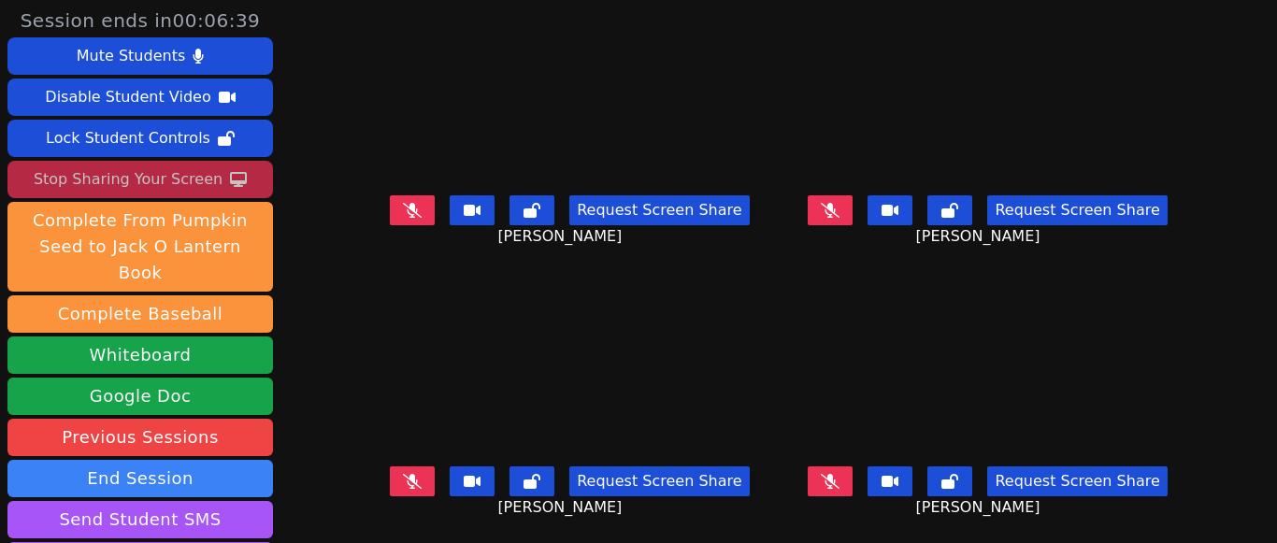
click at [827, 216] on button at bounding box center [830, 210] width 45 height 30
click at [826, 208] on icon at bounding box center [831, 210] width 10 height 15
click at [405, 494] on button at bounding box center [412, 482] width 45 height 30
click at [418, 476] on icon at bounding box center [412, 481] width 11 height 15
click at [422, 208] on icon at bounding box center [412, 209] width 19 height 15
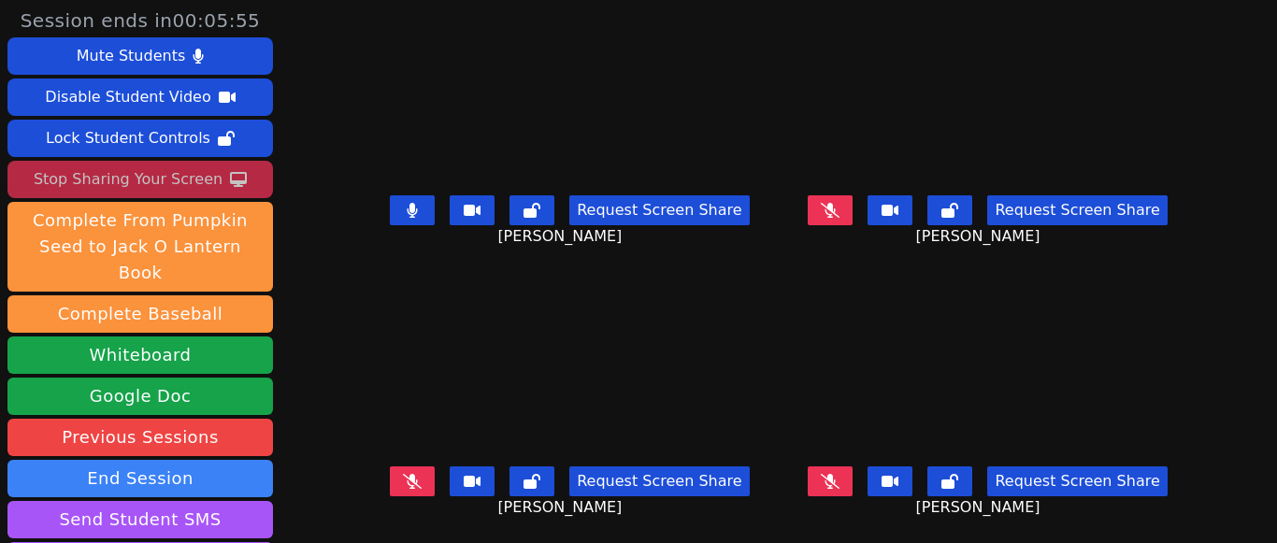
click at [418, 208] on icon at bounding box center [413, 210] width 10 height 15
click at [422, 208] on icon at bounding box center [412, 209] width 19 height 15
drag, startPoint x: 413, startPoint y: 214, endPoint x: 355, endPoint y: 206, distance: 58.6
click at [355, 206] on div "Session ends in 00:05:31 Mute Students Disable Student Video Lock Student Contr…" at bounding box center [638, 271] width 1277 height 543
click at [808, 208] on button at bounding box center [830, 210] width 45 height 30
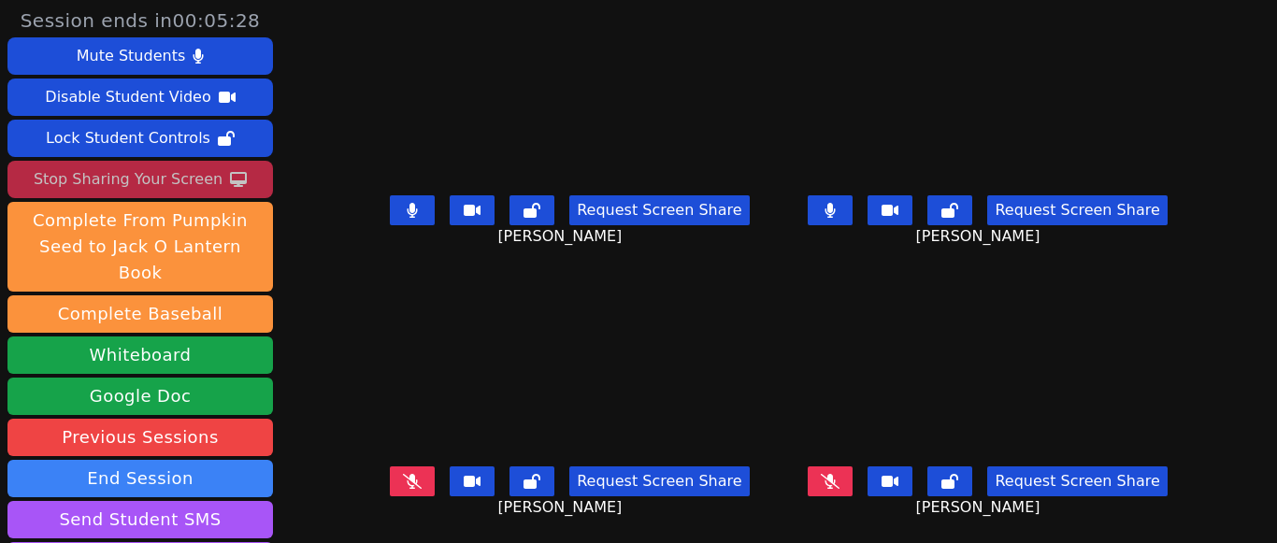
click at [808, 477] on button at bounding box center [830, 482] width 45 height 30
click at [409, 480] on button at bounding box center [412, 482] width 45 height 30
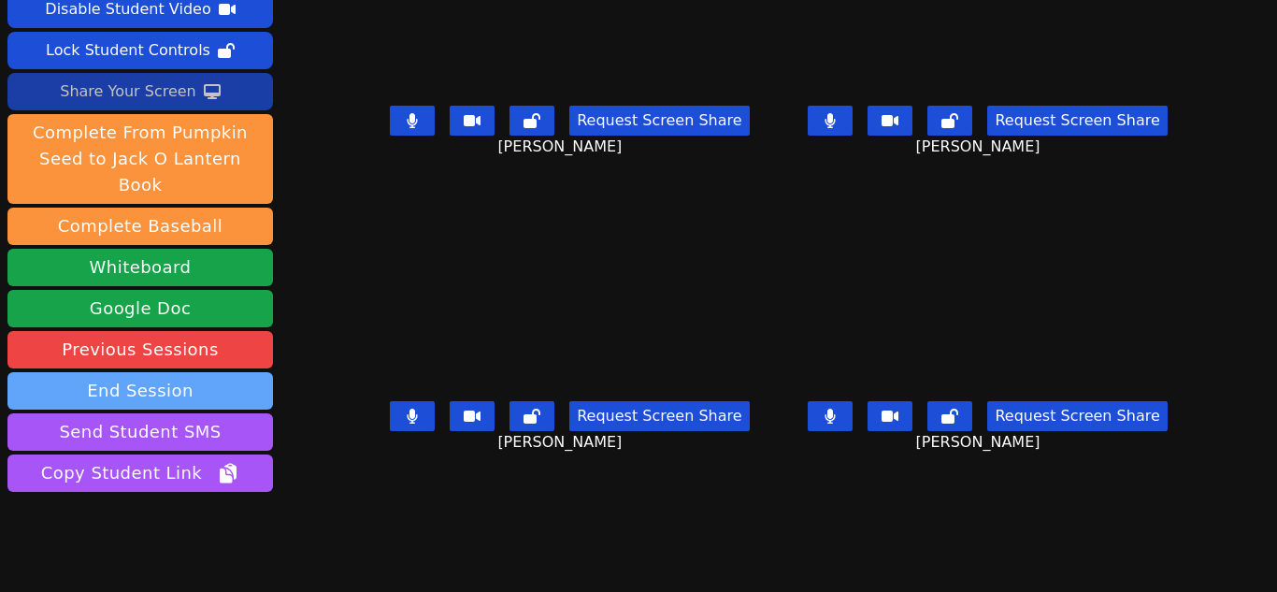
scroll to position [122, 0]
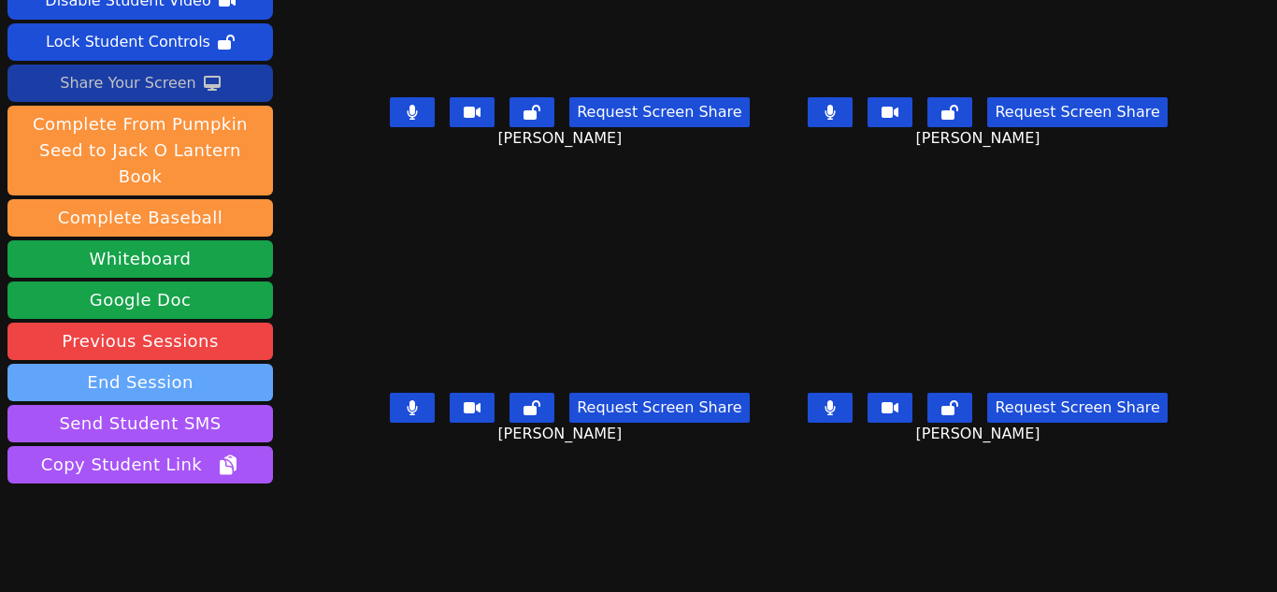
click at [210, 364] on button "End Session" at bounding box center [140, 382] width 266 height 37
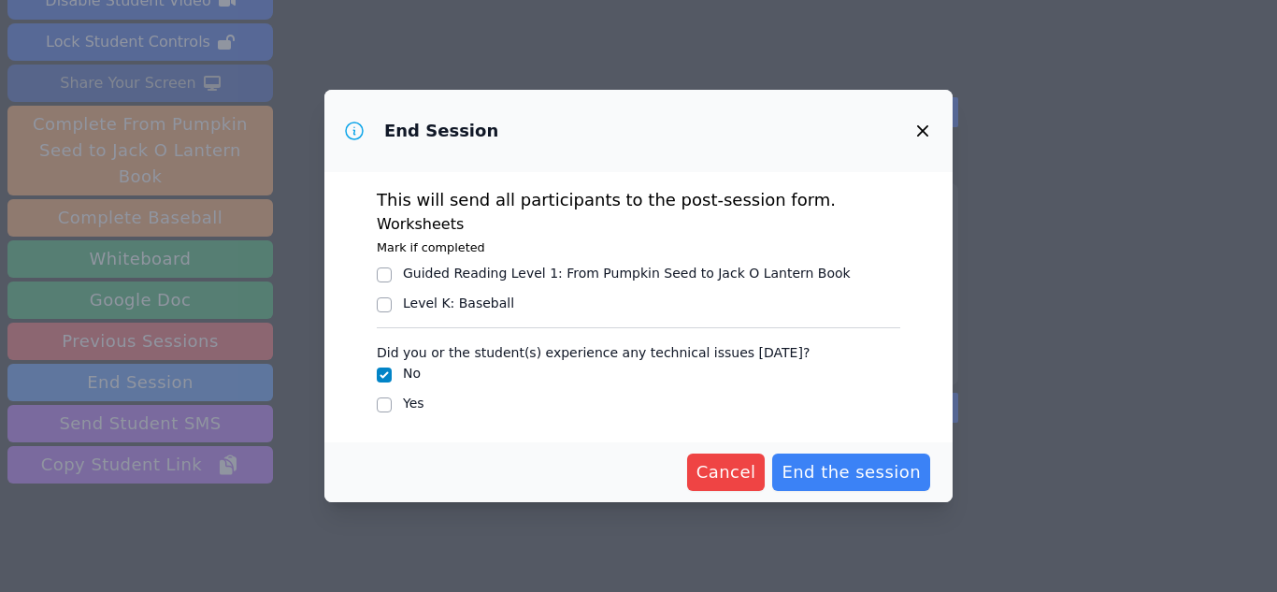
click at [467, 308] on div "Level K : Baseball" at bounding box center [458, 303] width 111 height 19
click at [392, 308] on input "Level K : Baseball" at bounding box center [384, 304] width 15 height 15
checkbox input "true"
click at [922, 131] on icon "button" at bounding box center [922, 130] width 11 height 11
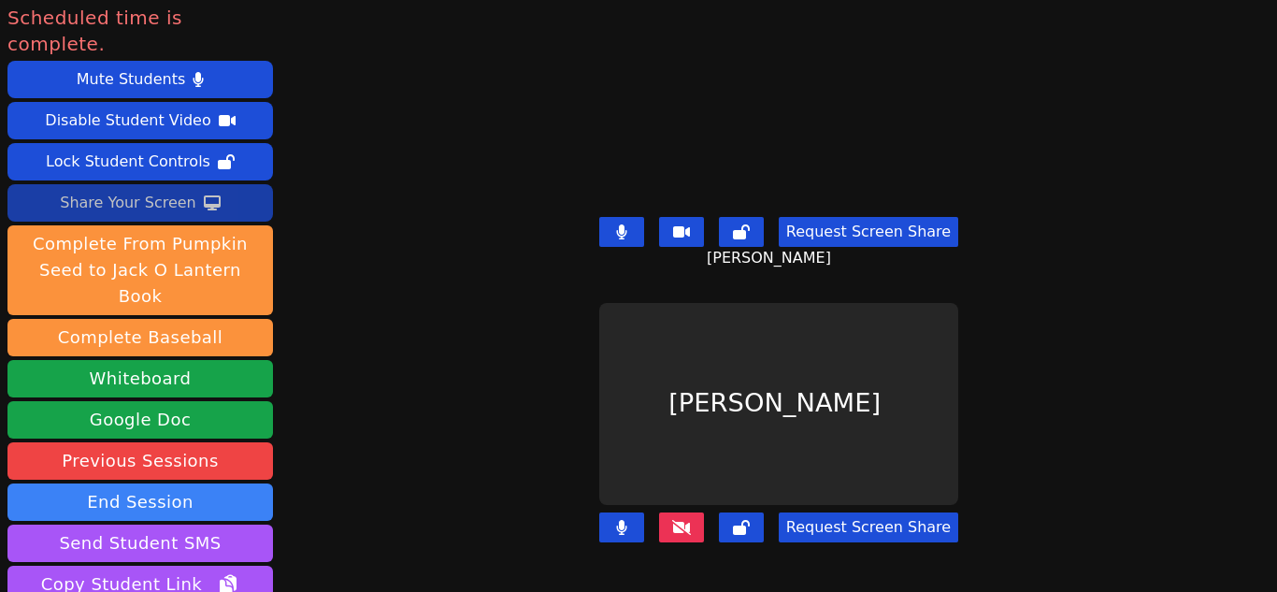
scroll to position [0, 0]
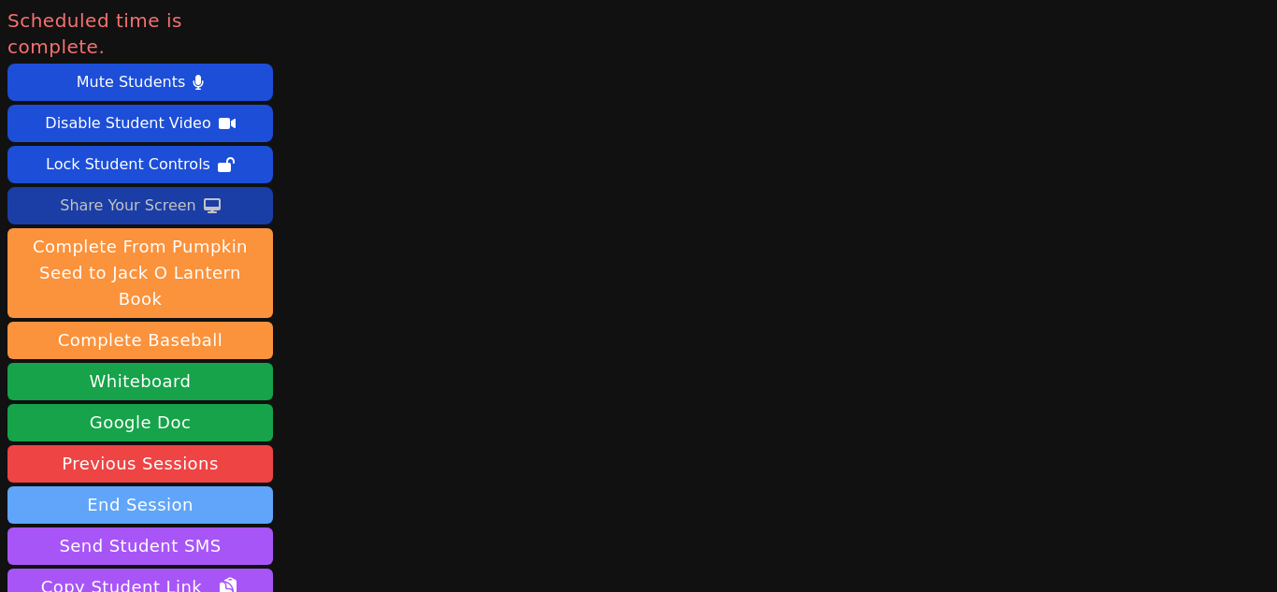
click at [189, 486] on button "End Session" at bounding box center [140, 504] width 266 height 37
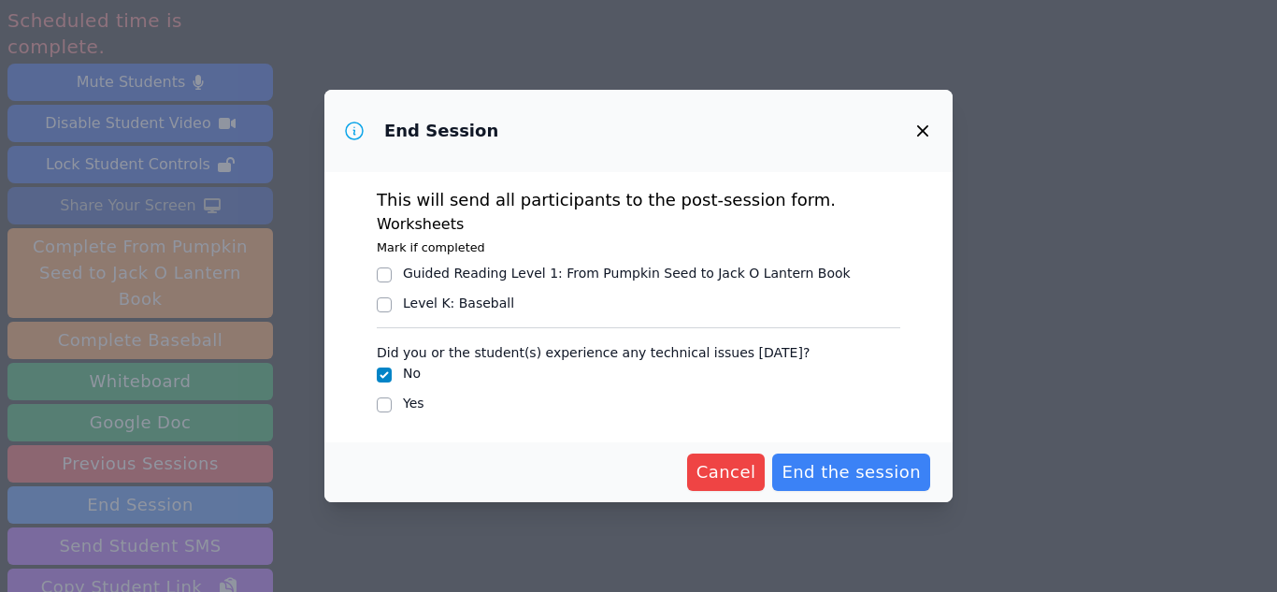
click at [489, 308] on div "Level K : Baseball" at bounding box center [458, 303] width 111 height 19
click at [392, 308] on input "Level K : Baseball" at bounding box center [384, 304] width 15 height 15
checkbox input "true"
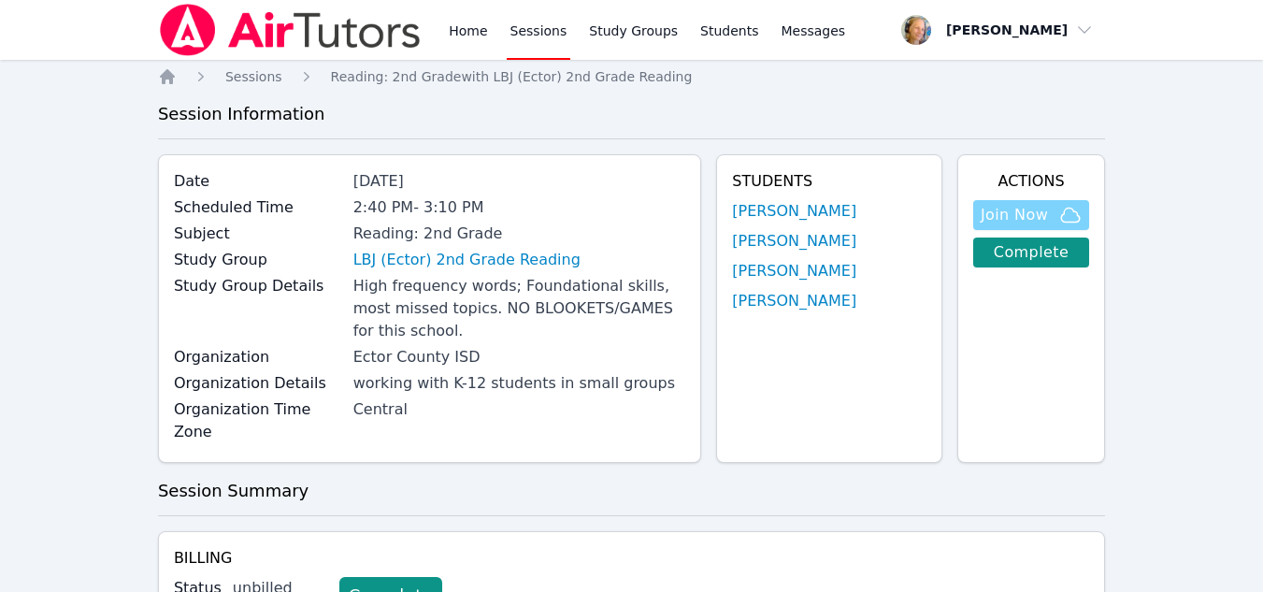
click at [1019, 213] on span "Join Now" at bounding box center [1014, 215] width 67 height 22
drag, startPoint x: 443, startPoint y: 35, endPoint x: 455, endPoint y: 34, distance: 12.2
click at [448, 35] on div "Home Sessions Study Groups Students Messages" at bounding box center [503, 30] width 691 height 60
click at [457, 34] on link "Home" at bounding box center [468, 30] width 46 height 60
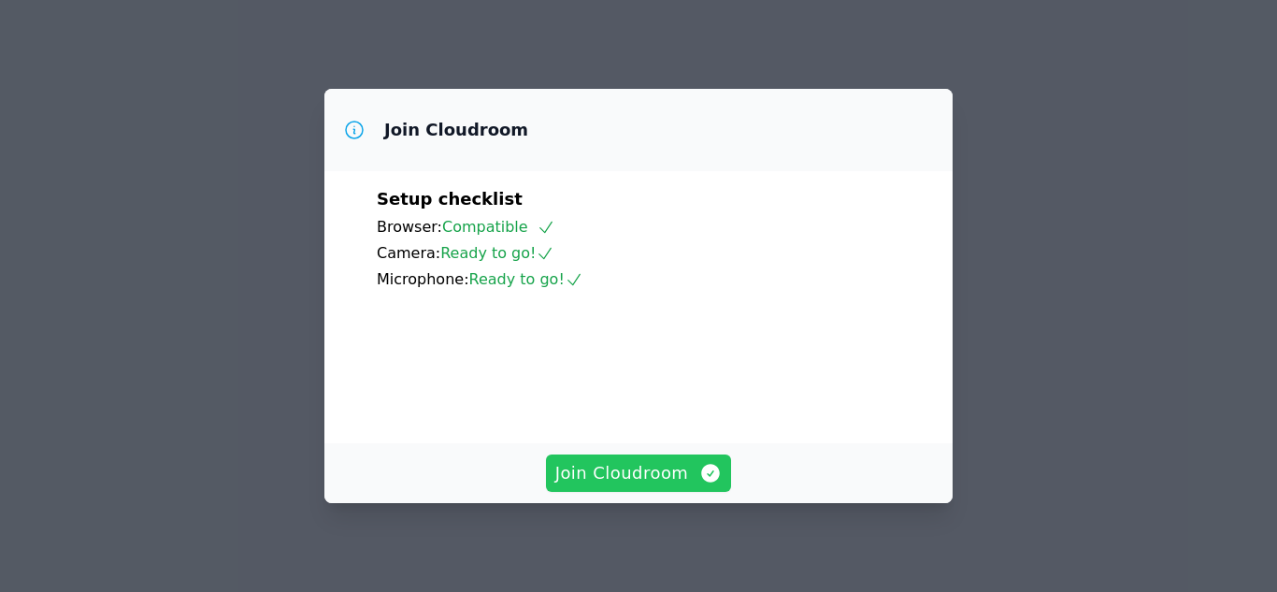
click at [675, 472] on span "Join Cloudroom" at bounding box center [638, 473] width 167 height 26
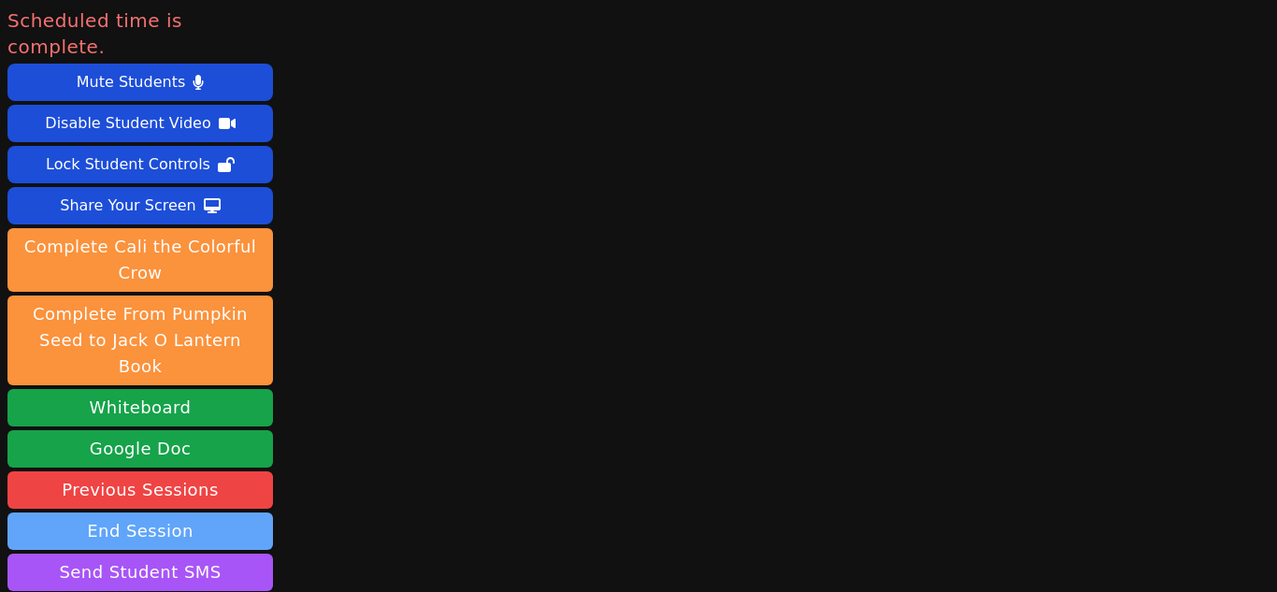
click at [190, 512] on button "End Session" at bounding box center [140, 530] width 266 height 37
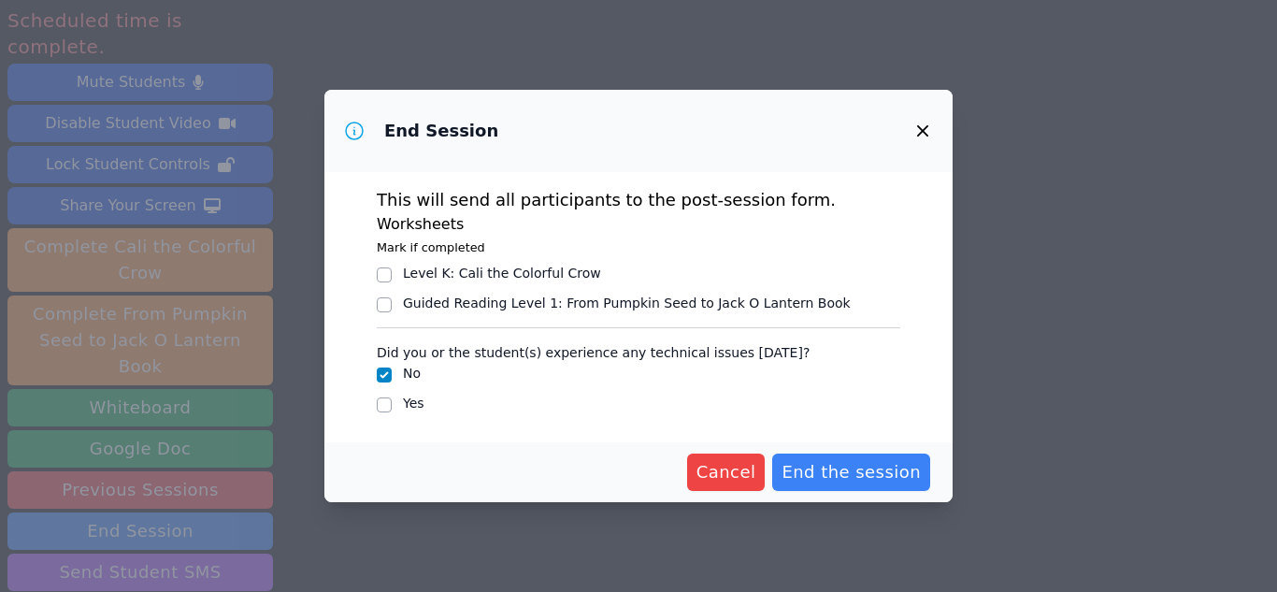
click at [460, 303] on div "Guided Reading Level 1 : From Pumpkin Seed to Jack O Lantern Book" at bounding box center [627, 303] width 448 height 19
click at [392, 303] on input "Guided Reading Level 1 : From Pumpkin Seed to Jack O Lantern Book" at bounding box center [384, 304] width 15 height 15
checkbox input "true"
click at [460, 274] on div "Level K : Cali the Colorful Crow" at bounding box center [502, 273] width 198 height 19
click at [392, 274] on input "Level K : Cali the Colorful Crow" at bounding box center [384, 274] width 15 height 15
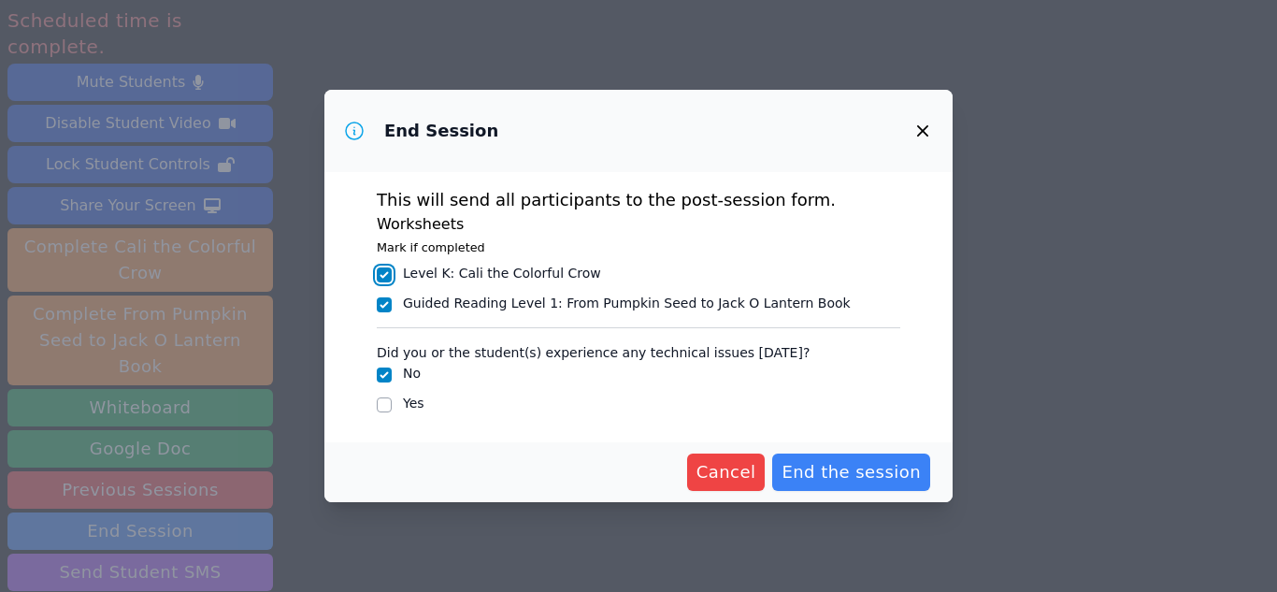
checkbox input "true"
click at [448, 310] on div "Guided Reading Level 1 : From Pumpkin Seed to Jack O Lantern Book" at bounding box center [627, 303] width 448 height 19
click at [392, 310] on input "Guided Reading Level 1 : From Pumpkin Seed to Jack O Lantern Book" at bounding box center [384, 304] width 15 height 15
checkbox input "false"
click at [819, 467] on span "End the session" at bounding box center [851, 472] width 139 height 26
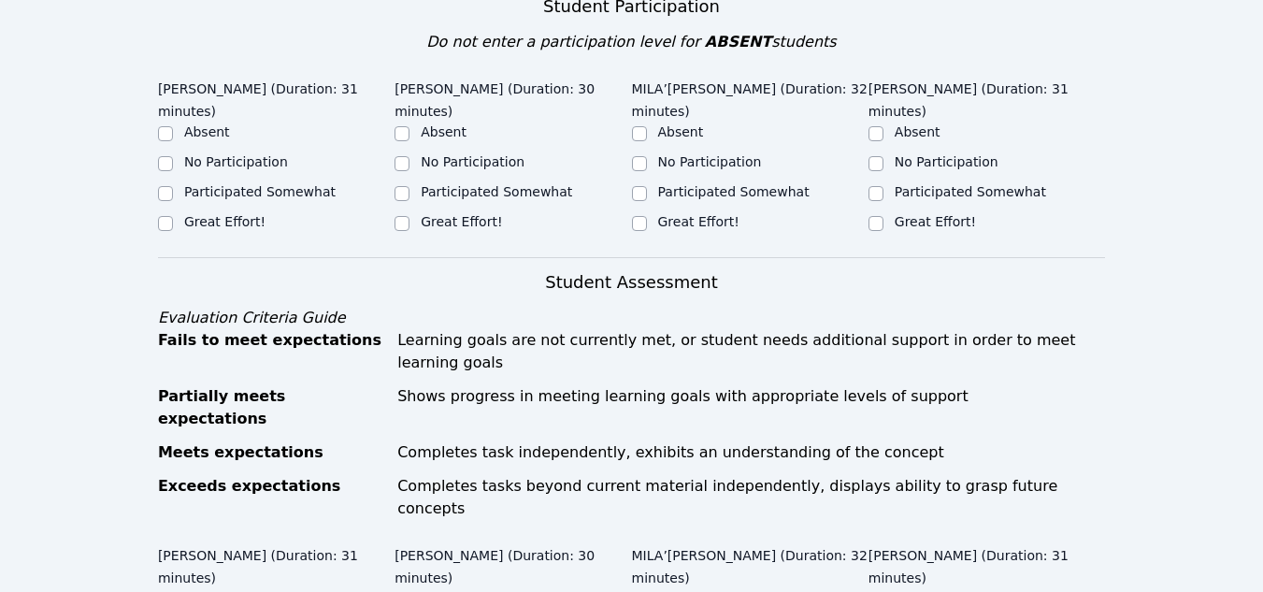
scroll to position [561, 0]
click at [238, 213] on label "Great Effort!" at bounding box center [224, 220] width 81 height 15
click at [173, 215] on input "Great Effort!" at bounding box center [165, 222] width 15 height 15
checkbox input "true"
drag, startPoint x: 481, startPoint y: 180, endPoint x: 576, endPoint y: 176, distance: 95.4
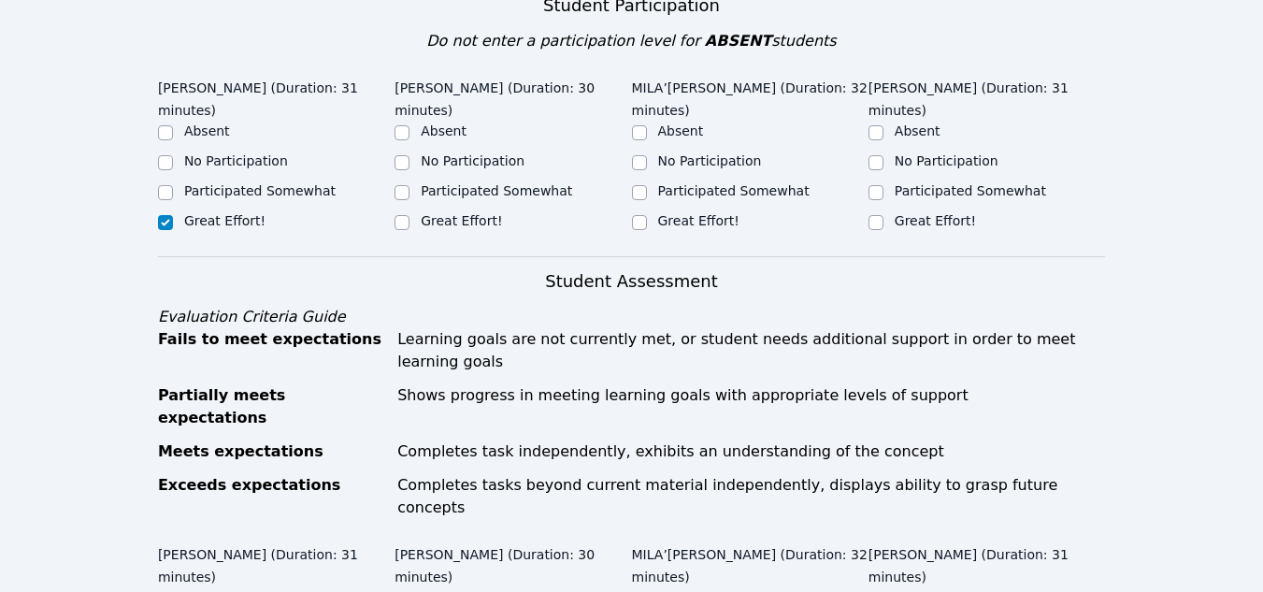
click at [481, 213] on label "Great Effort!" at bounding box center [461, 220] width 81 height 15
click at [409, 215] on input "Great Effort!" at bounding box center [402, 222] width 15 height 15
checkbox input "true"
drag, startPoint x: 711, startPoint y: 189, endPoint x: 723, endPoint y: 193, distance: 12.7
click at [711, 213] on label "Great Effort!" at bounding box center [698, 220] width 81 height 15
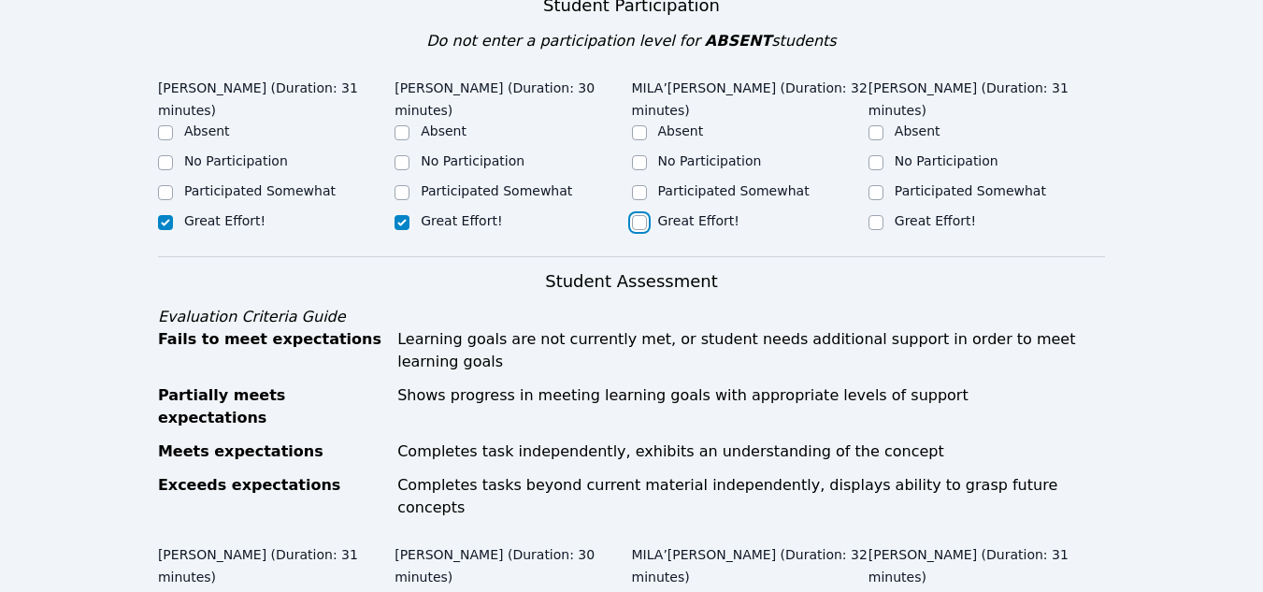
click at [647, 215] on input "Great Effort!" at bounding box center [639, 222] width 15 height 15
checkbox input "true"
click at [928, 213] on label "Great Effort!" at bounding box center [935, 220] width 81 height 15
click at [883, 215] on input "Great Effort!" at bounding box center [876, 222] width 15 height 15
checkbox input "true"
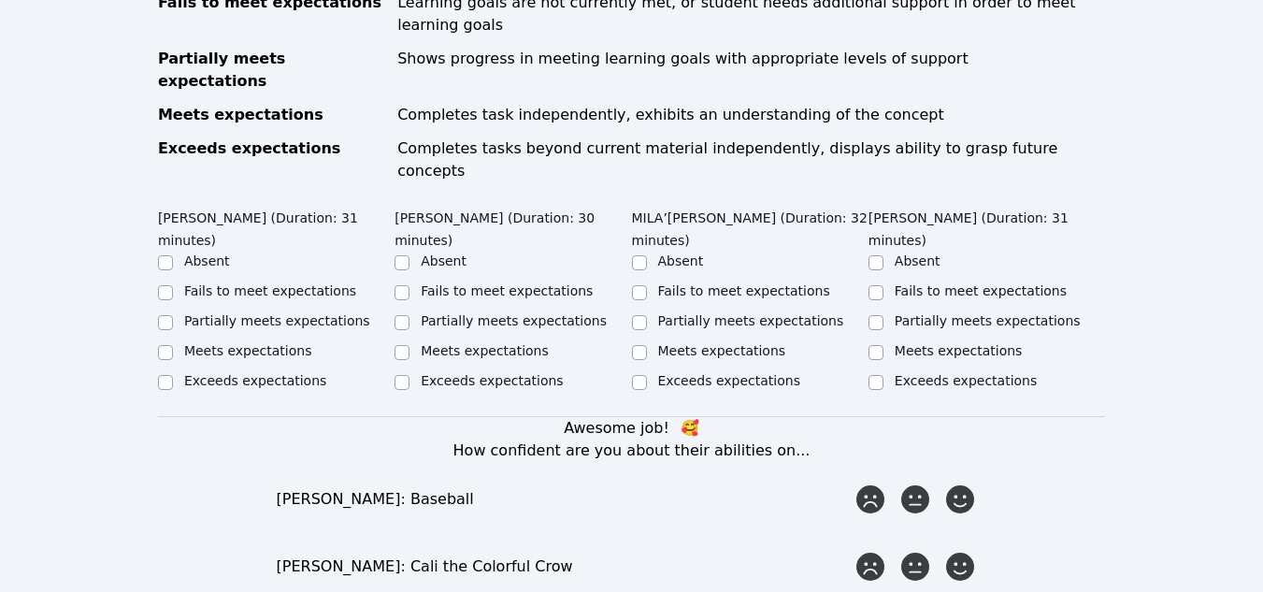
scroll to position [935, 0]
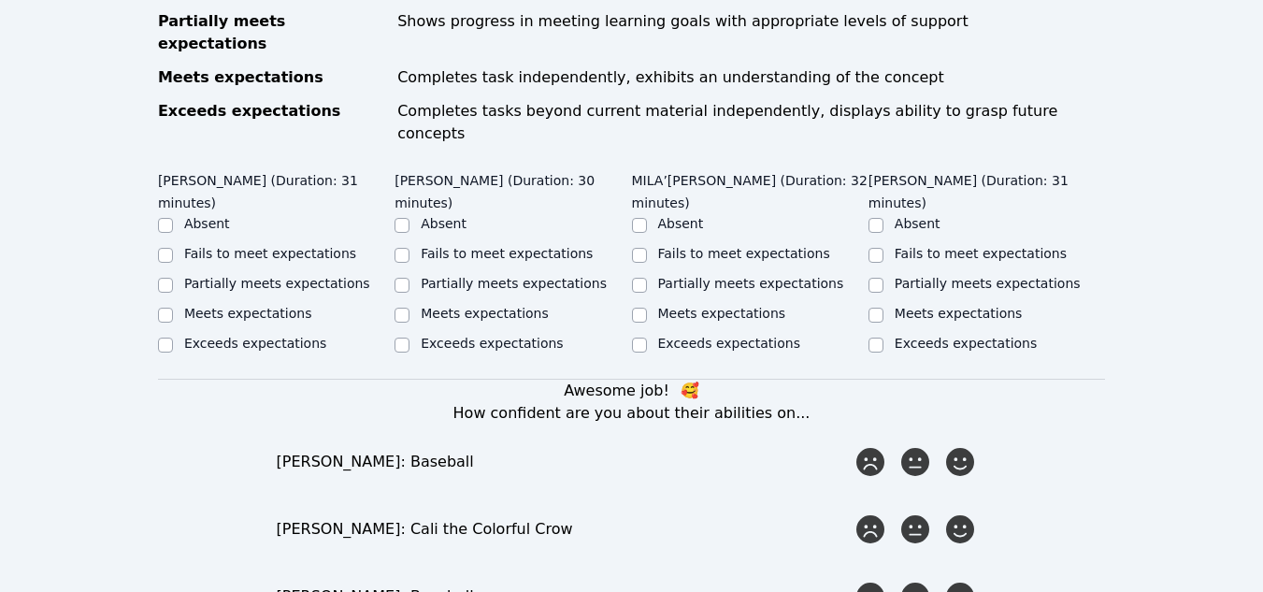
click at [248, 306] on label "Meets expectations" at bounding box center [248, 313] width 128 height 15
click at [173, 308] on input "Meets expectations" at bounding box center [165, 315] width 15 height 15
checkbox input "true"
click at [481, 306] on label "Meets expectations" at bounding box center [485, 313] width 128 height 15
click at [409, 308] on input "Meets expectations" at bounding box center [402, 315] width 15 height 15
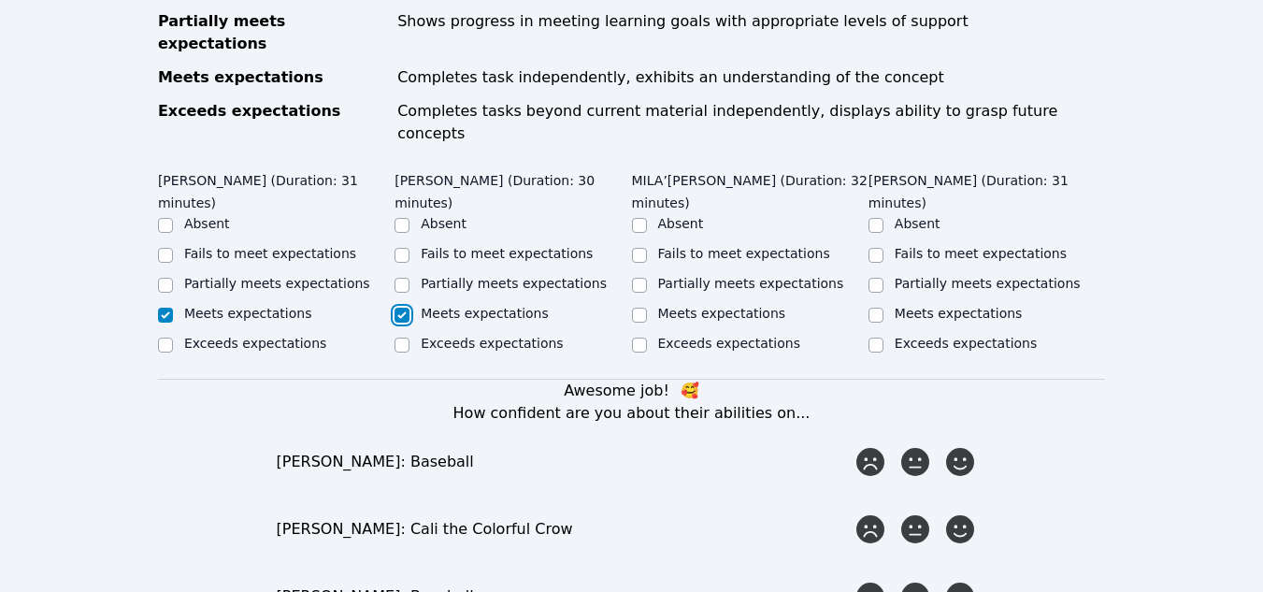
checkbox input "true"
click at [693, 306] on label "Meets expectations" at bounding box center [722, 313] width 128 height 15
click at [647, 308] on input "Meets expectations" at bounding box center [639, 315] width 15 height 15
checkbox input "true"
click at [905, 306] on label "Meets expectations" at bounding box center [959, 313] width 128 height 15
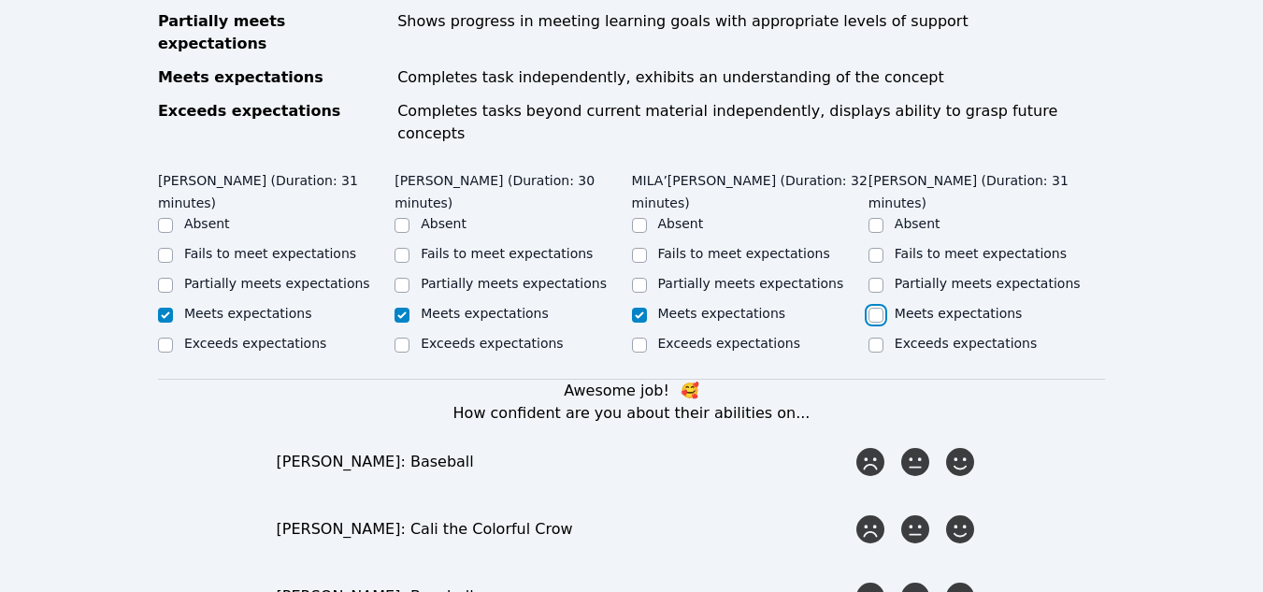
click at [883, 308] on input "Meets expectations" at bounding box center [876, 315] width 15 height 15
checkbox input "true"
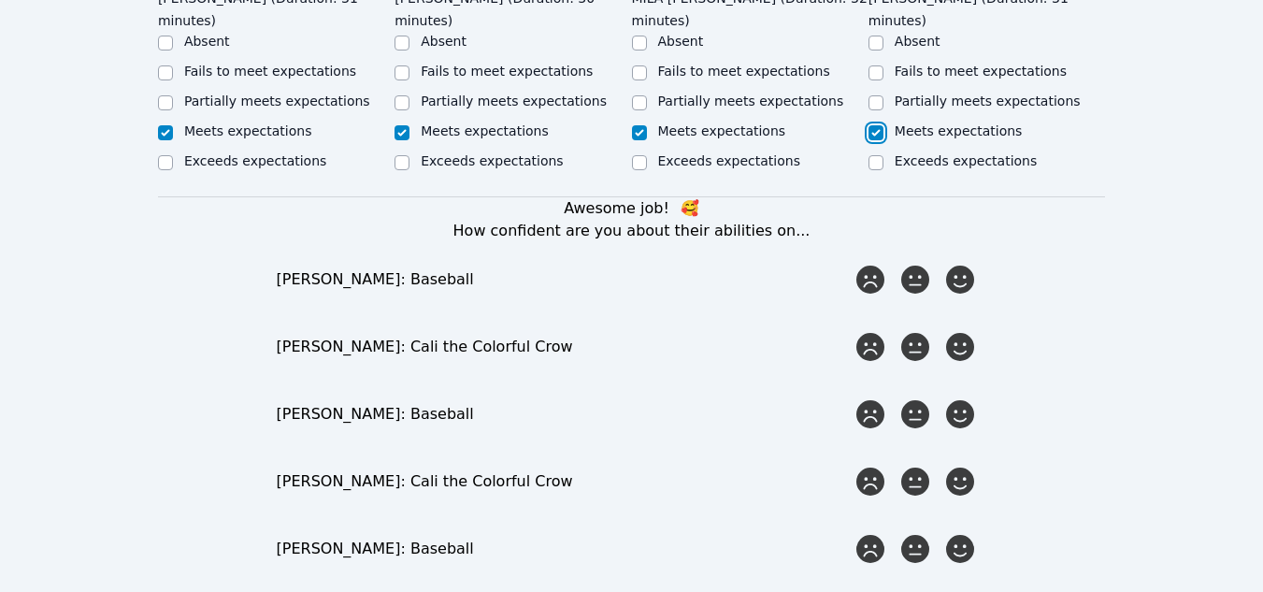
scroll to position [1122, 0]
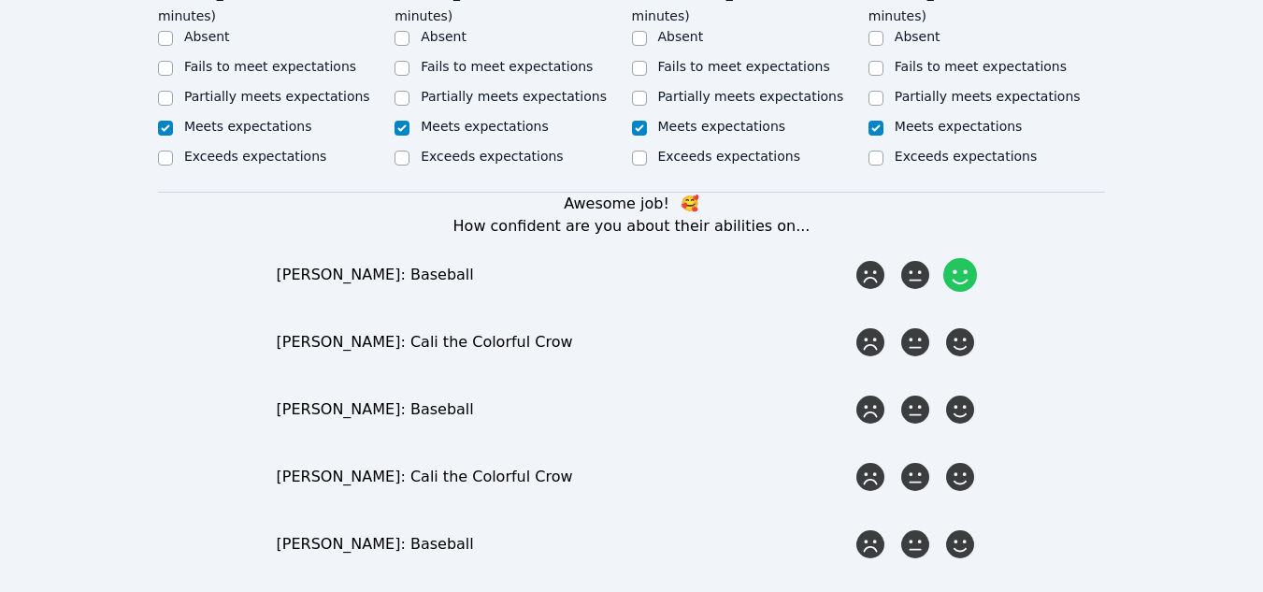
click at [966, 258] on icon at bounding box center [960, 275] width 34 height 34
click at [0, 0] on input "radio" at bounding box center [0, 0] width 0 height 0
click at [965, 325] on icon at bounding box center [960, 342] width 34 height 34
click at [0, 0] on input "radio" at bounding box center [0, 0] width 0 height 0
click at [961, 393] on icon at bounding box center [960, 410] width 34 height 34
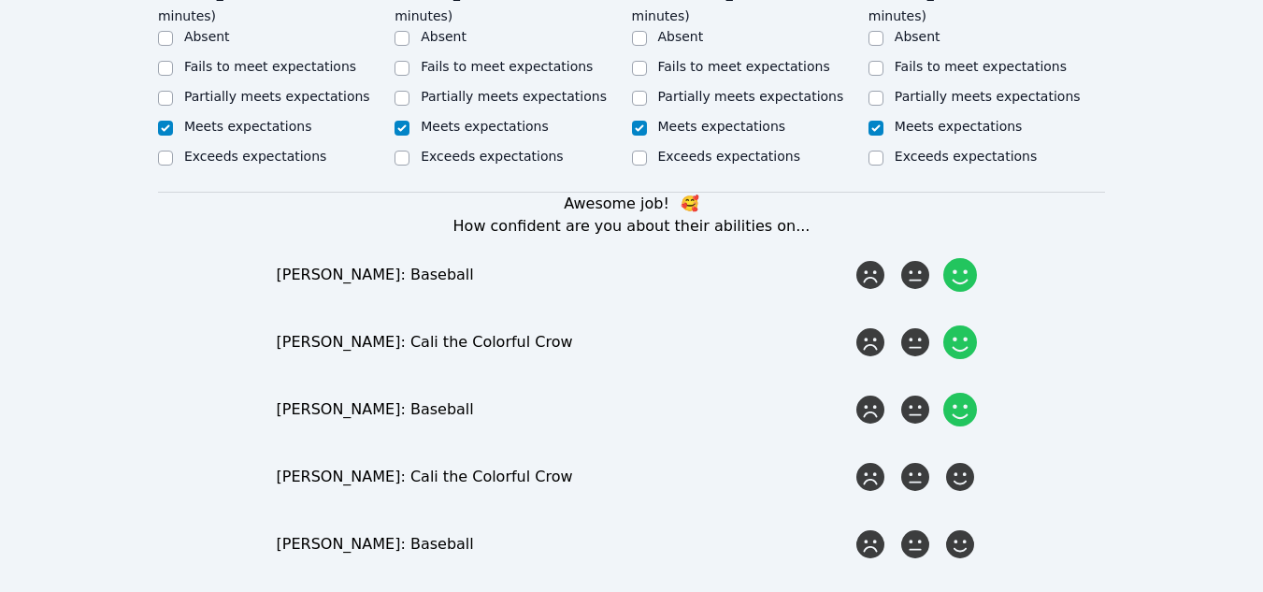
click at [0, 0] on input "radio" at bounding box center [0, 0] width 0 height 0
click at [951, 460] on icon at bounding box center [960, 477] width 34 height 34
click at [0, 0] on input "radio" at bounding box center [0, 0] width 0 height 0
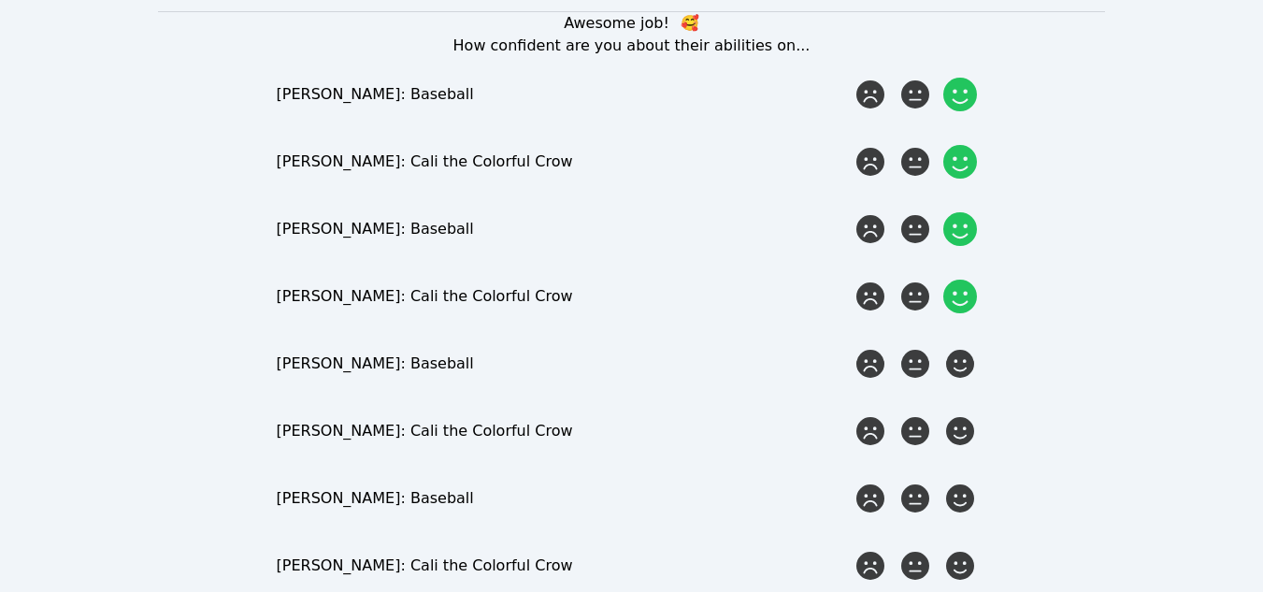
scroll to position [1309, 0]
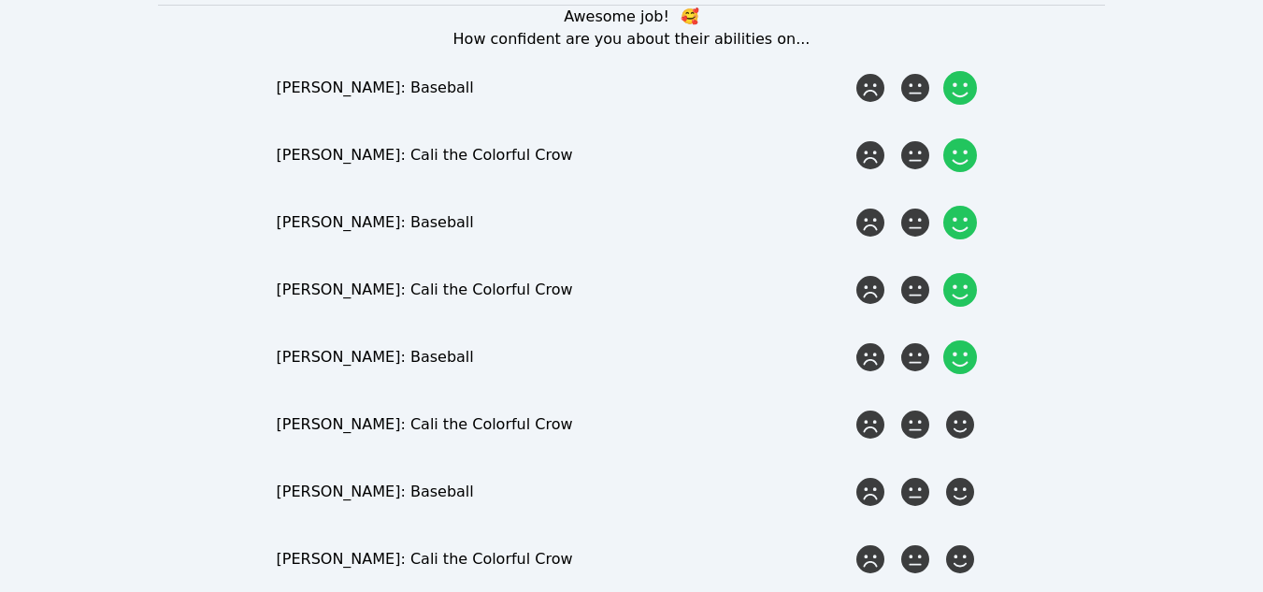
click at [963, 340] on icon at bounding box center [960, 357] width 34 height 34
click at [0, 0] on input "radio" at bounding box center [0, 0] width 0 height 0
click at [958, 408] on icon at bounding box center [960, 425] width 34 height 34
click at [0, 0] on input "radio" at bounding box center [0, 0] width 0 height 0
click at [957, 478] on icon at bounding box center [960, 492] width 28 height 28
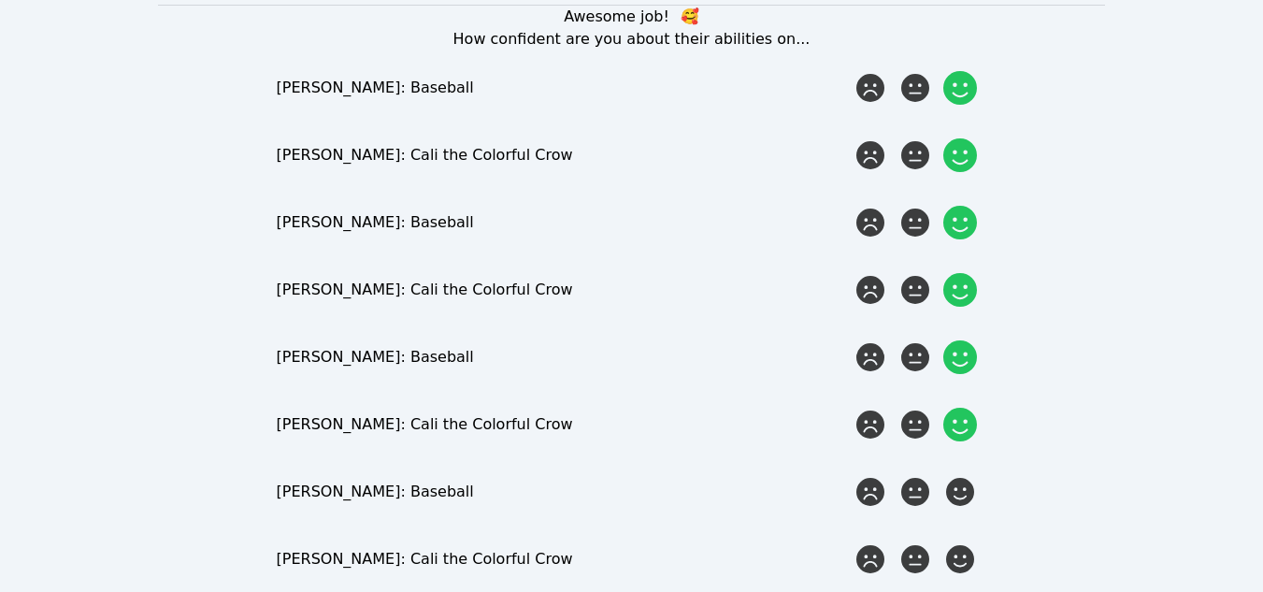
click at [0, 0] on input "radio" at bounding box center [0, 0] width 0 height 0
click at [947, 542] on icon at bounding box center [960, 559] width 34 height 34
click at [0, 0] on input "radio" at bounding box center [0, 0] width 0 height 0
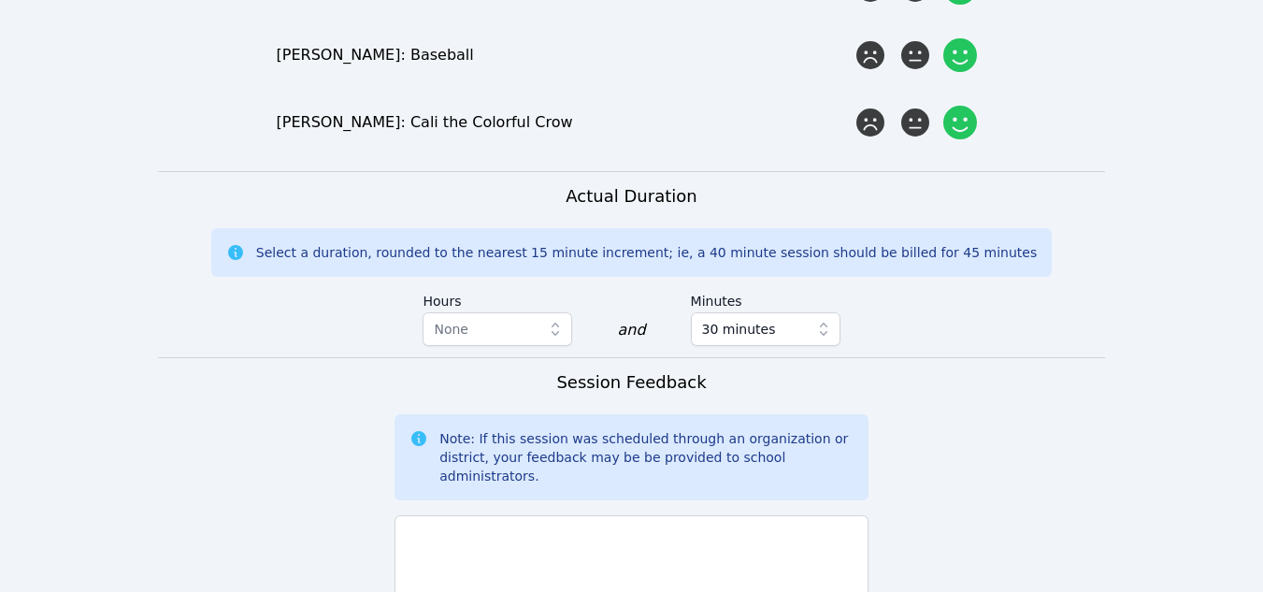
scroll to position [1870, 0]
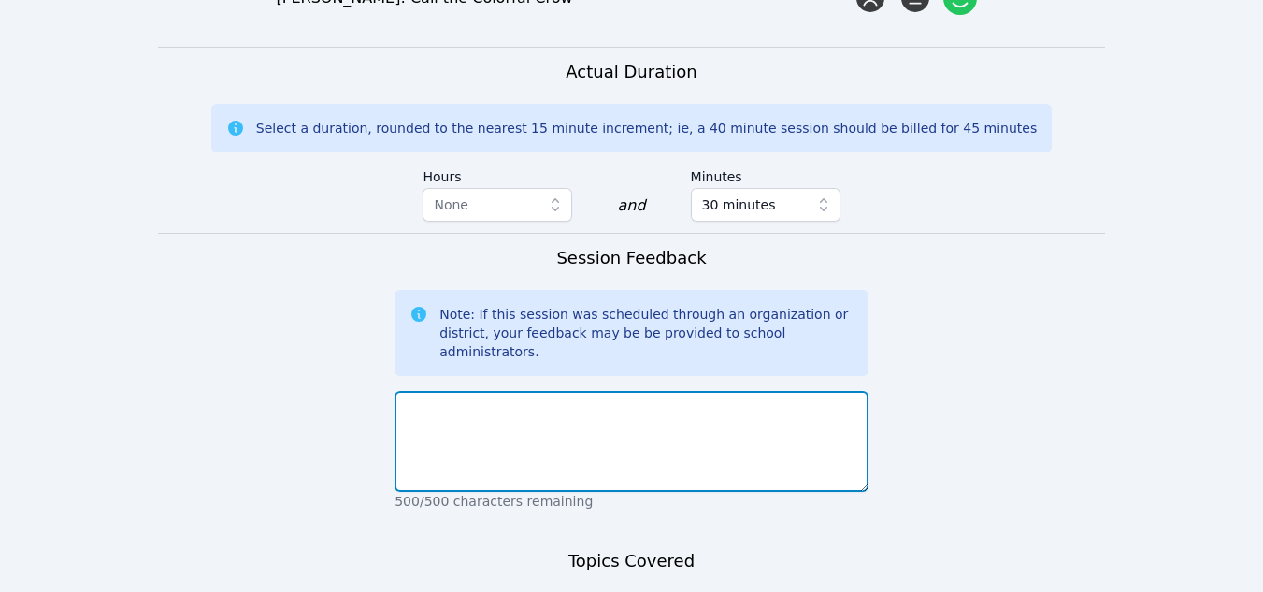
click at [521, 391] on textarea at bounding box center [632, 441] width 474 height 101
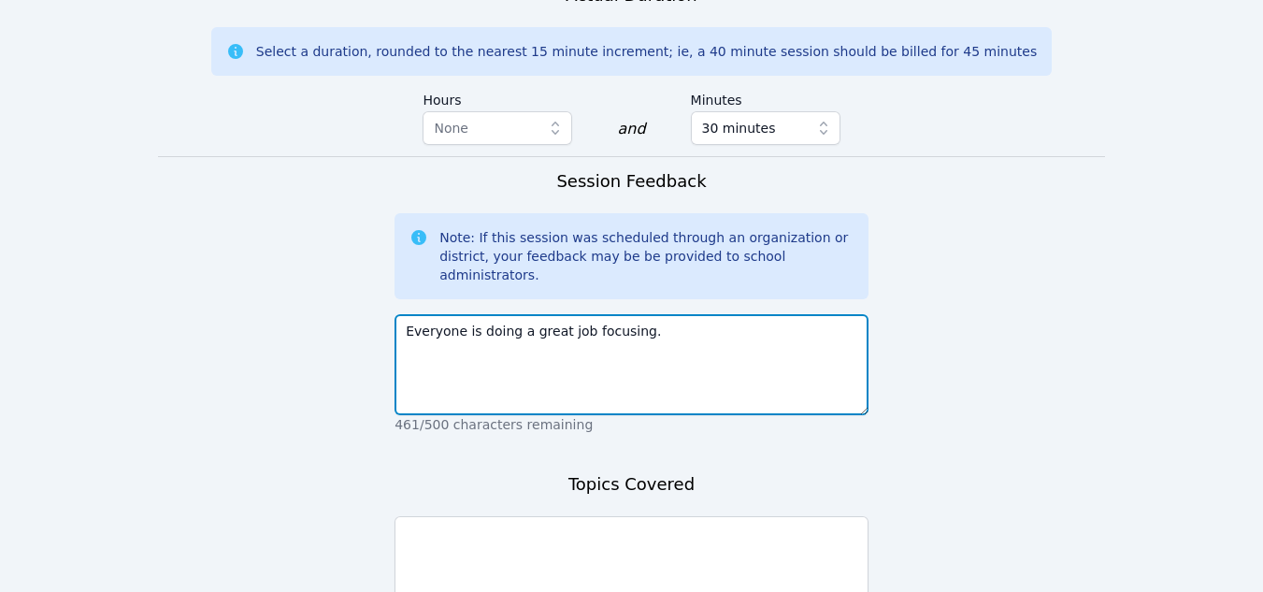
scroll to position [2036, 0]
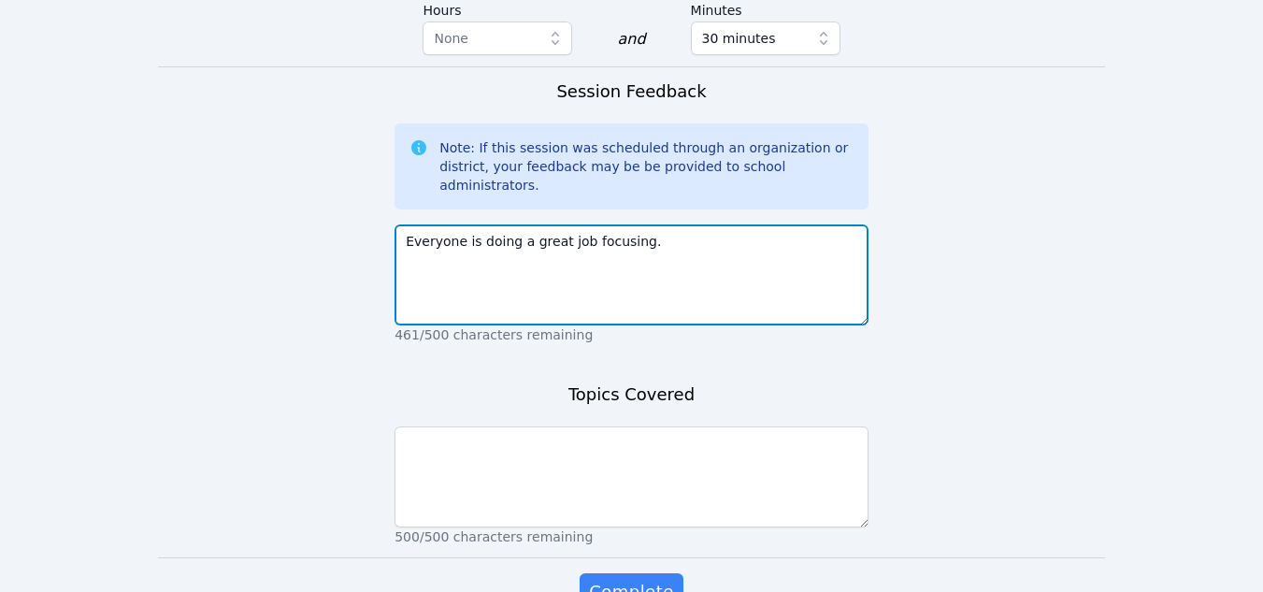
type textarea "Everyone is doing a great job focusing."
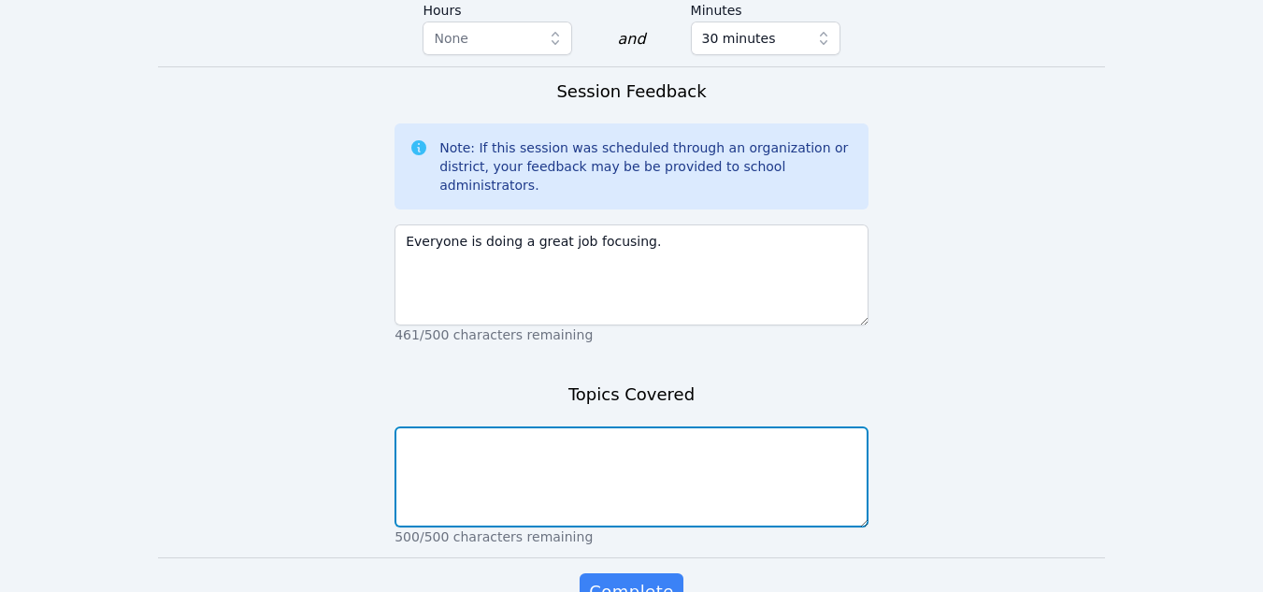
click at [571, 426] on textarea at bounding box center [632, 476] width 474 height 101
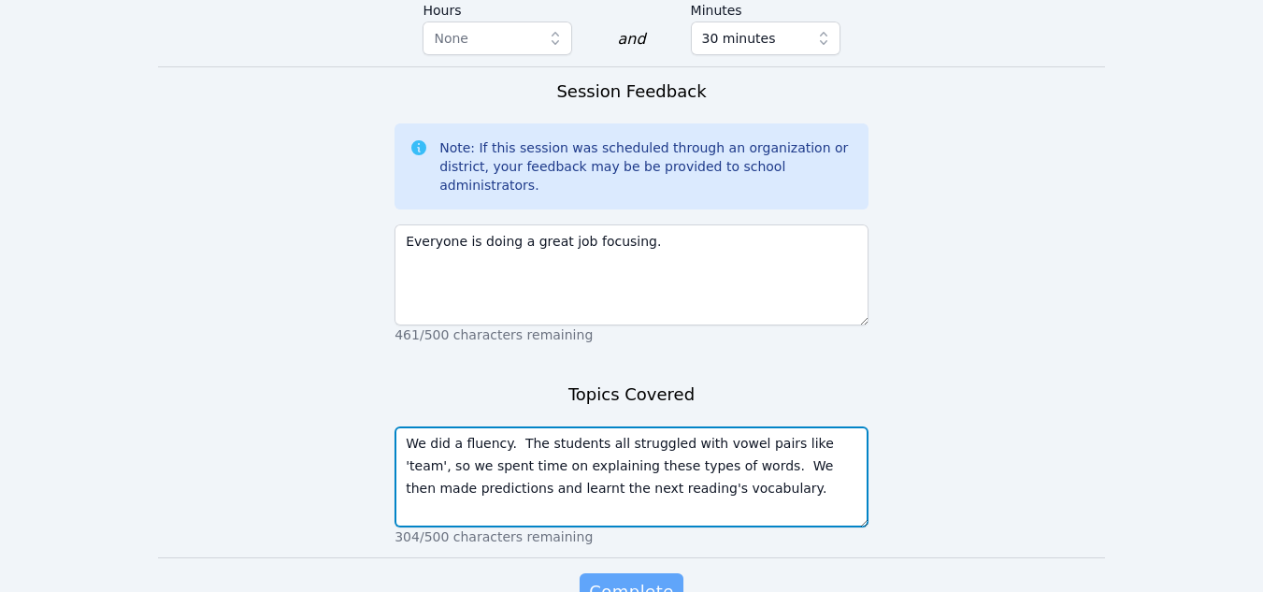
type textarea "We did a fluency. The students all struggled with vowel pairs like 'team', so w…"
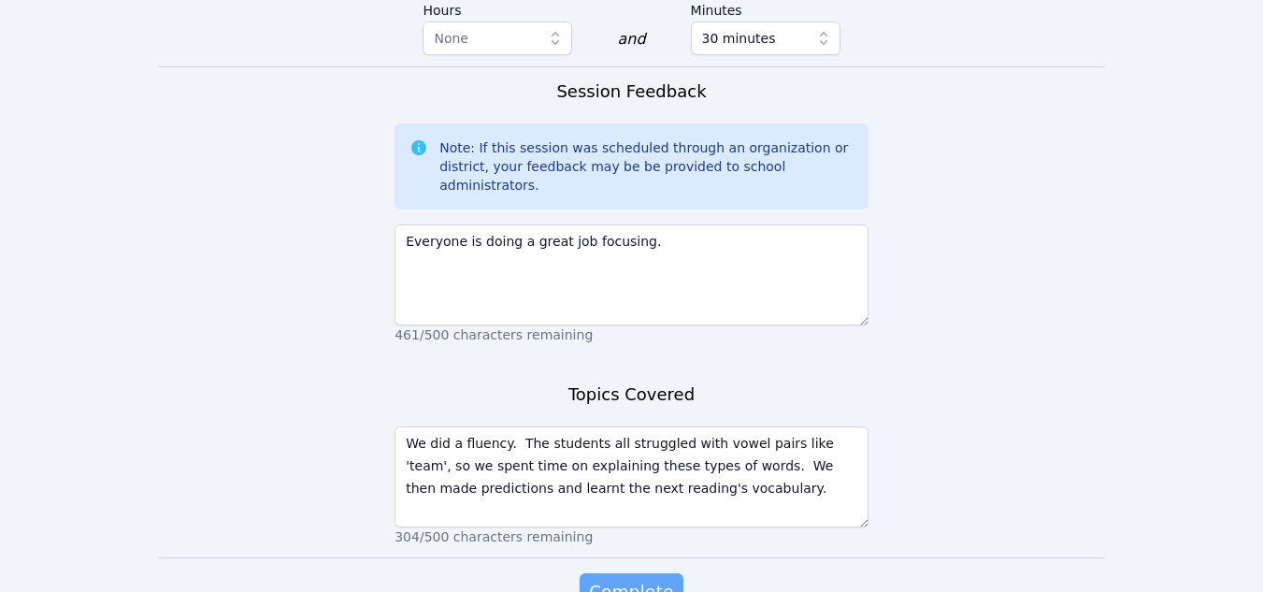
click at [668, 579] on span "Complete" at bounding box center [631, 592] width 84 height 26
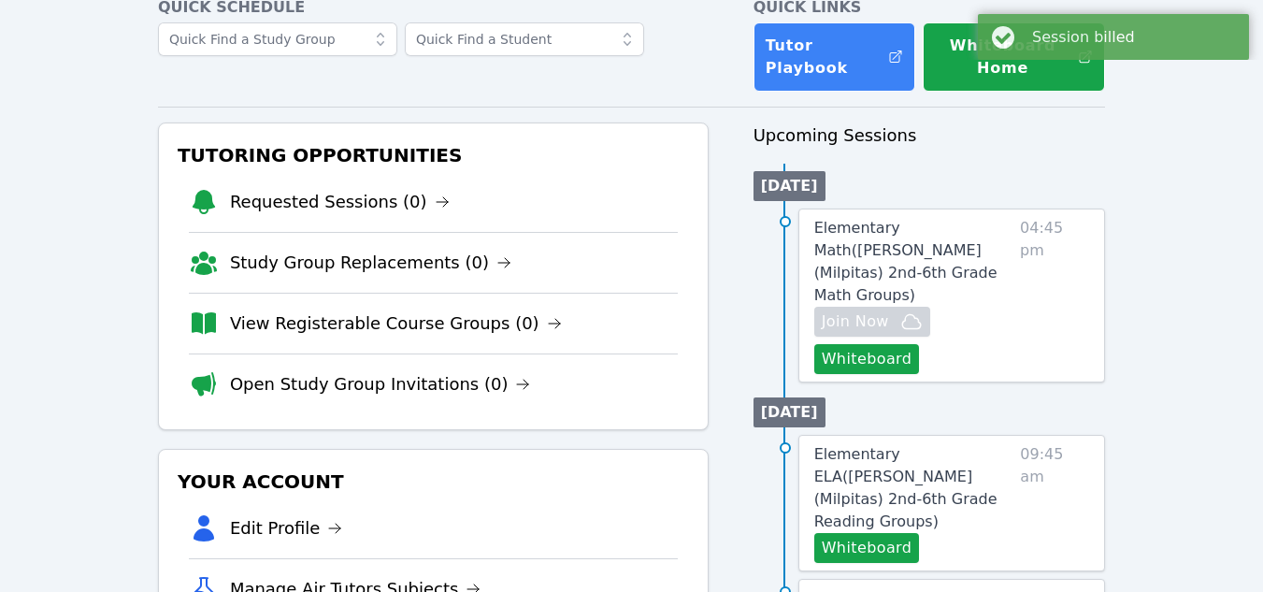
scroll to position [187, 0]
